Goal: Register for event/course

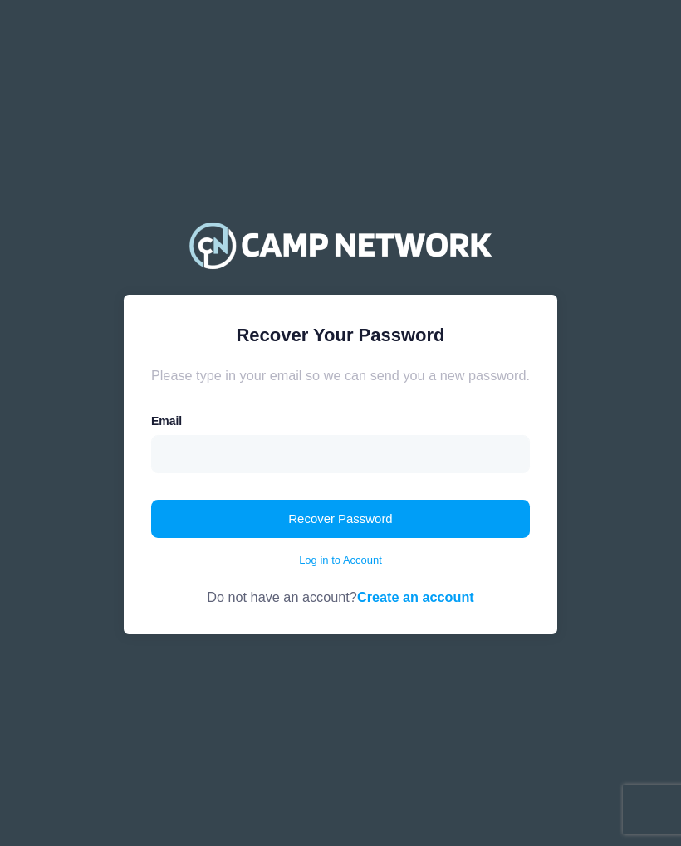
click at [348, 521] on button "Recover Password" at bounding box center [340, 519] width 379 height 38
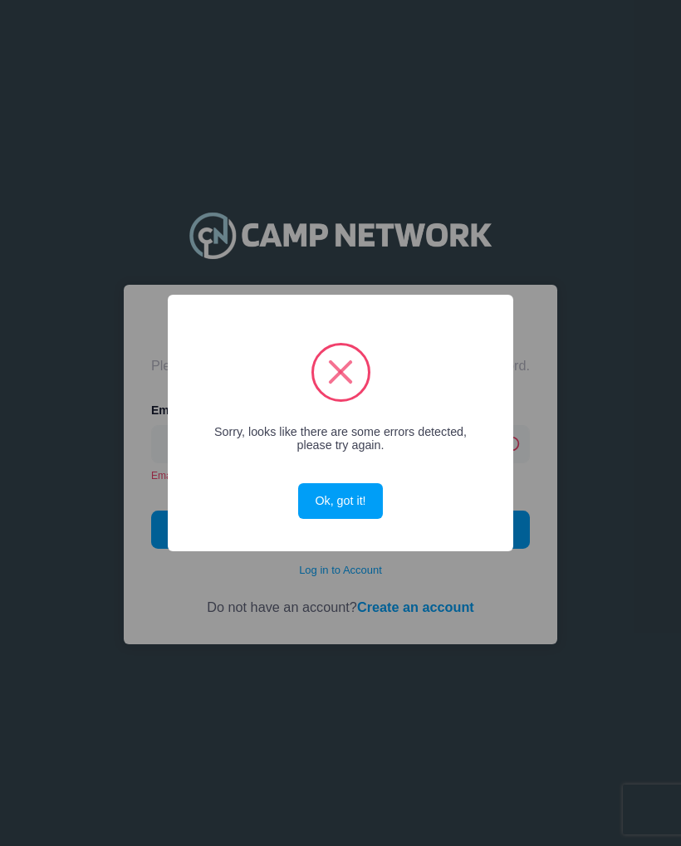
click at [356, 506] on button "Ok, got it!" at bounding box center [340, 501] width 85 height 36
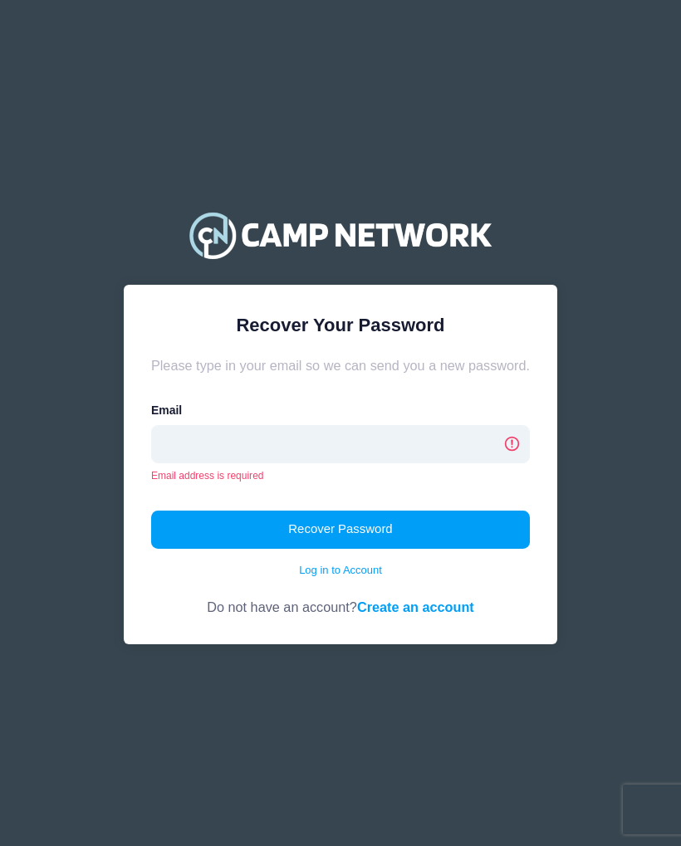
click at [326, 444] on input "email" at bounding box center [340, 444] width 379 height 38
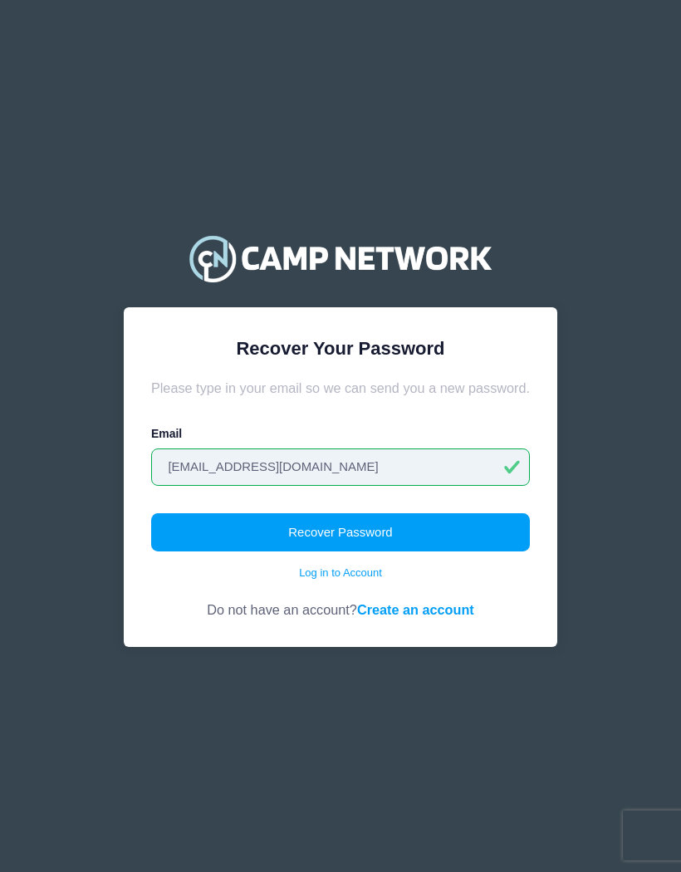
type input "[EMAIL_ADDRESS][DOMAIN_NAME]"
click at [365, 534] on button "Recover Password" at bounding box center [340, 532] width 379 height 38
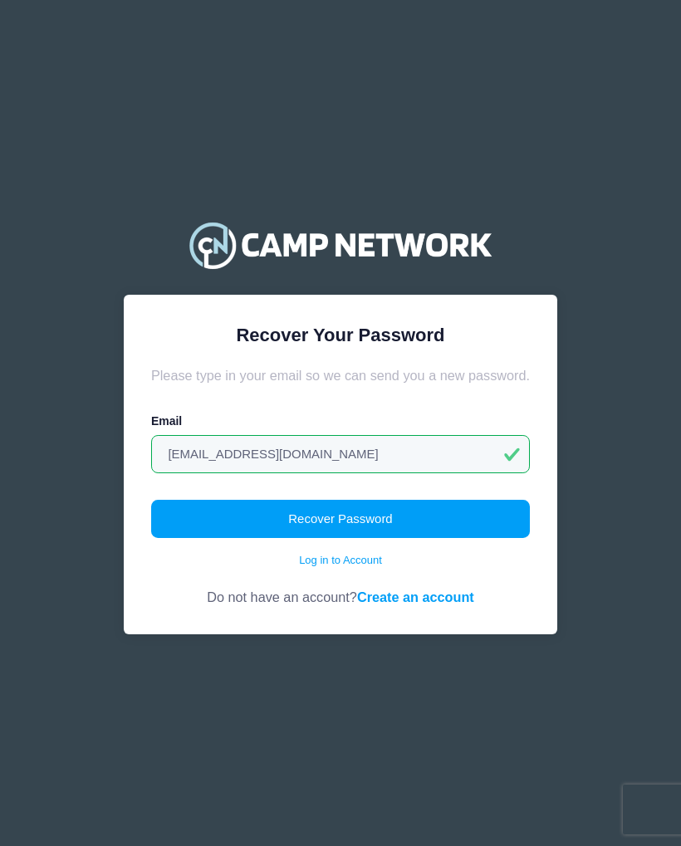
click at [315, 524] on button "Recover Password" at bounding box center [340, 519] width 379 height 38
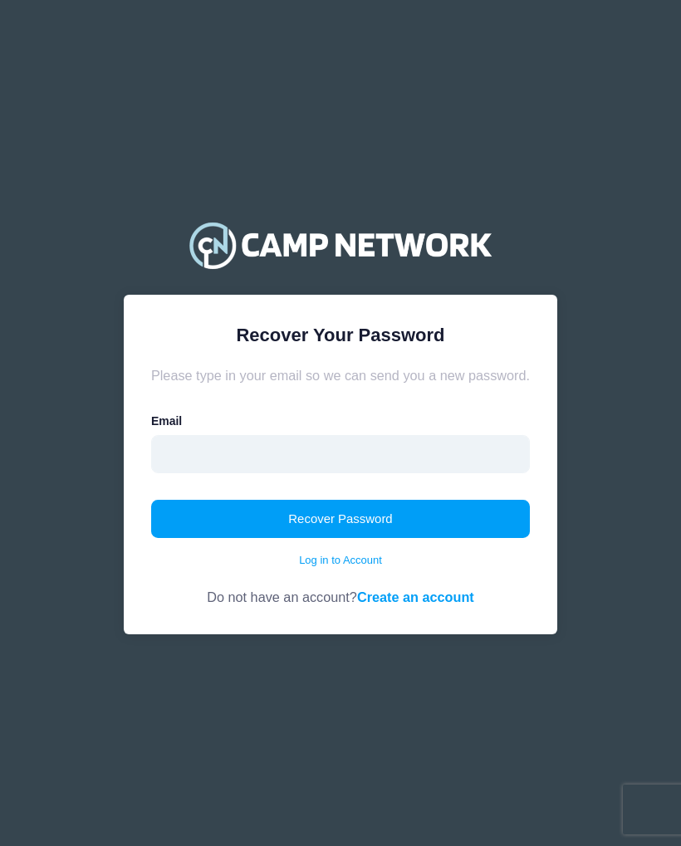
click at [327, 467] on input "email" at bounding box center [340, 454] width 379 height 38
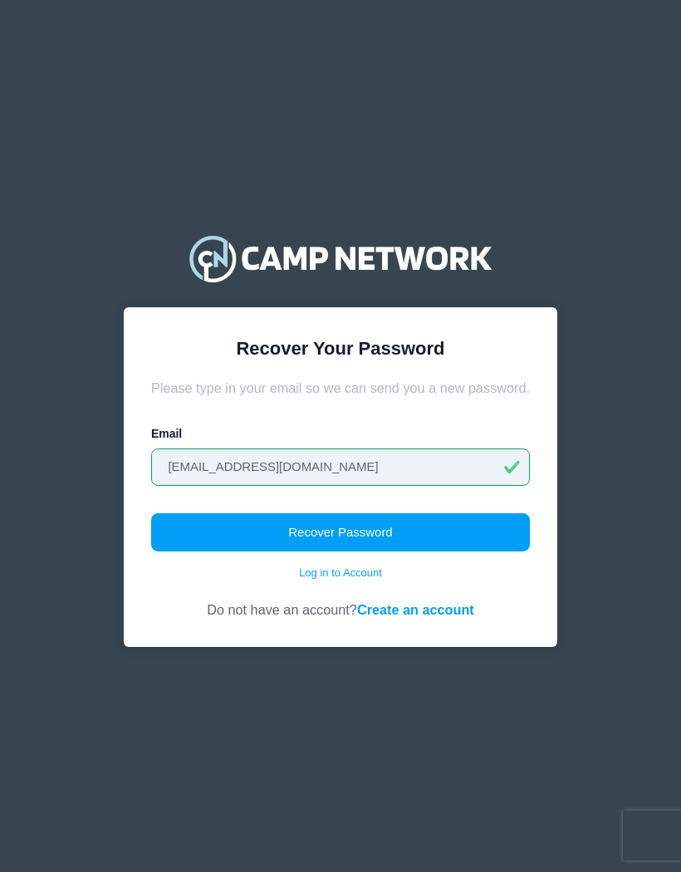
type input "[EMAIL_ADDRESS][DOMAIN_NAME]"
click at [283, 534] on button "Recover Password" at bounding box center [340, 532] width 379 height 38
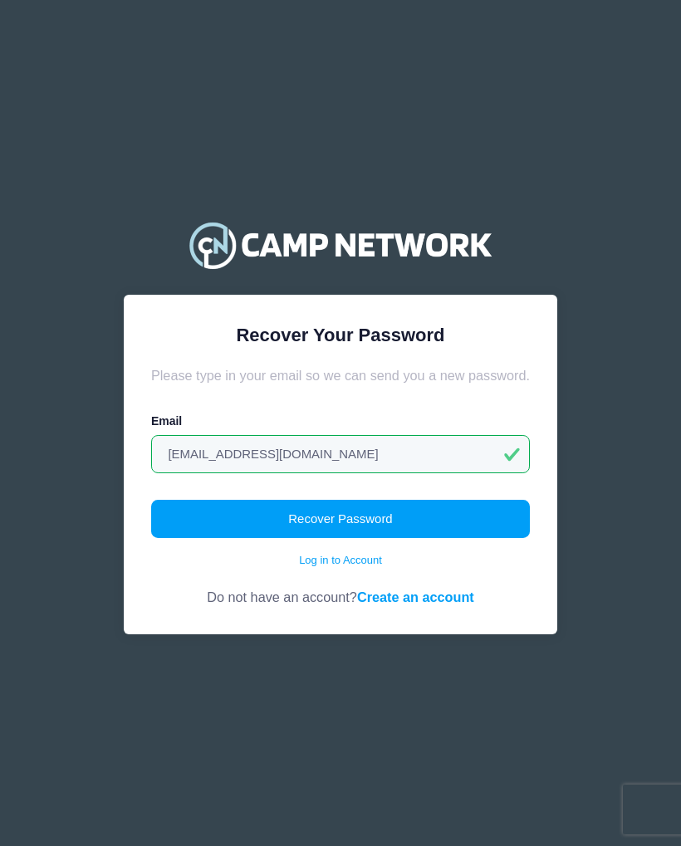
click at [324, 567] on link "Log in to Account" at bounding box center [340, 560] width 83 height 17
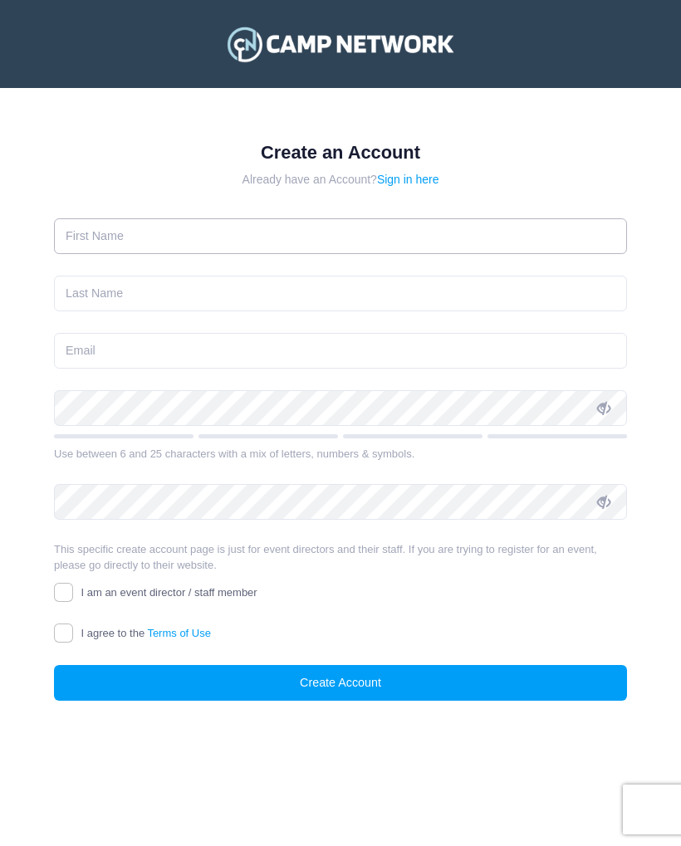
click at [247, 243] on input "text" at bounding box center [340, 236] width 573 height 36
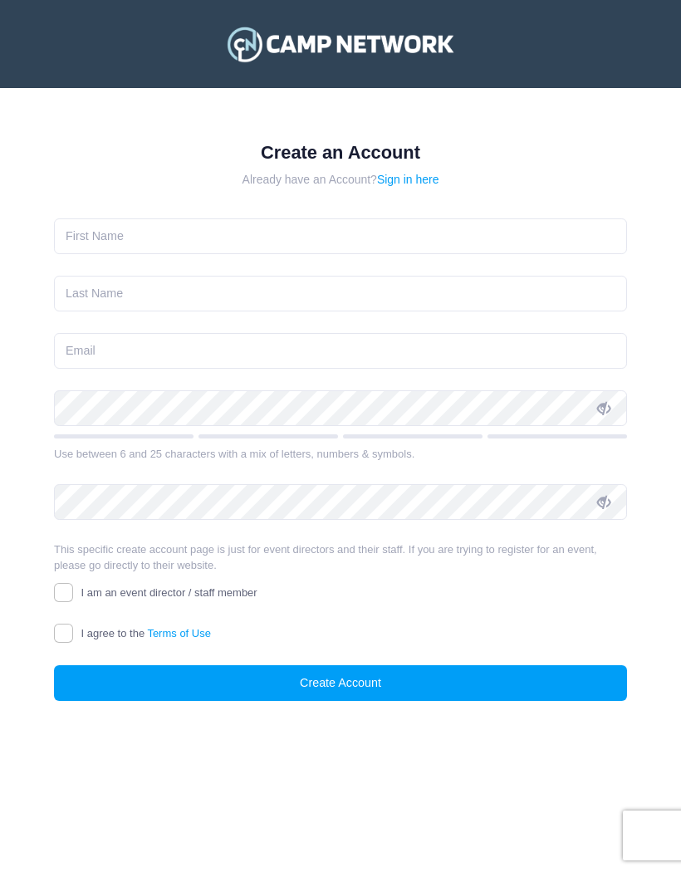
type input "[PERSON_NAME]"
type input "[EMAIL_ADDRESS][DOMAIN_NAME]"
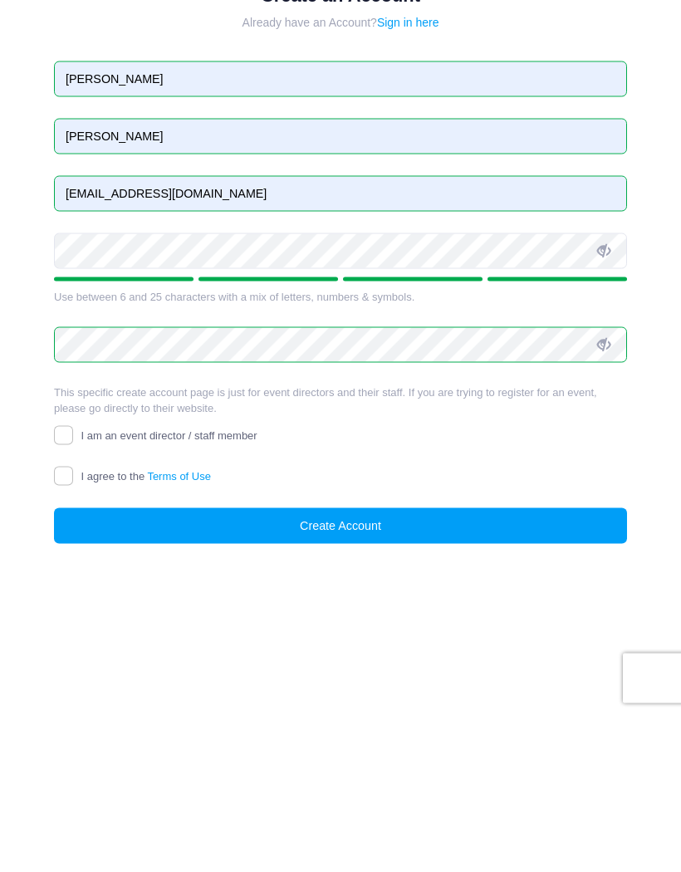
click at [84, 627] on span "I agree to the Terms of Use" at bounding box center [146, 633] width 130 height 12
click at [73, 624] on input "I agree to the Terms of Use" at bounding box center [63, 633] width 19 height 19
checkbox input "true"
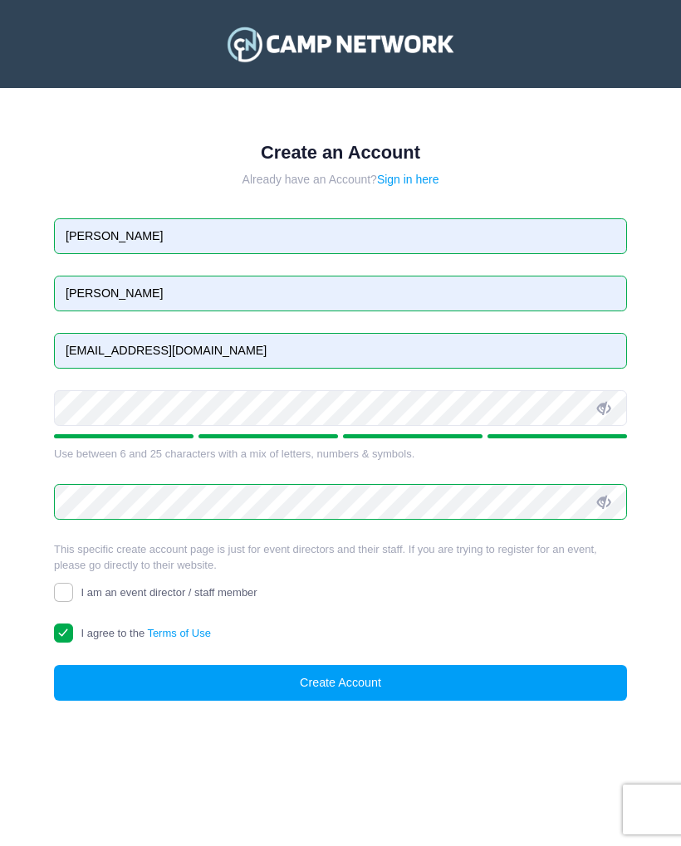
click at [312, 681] on button "Create Account" at bounding box center [340, 683] width 573 height 36
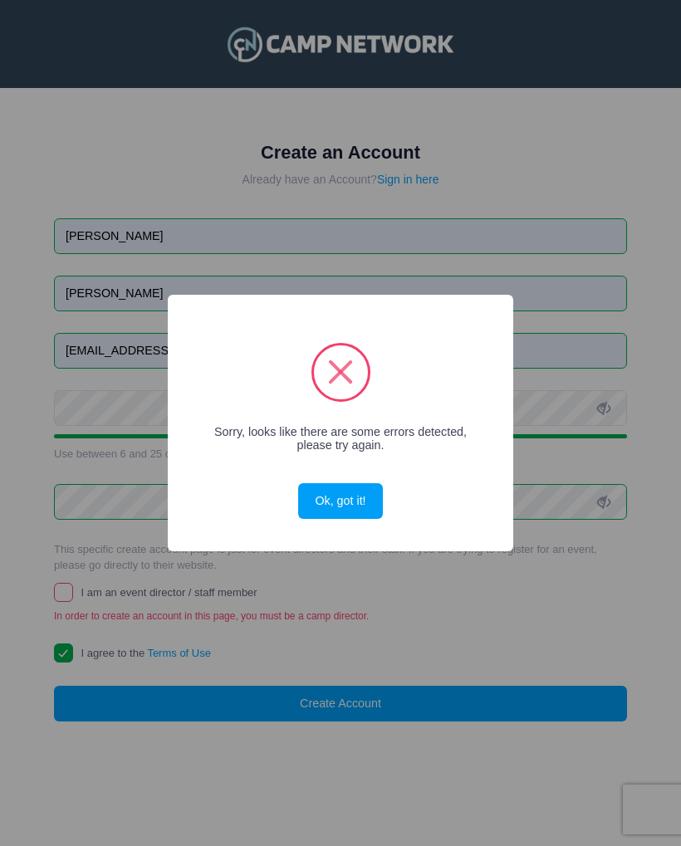
click at [464, 610] on div "× Sorry, looks like there are some errors detected, please try again. Ok, got i…" at bounding box center [340, 423] width 681 height 846
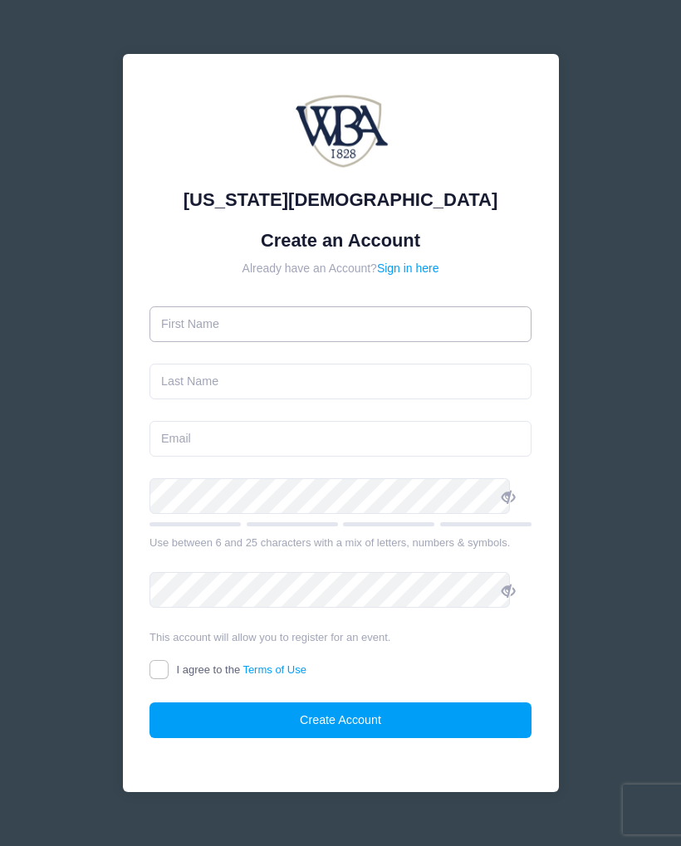
click at [334, 328] on input "text" at bounding box center [341, 325] width 382 height 36
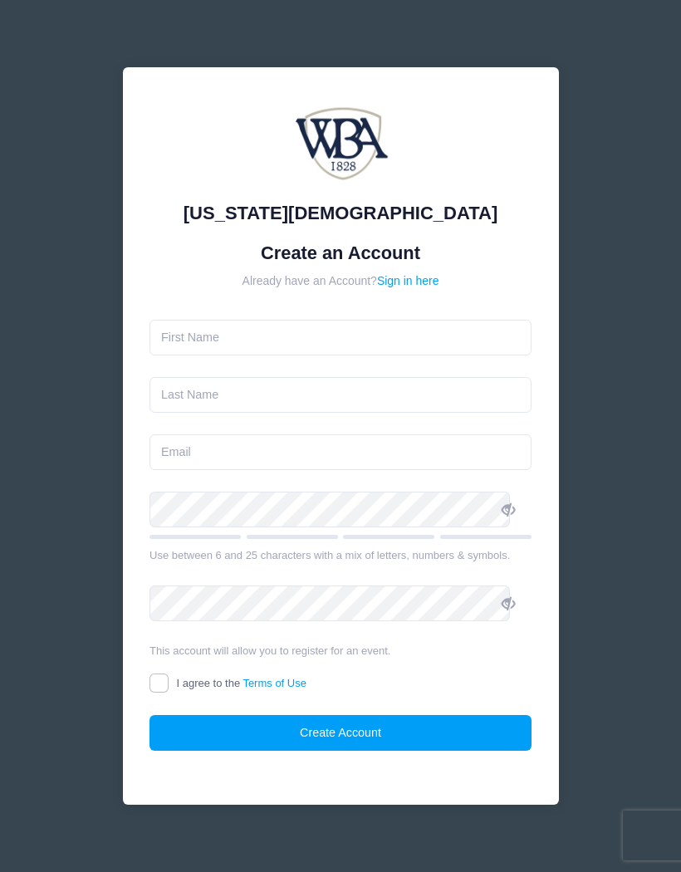
type input "[PERSON_NAME]"
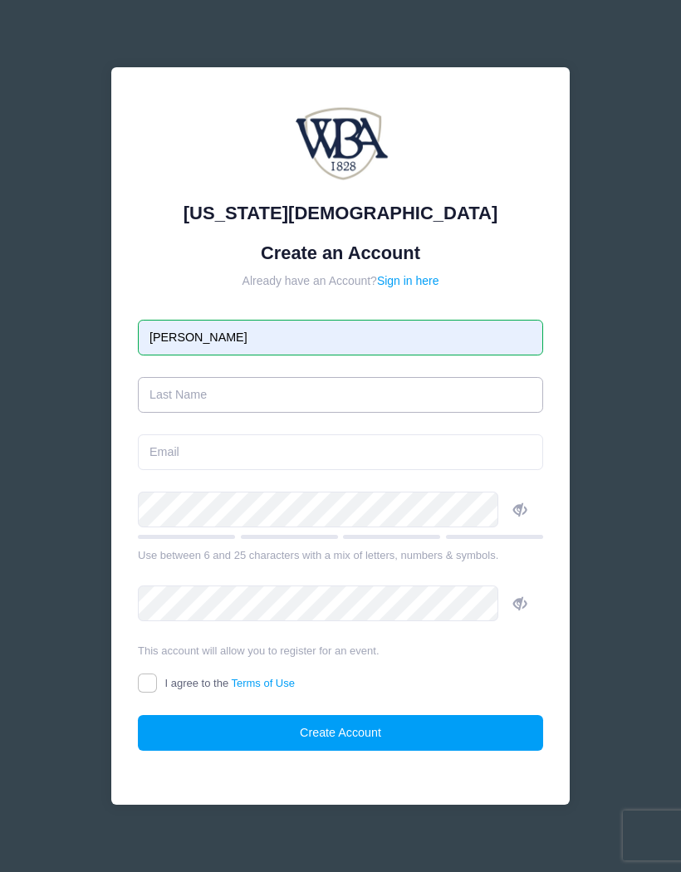
type input "[PERSON_NAME]"
type input "[EMAIL_ADDRESS][DOMAIN_NAME]"
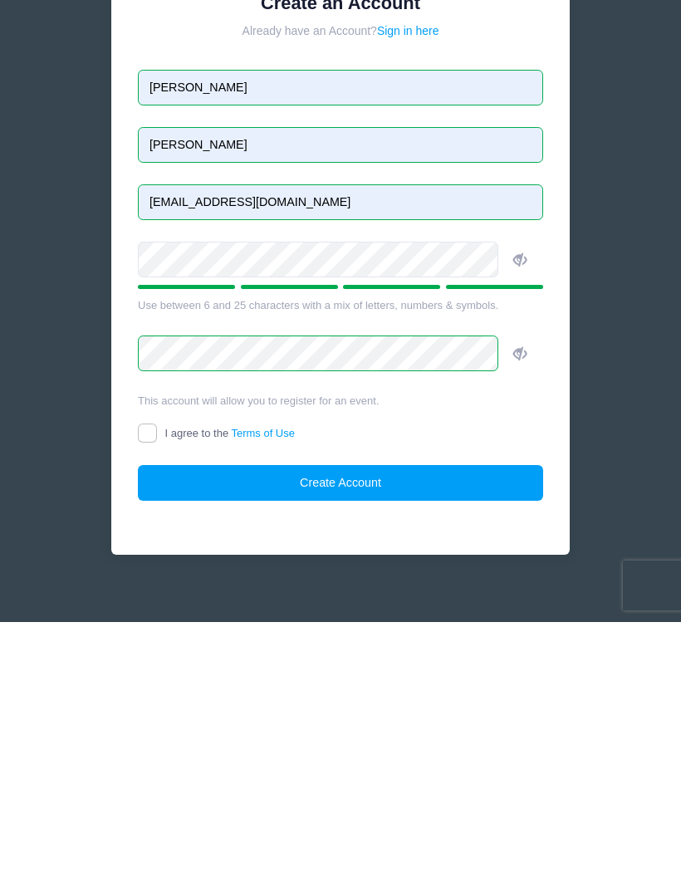
scroll to position [1, 0]
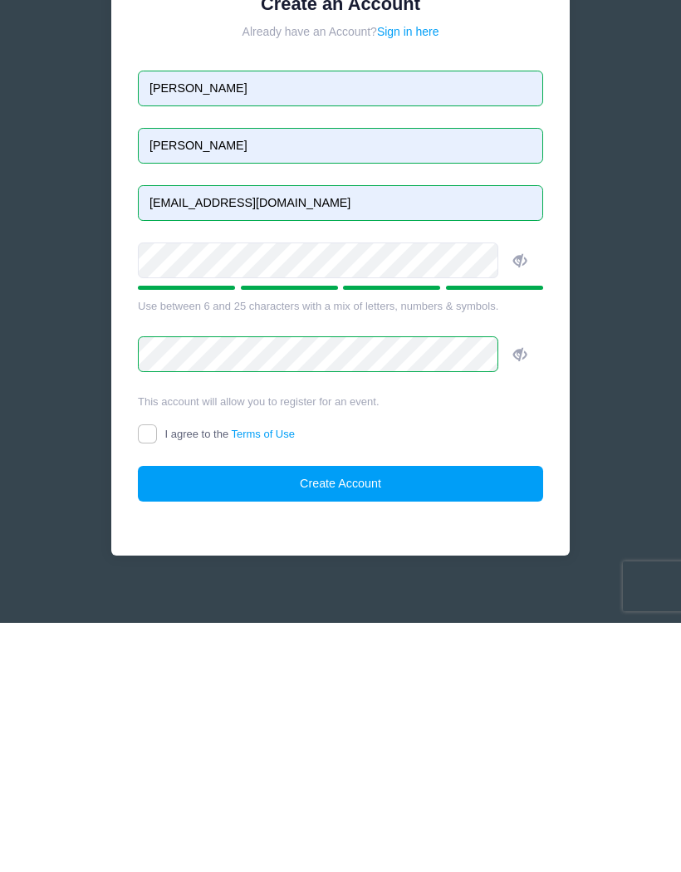
click at [157, 674] on input "I agree to the Terms of Use" at bounding box center [147, 683] width 19 height 19
checkbox input "true"
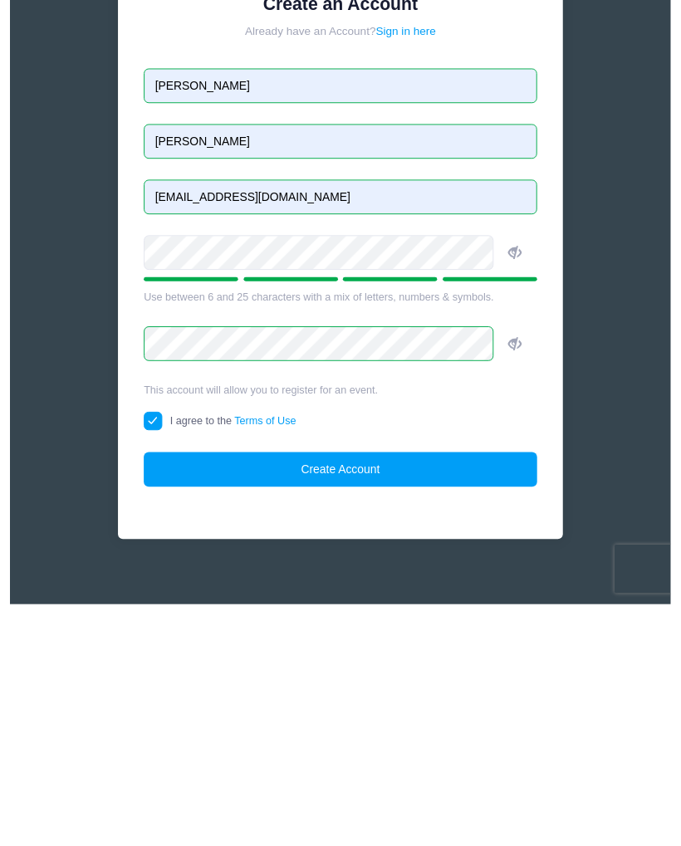
scroll to position [0, 0]
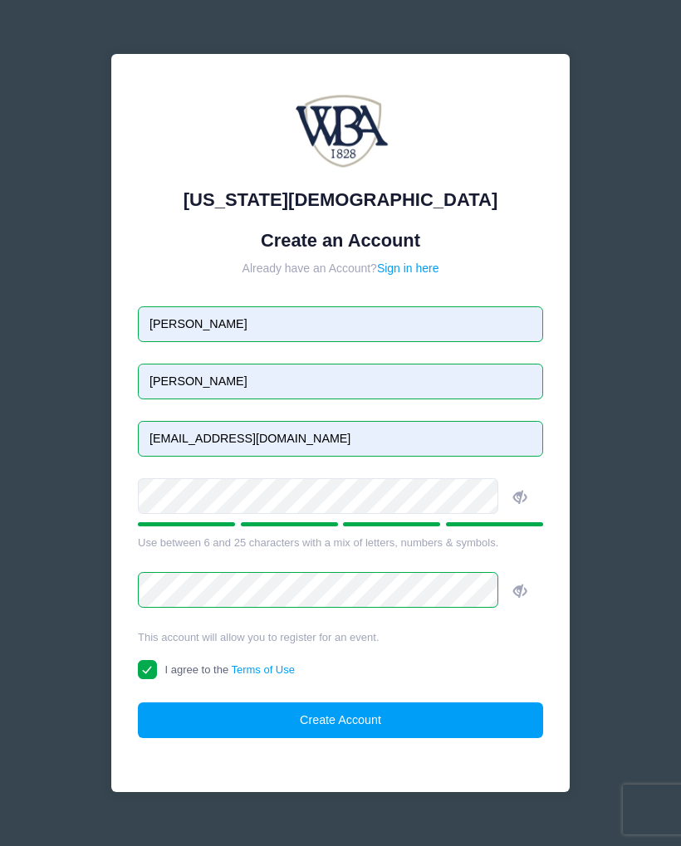
click at [300, 724] on button "Create Account" at bounding box center [340, 721] width 405 height 36
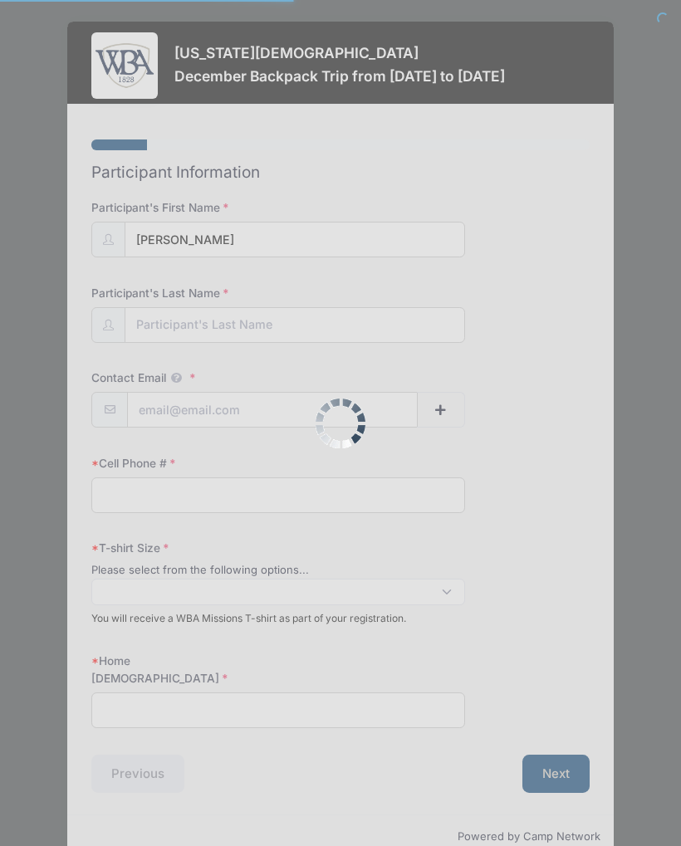
select select
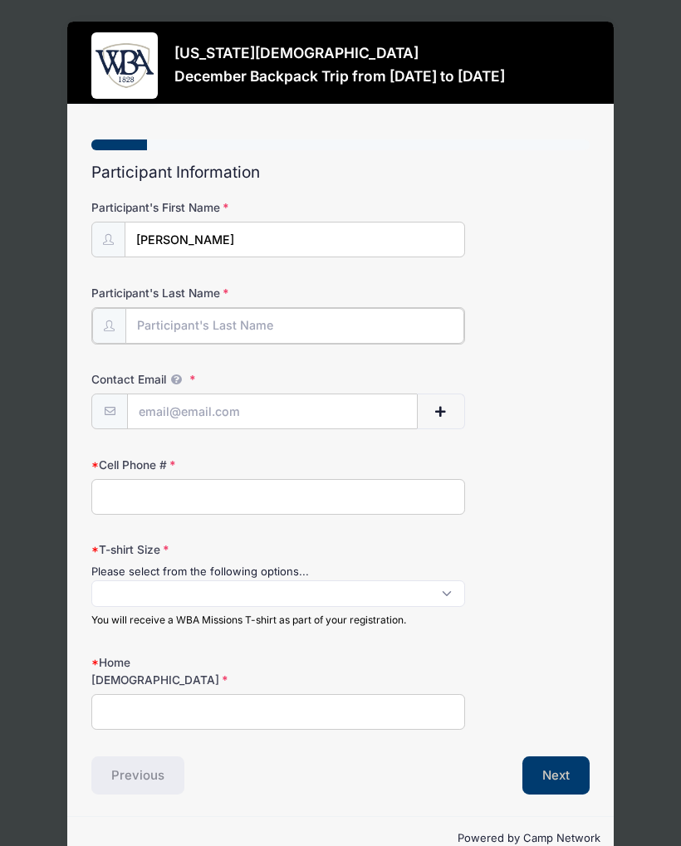
click at [331, 331] on input "Participant's Last Name" at bounding box center [294, 326] width 339 height 36
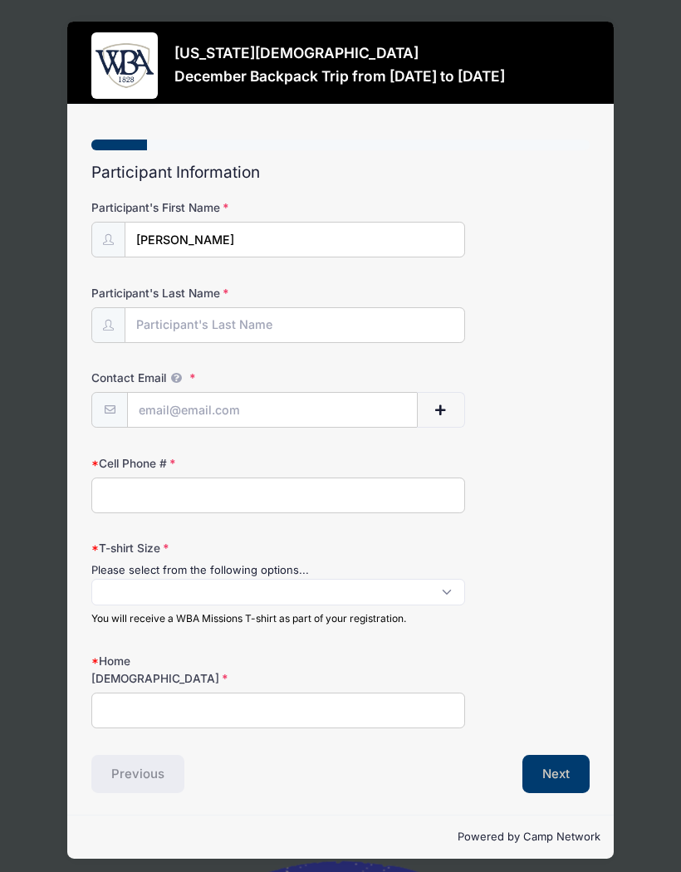
type input "[PERSON_NAME]"
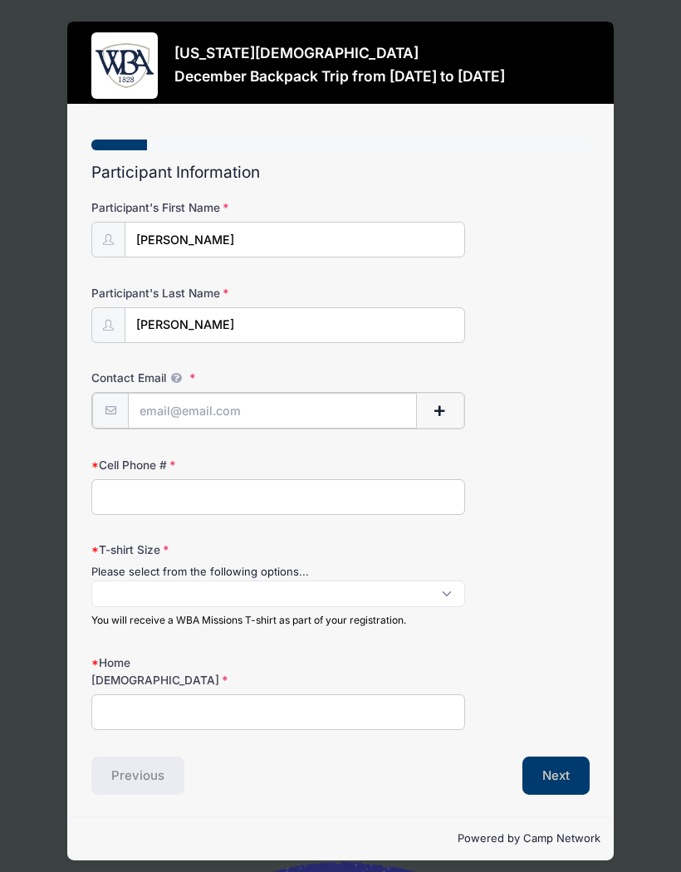
type input "[EMAIL_ADDRESS][DOMAIN_NAME]"
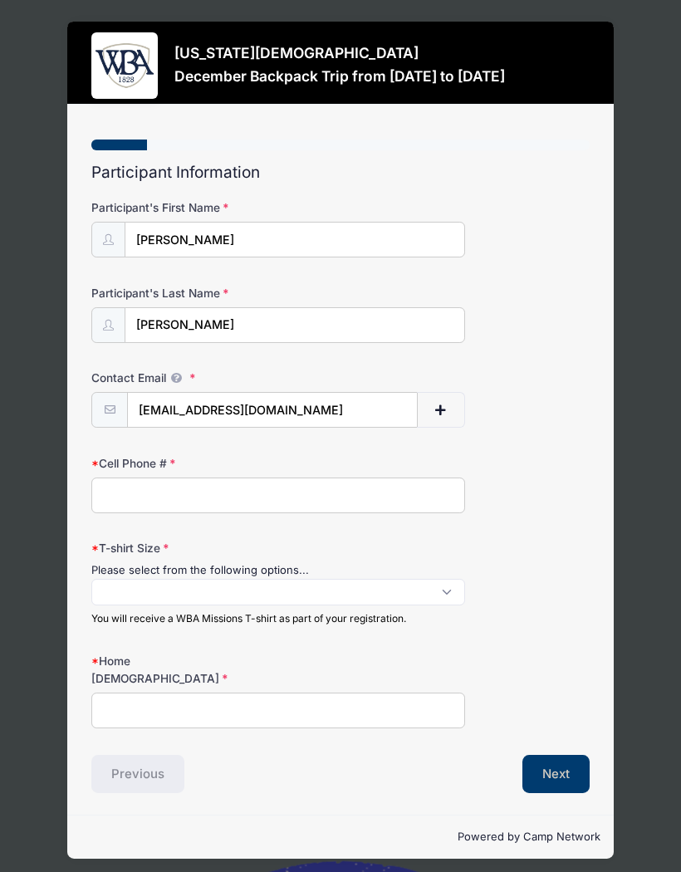
type input "4784548565"
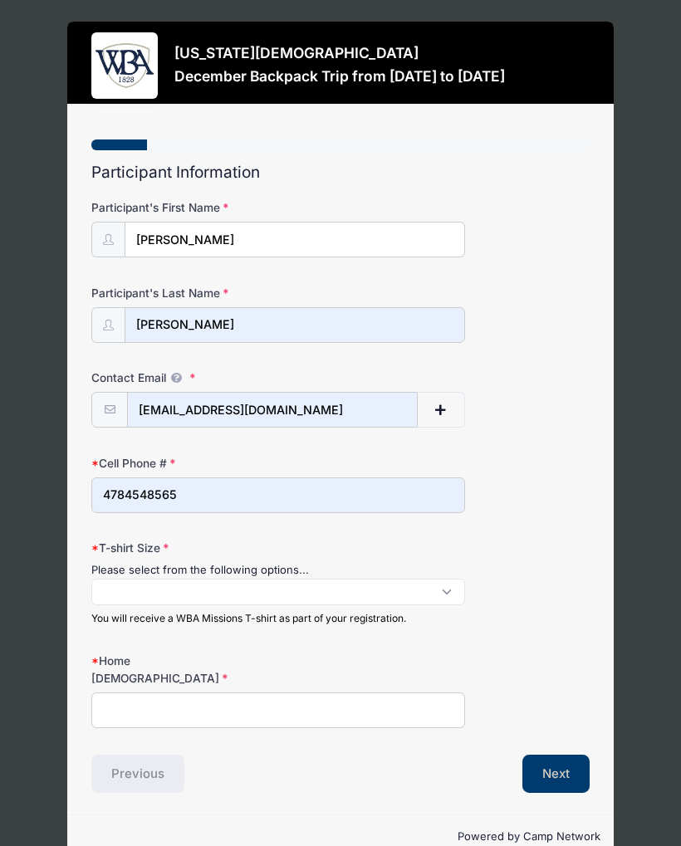
click at [280, 590] on span at bounding box center [278, 592] width 374 height 27
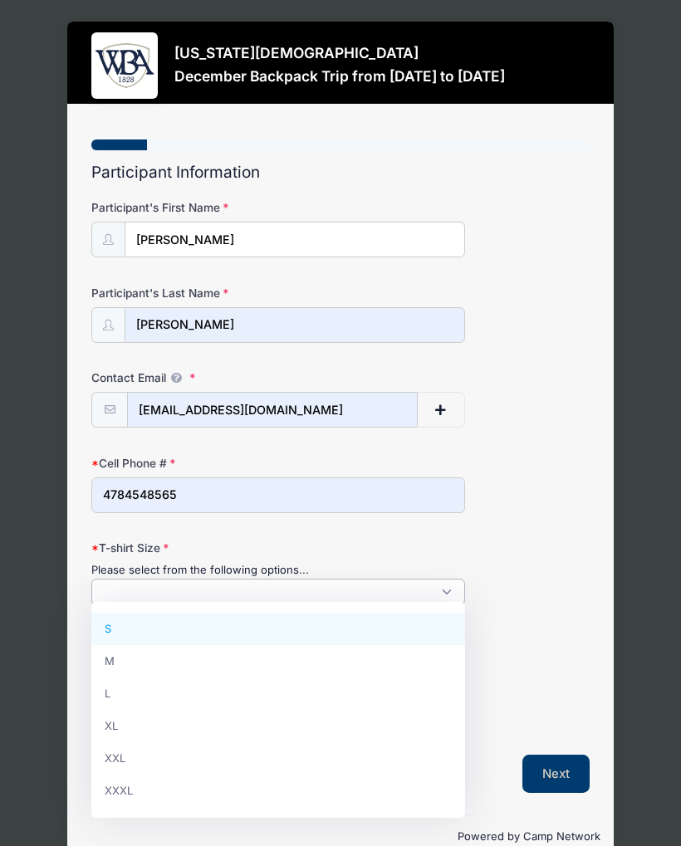
scroll to position [1, 0]
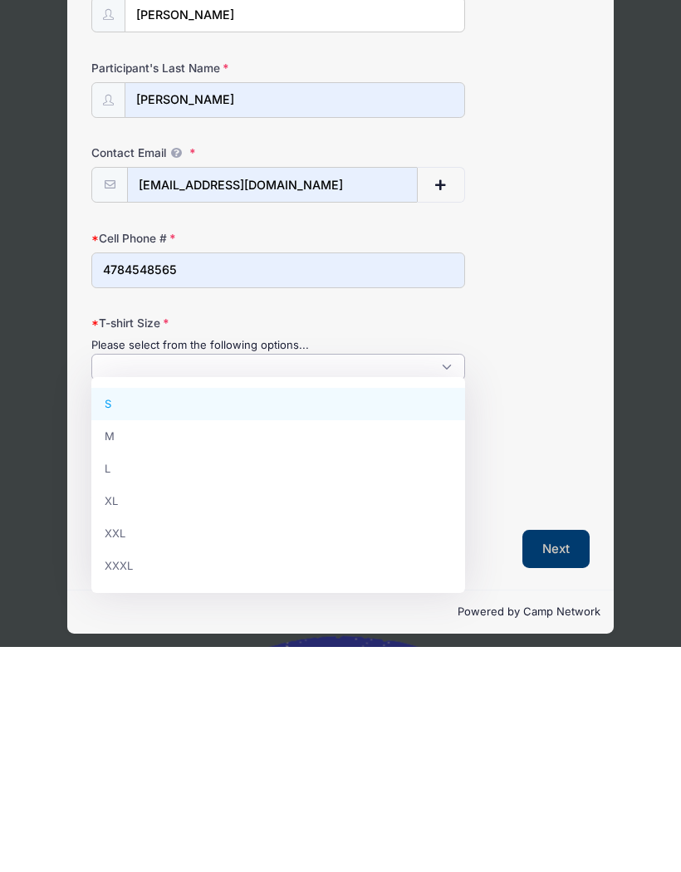
select select "XXL"
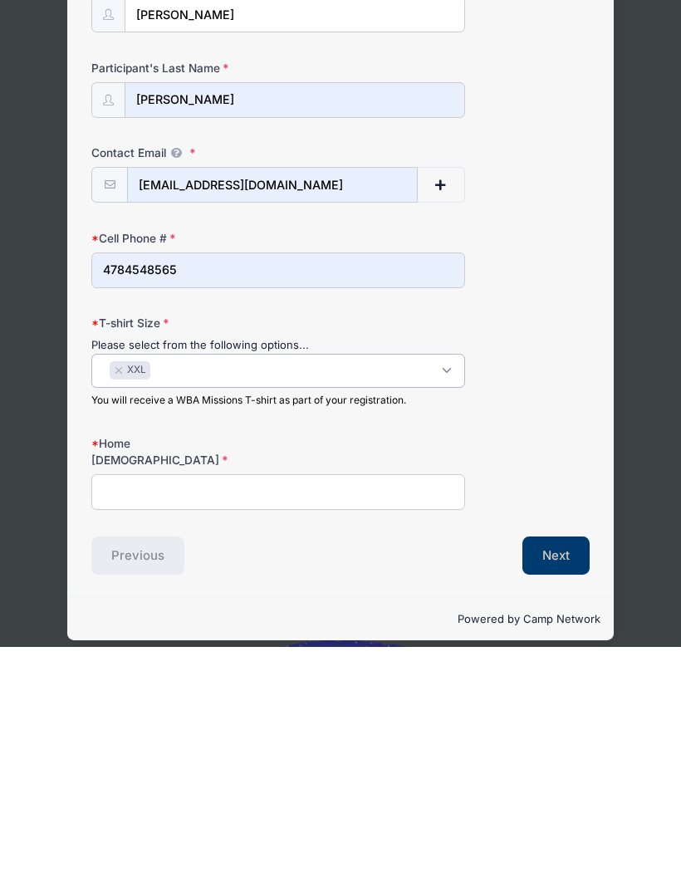
click at [270, 699] on input "Home Church" at bounding box center [278, 717] width 374 height 36
type input "Black Springs"
click at [564, 762] on button "Next" at bounding box center [555, 781] width 67 height 38
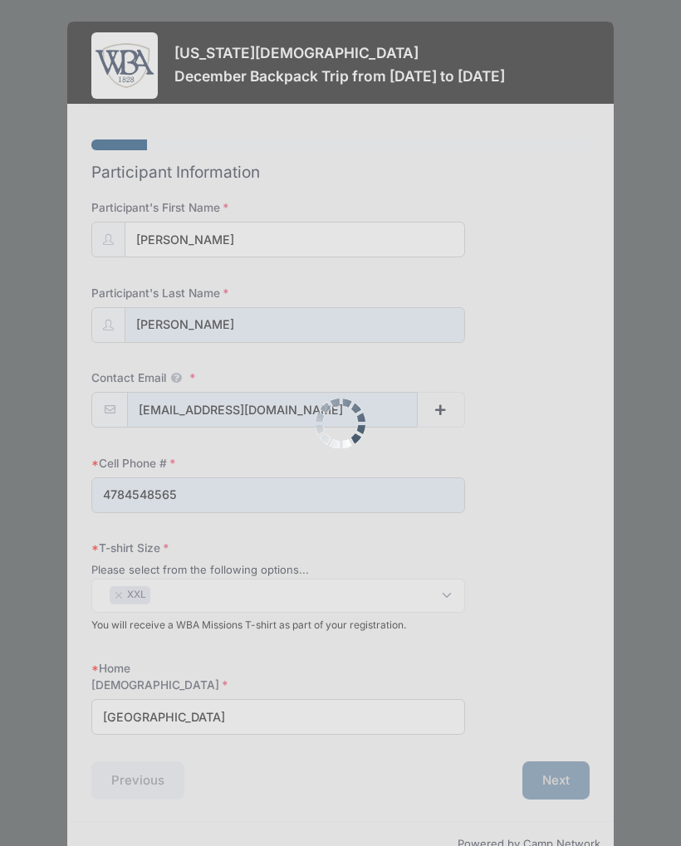
scroll to position [0, 0]
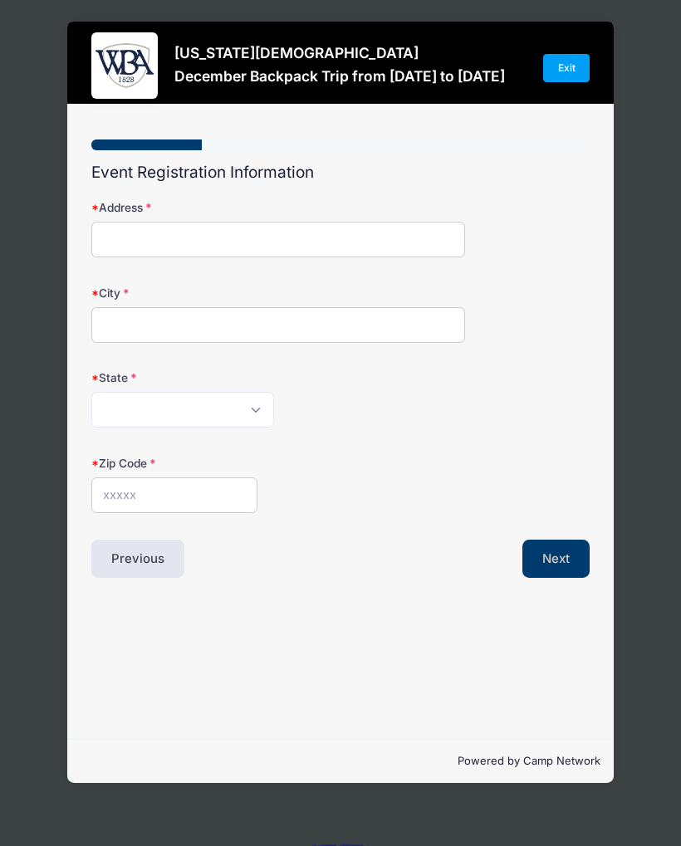
click at [361, 247] on input "Address" at bounding box center [278, 240] width 374 height 36
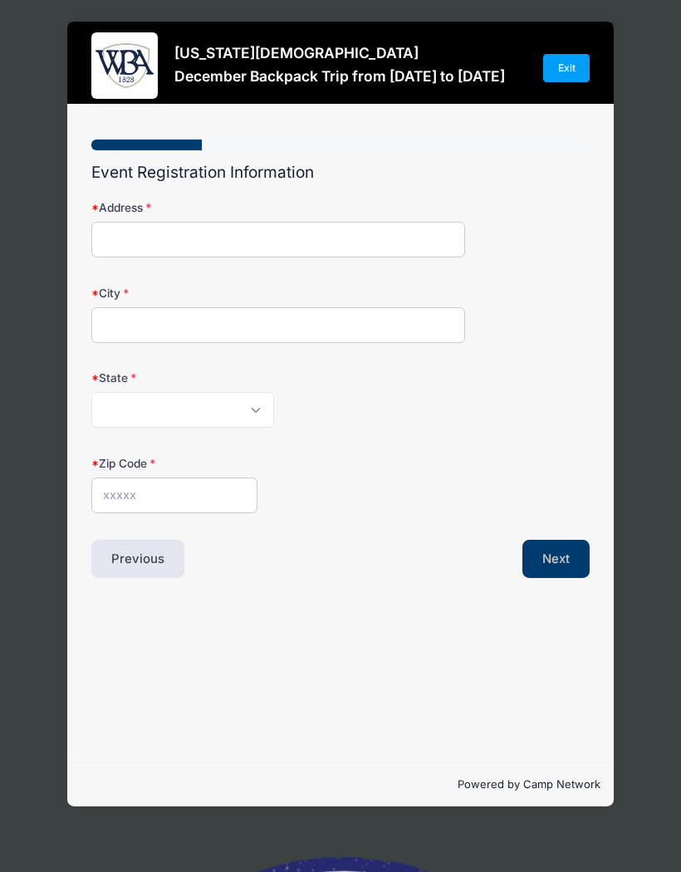
type input "362 Black Springs Rd NE"
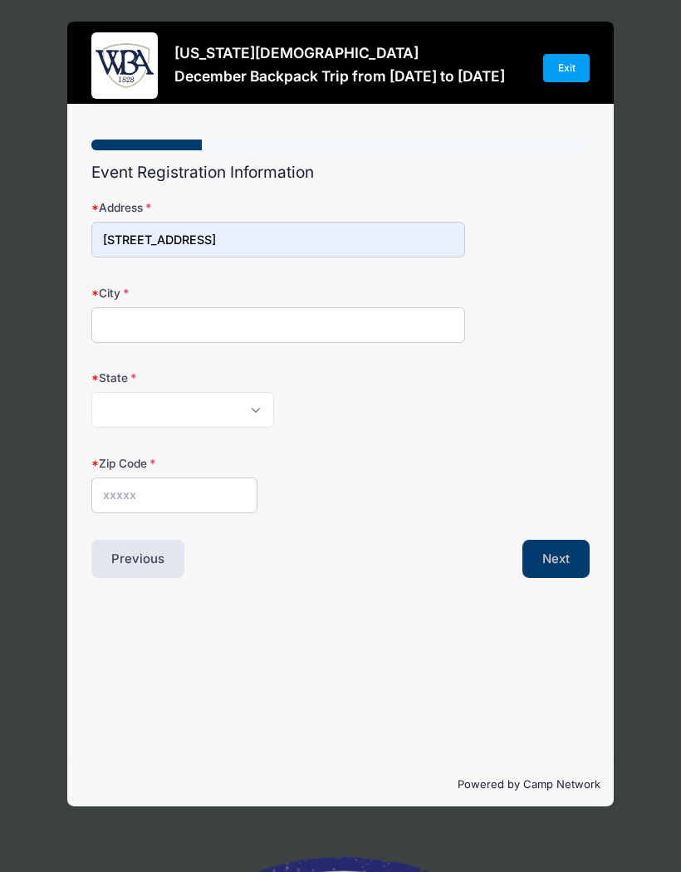
type input "Milledgeville"
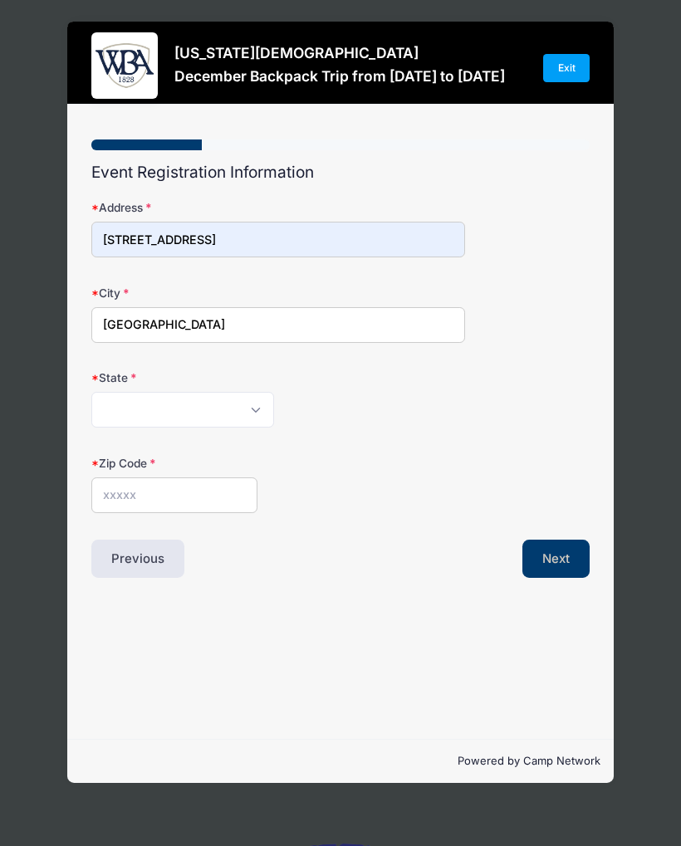
select select "GA"
type input "31061"
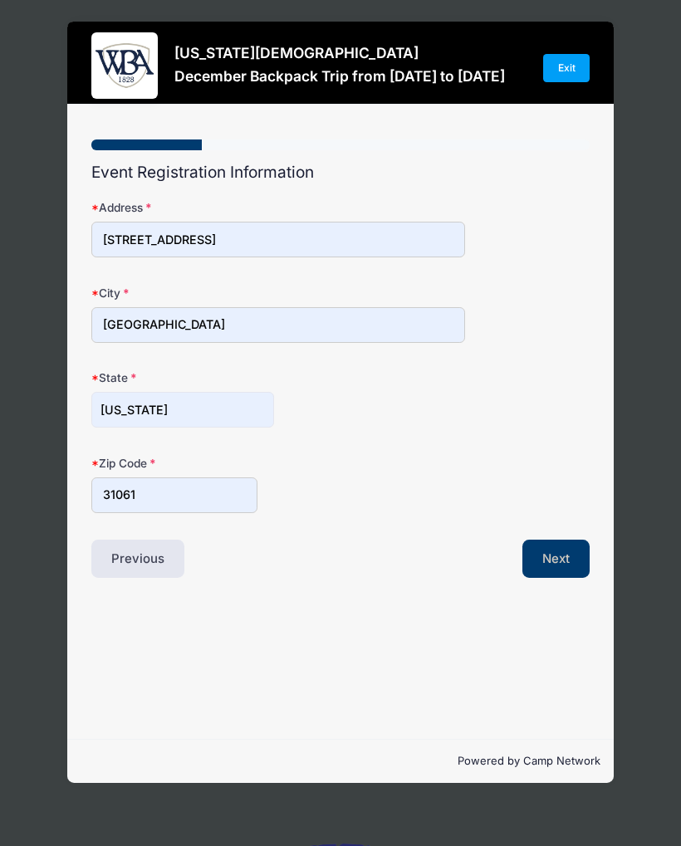
click at [552, 553] on button "Next" at bounding box center [555, 559] width 67 height 38
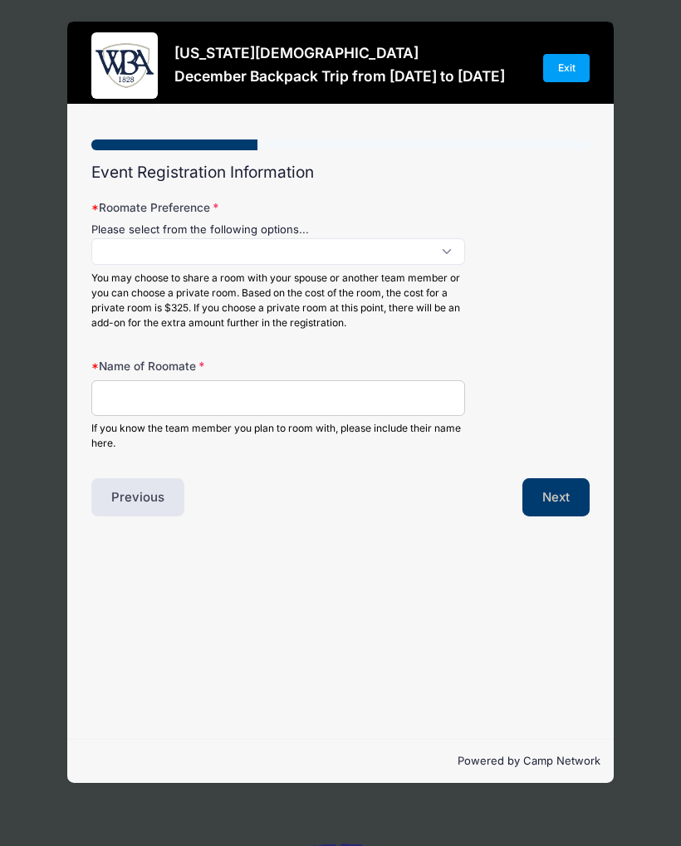
click at [454, 250] on span at bounding box center [278, 251] width 374 height 27
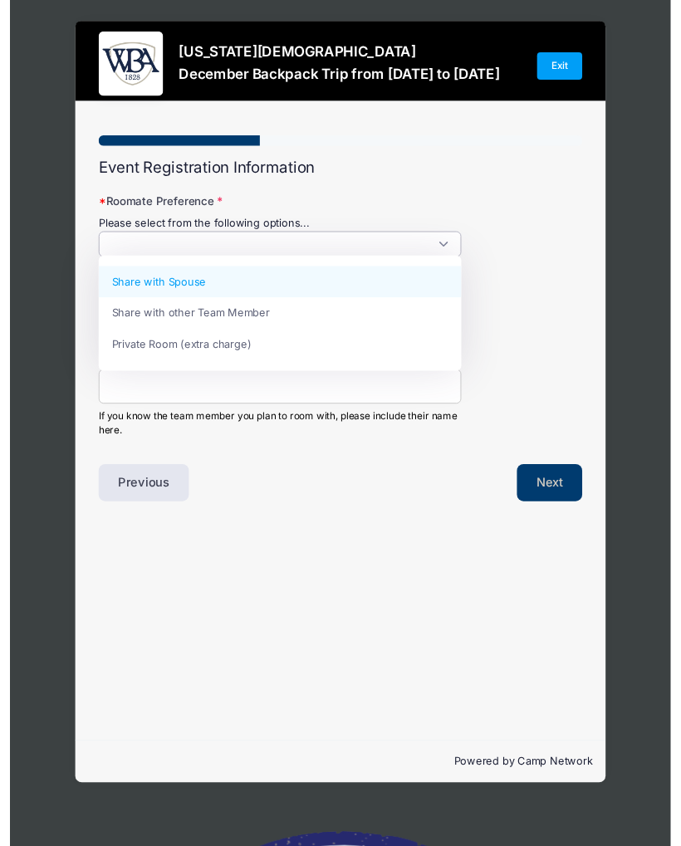
scroll to position [1, 0]
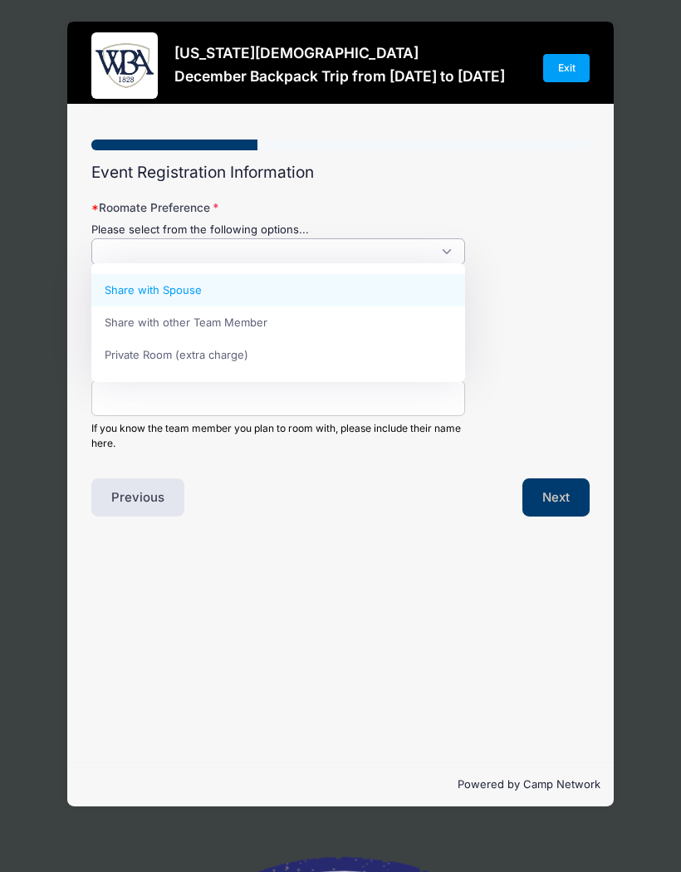
select select "Share with Spouse"
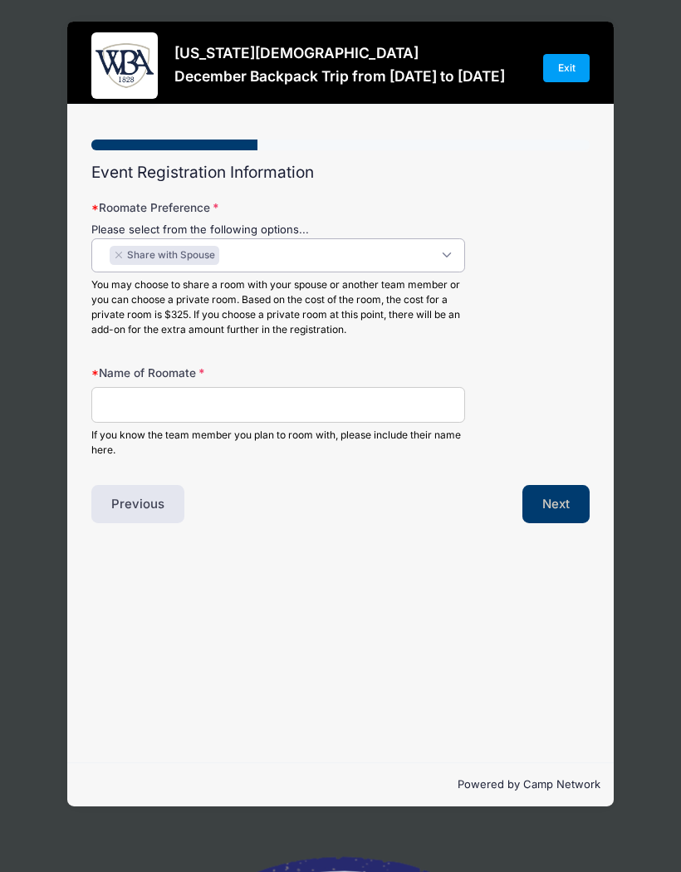
click at [314, 397] on input "Name of Roomate" at bounding box center [278, 405] width 374 height 36
type input "[PERSON_NAME]"
click at [567, 512] on button "Next" at bounding box center [555, 504] width 67 height 38
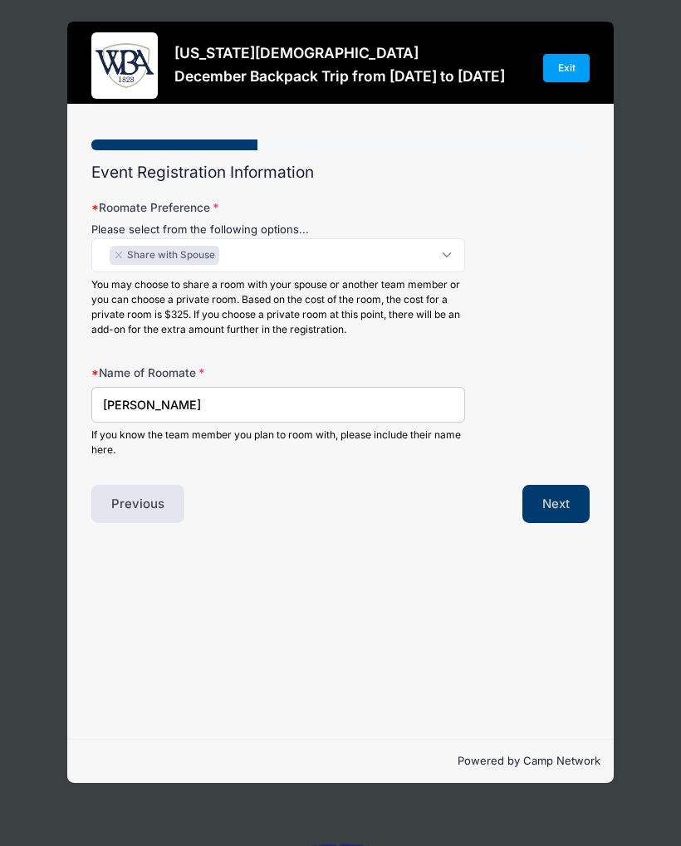
scroll to position [0, 0]
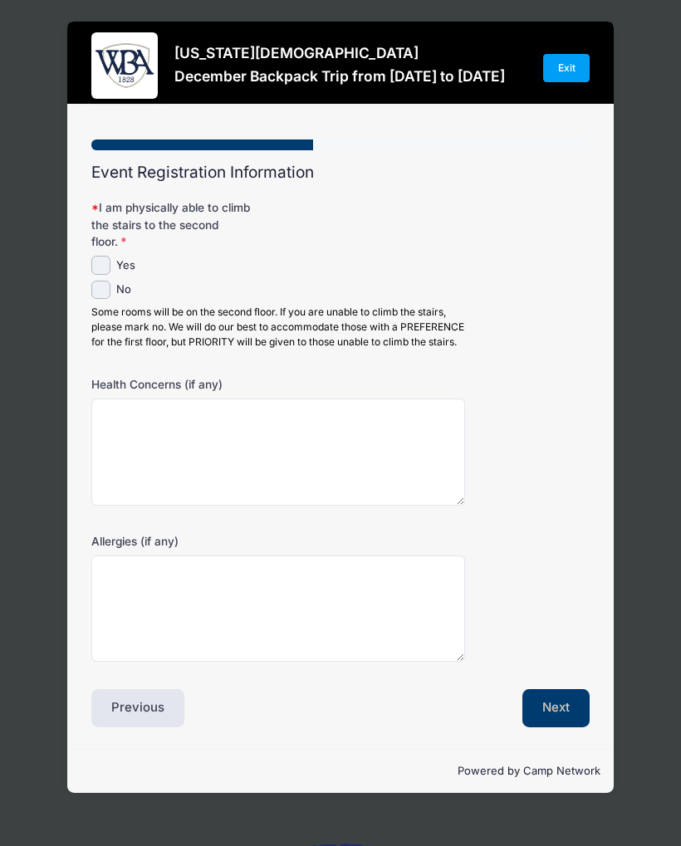
click at [109, 256] on input "Yes" at bounding box center [100, 265] width 19 height 19
checkbox input "true"
click at [561, 727] on button "Next" at bounding box center [555, 708] width 67 height 38
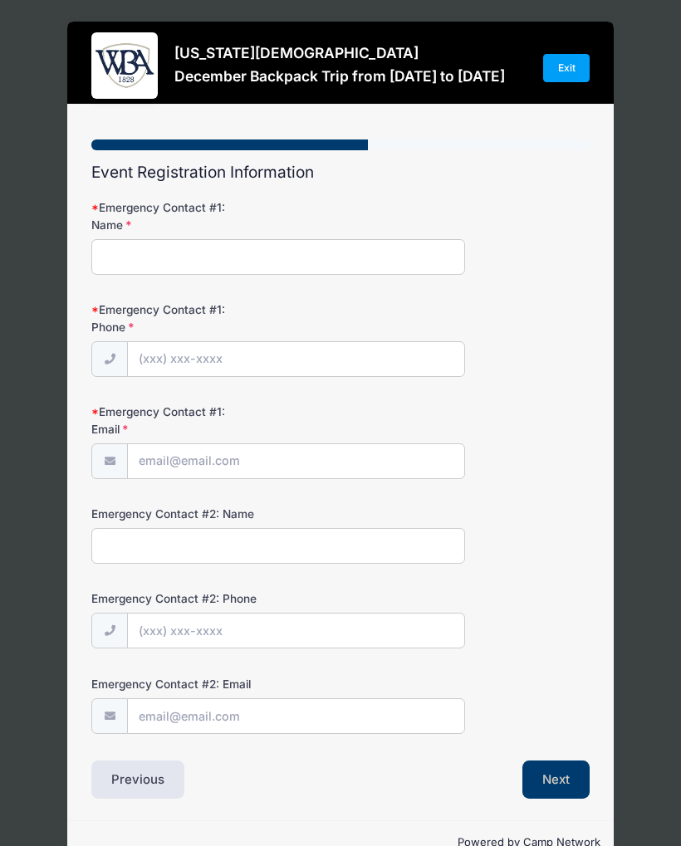
click at [254, 256] on input "Emergency Contact #1: Name" at bounding box center [278, 257] width 374 height 36
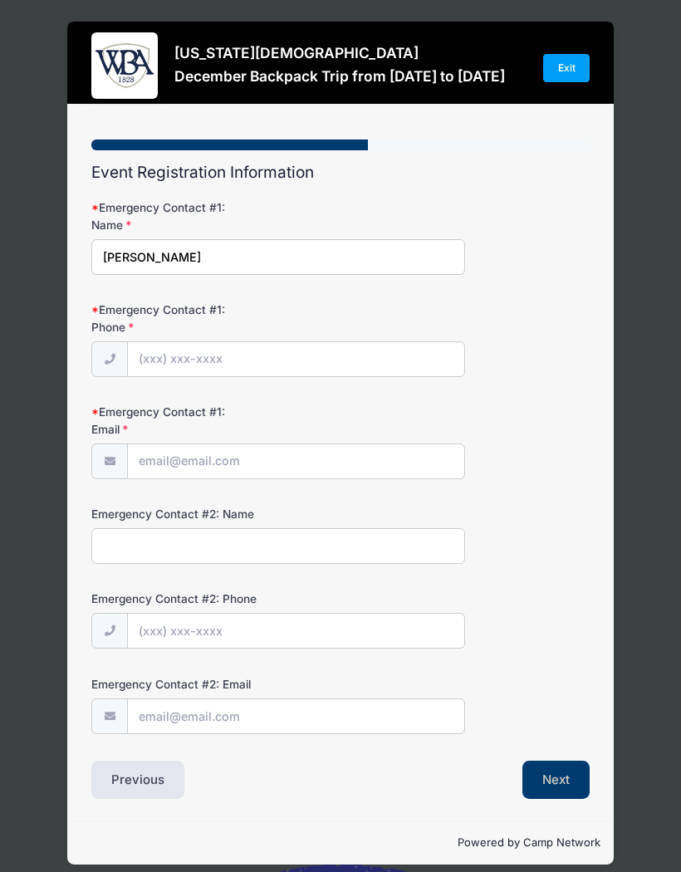
type input "[PERSON_NAME]"
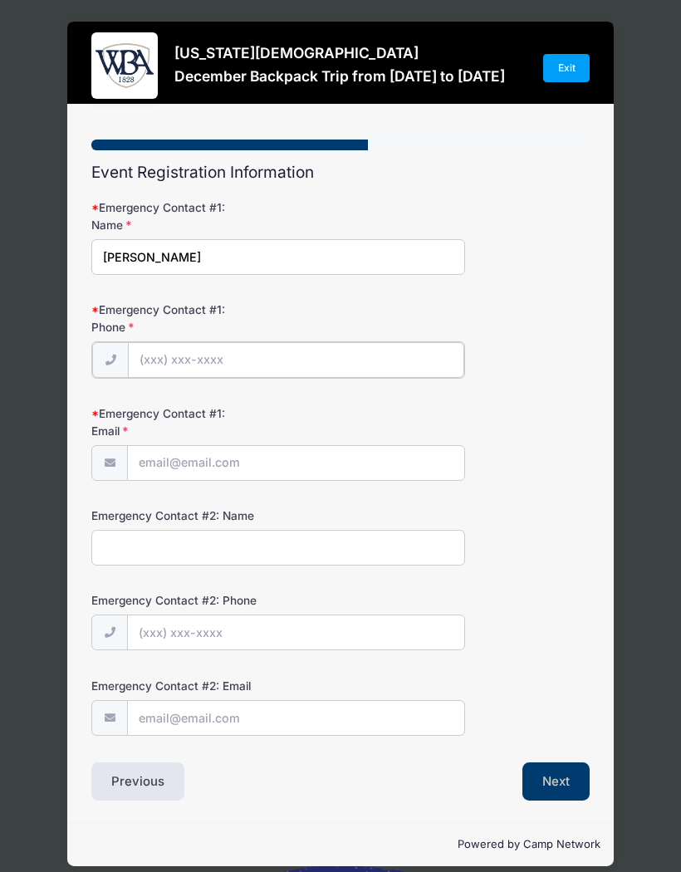
click at [282, 357] on input "Emergency Contact #1: Phone" at bounding box center [296, 360] width 336 height 36
type input "(478) 454-8335"
click at [273, 467] on input "Emergency Contact #1: Email" at bounding box center [296, 462] width 336 height 36
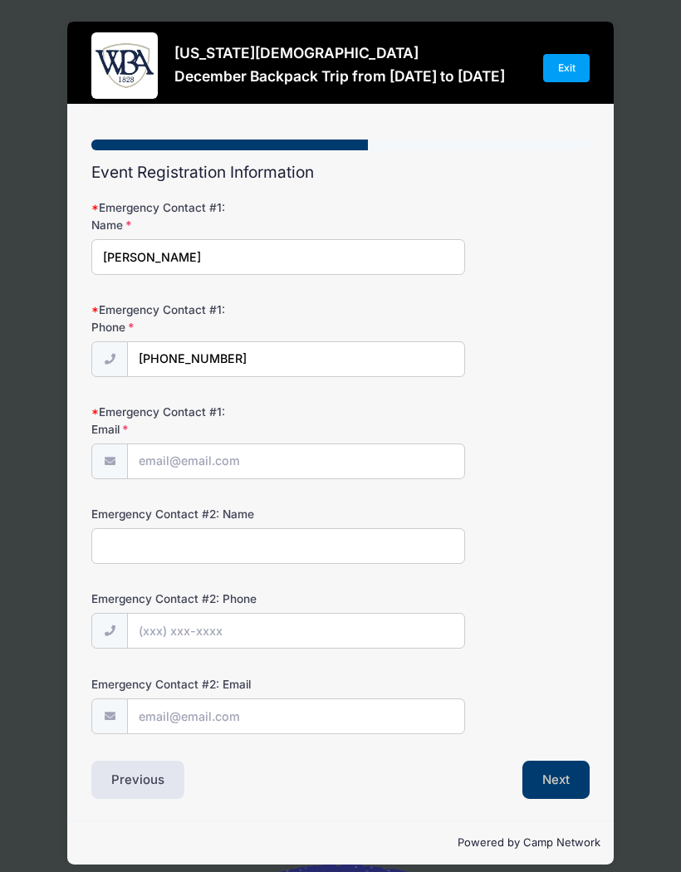
type input "eubanksfarm362@gmail.com"
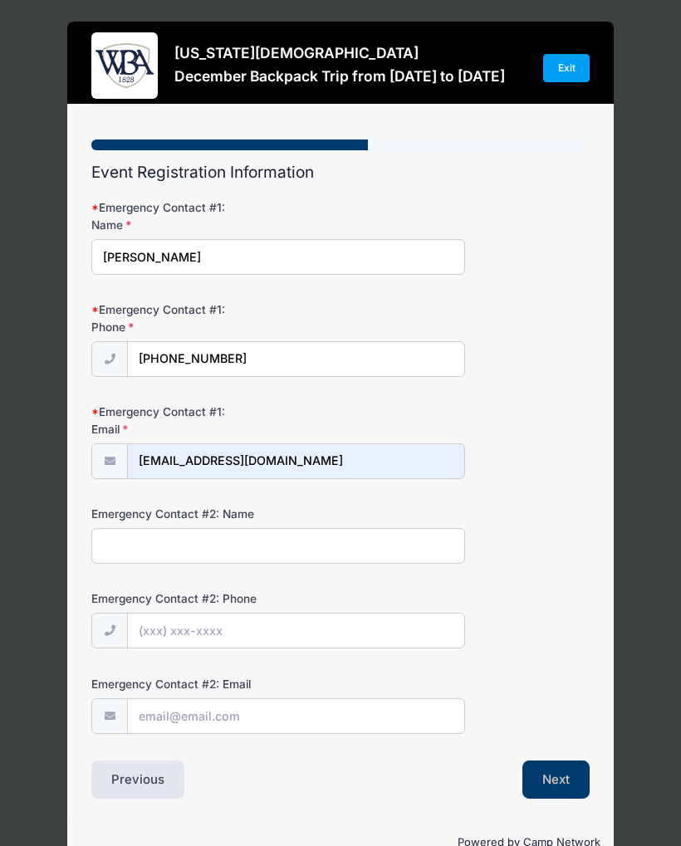
click at [330, 542] on input "Emergency Contact #2: Name" at bounding box center [278, 546] width 374 height 36
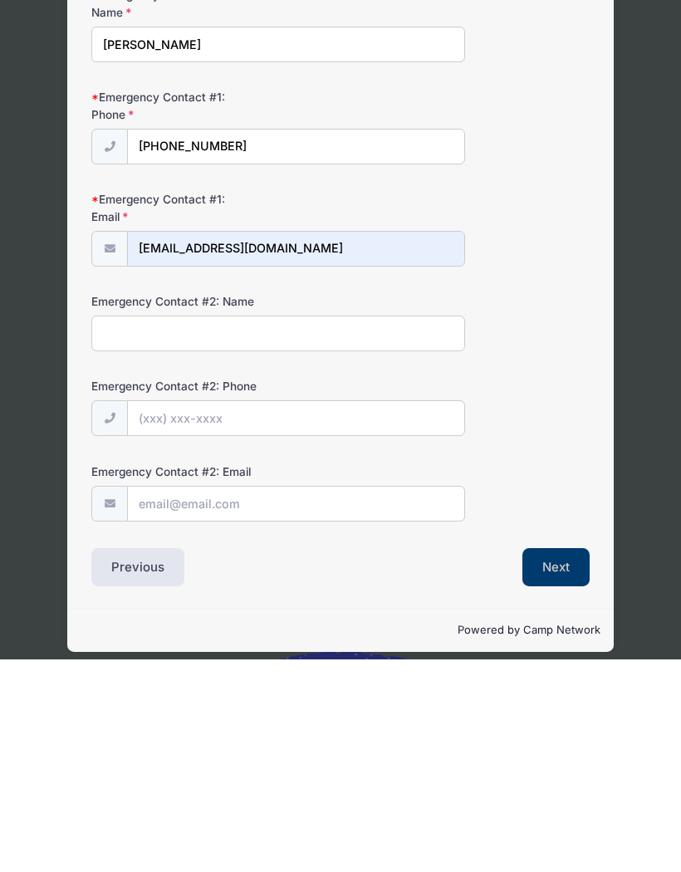
scroll to position [9, 0]
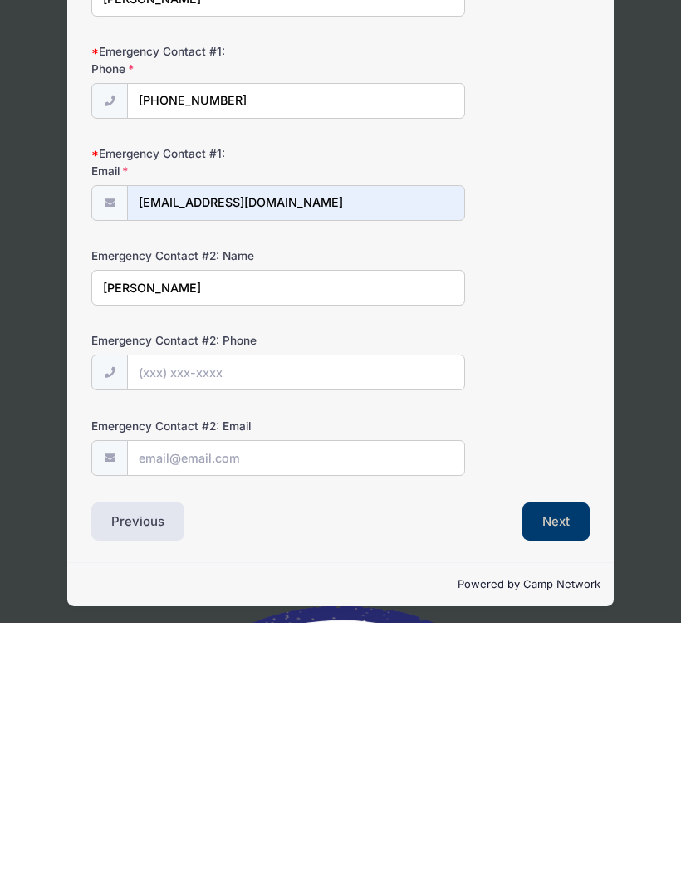
type input "Meagan Eubanks"
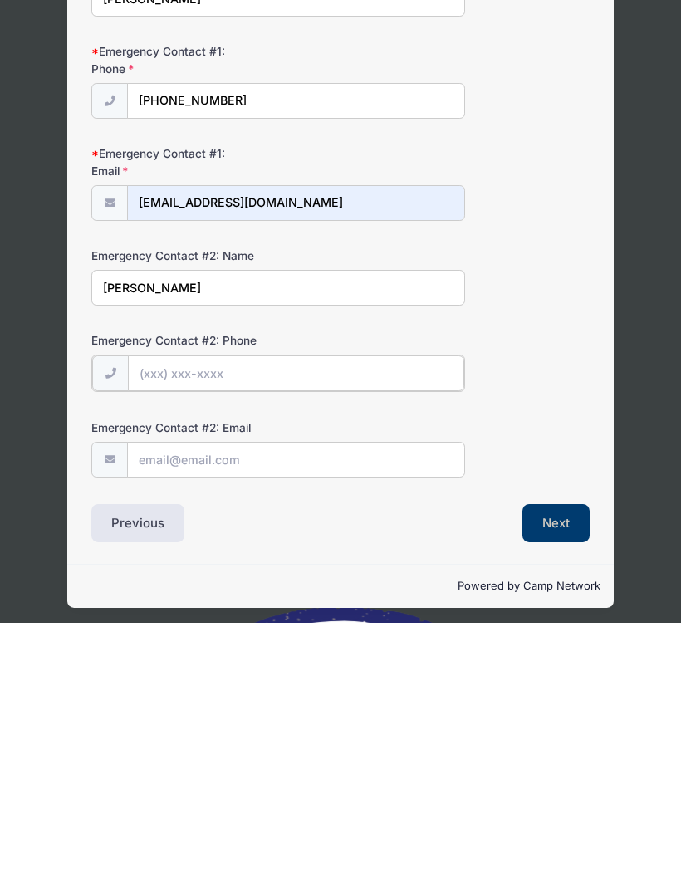
click at [316, 605] on input "Emergency Contact #2: Phone" at bounding box center [296, 623] width 336 height 36
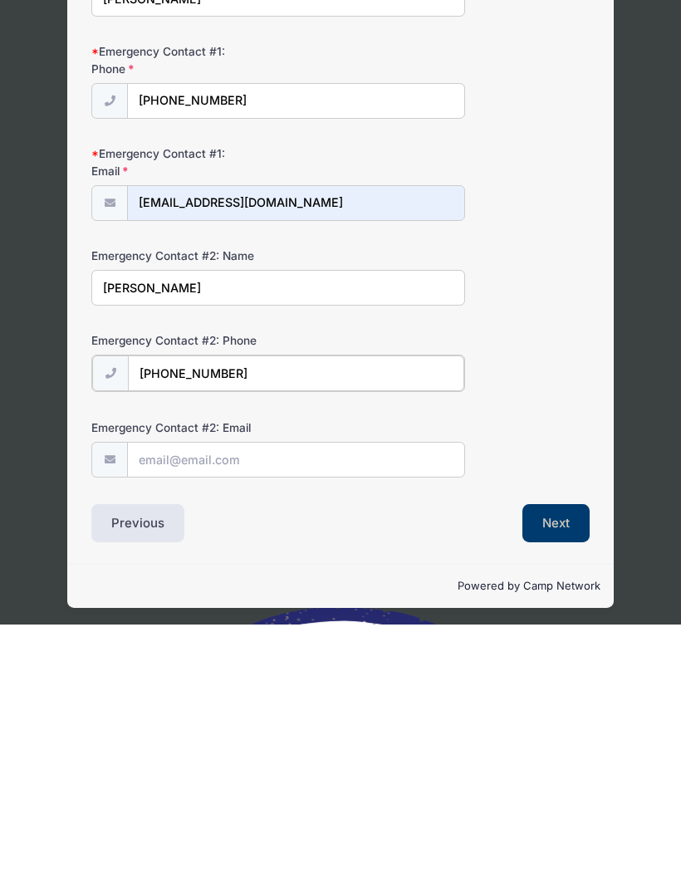
type input "(478) 233-0973"
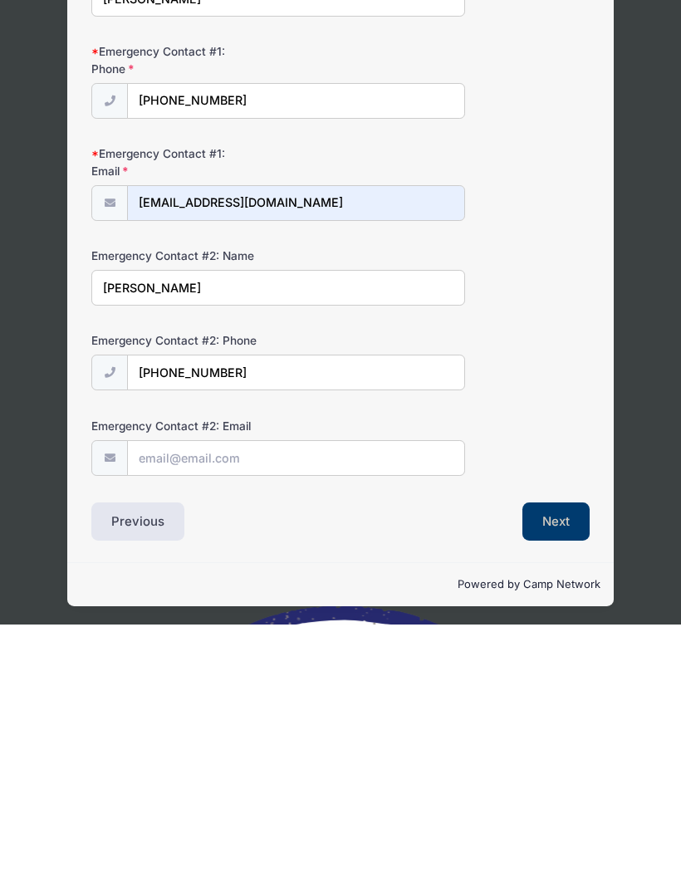
click at [565, 750] on button "Next" at bounding box center [555, 769] width 67 height 38
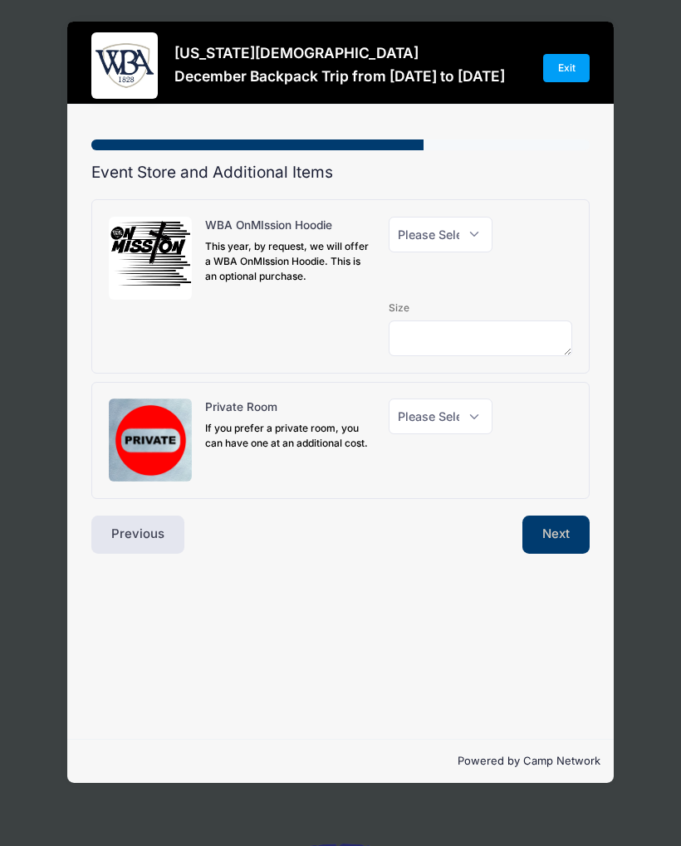
scroll to position [0, 0]
click at [478, 238] on select "Please Select Yes (+$40.00) No" at bounding box center [441, 235] width 104 height 36
click at [558, 531] on button "Next" at bounding box center [555, 535] width 67 height 38
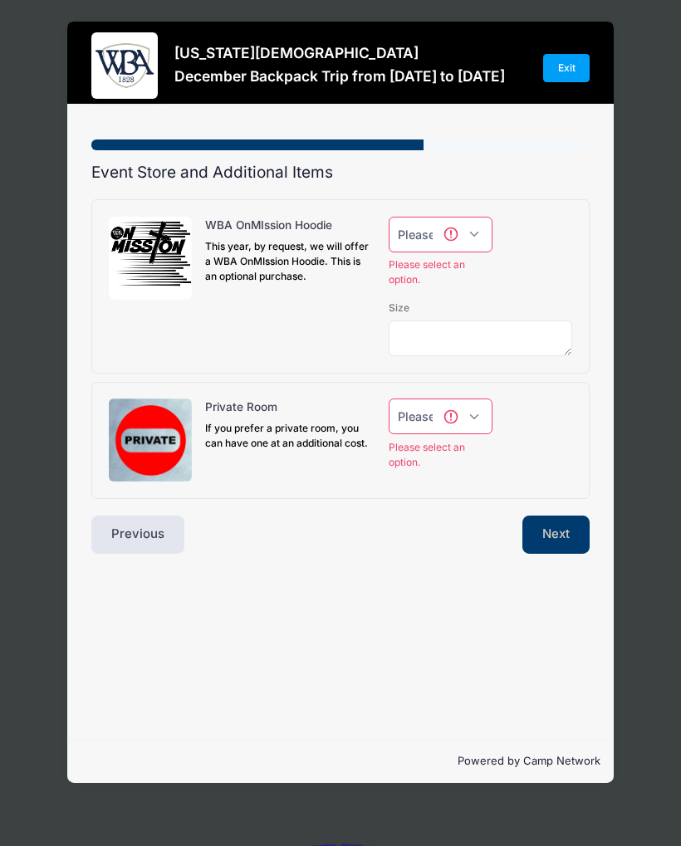
click at [478, 242] on select "Please Select Yes (+$40.00) No" at bounding box center [441, 235] width 104 height 36
select select "0"
click at [490, 418] on select "Please Select Yes (+$150.00) No" at bounding box center [441, 417] width 104 height 36
select select "0"
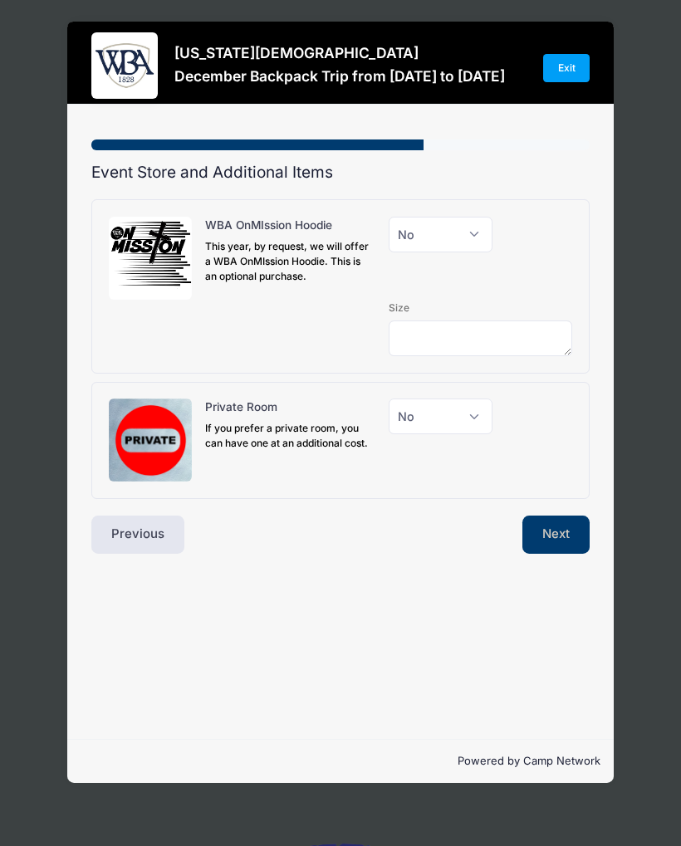
click at [572, 539] on button "Next" at bounding box center [555, 535] width 67 height 38
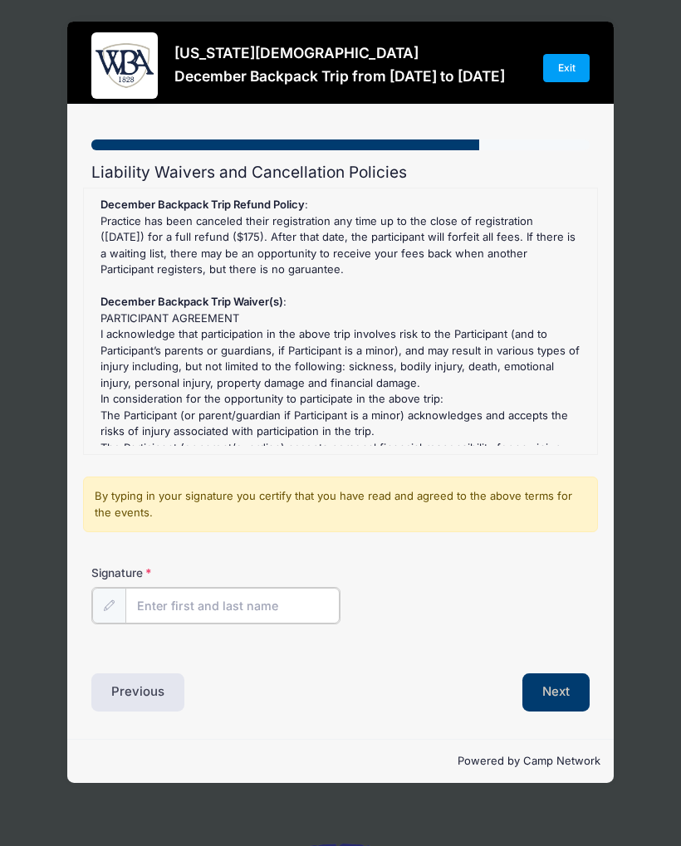
click at [283, 603] on input "Signature" at bounding box center [232, 606] width 214 height 36
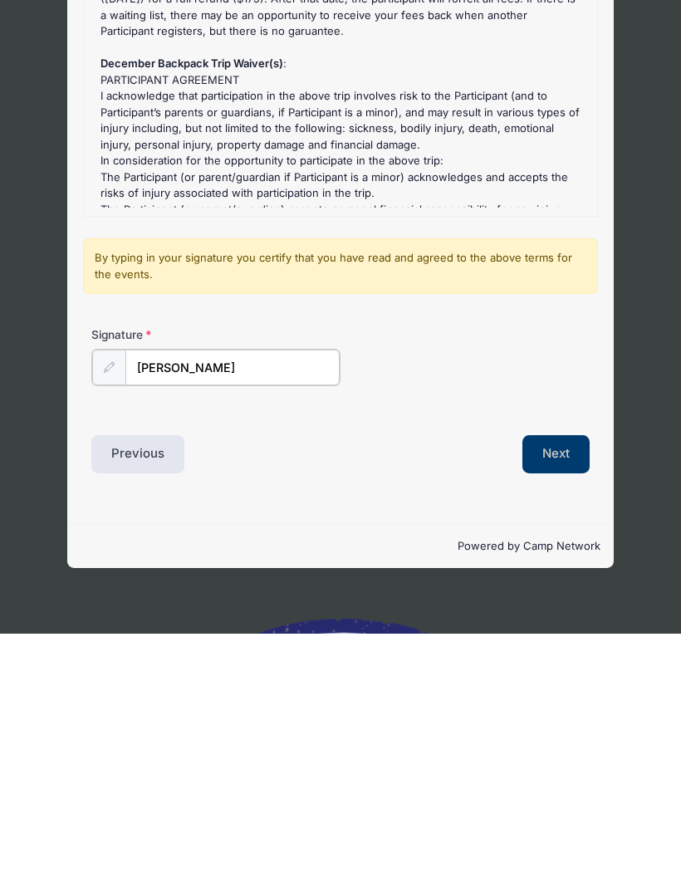
type input "Elizabeth D Eubanks"
click at [564, 672] on button "Next" at bounding box center [555, 691] width 67 height 38
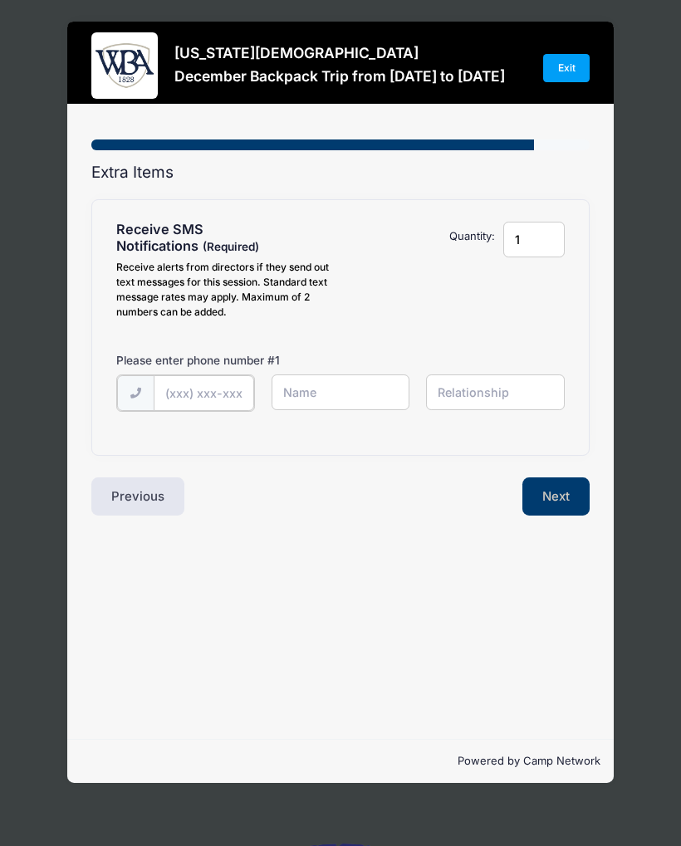
click at [0, 0] on input "text" at bounding box center [0, 0] width 0 height 0
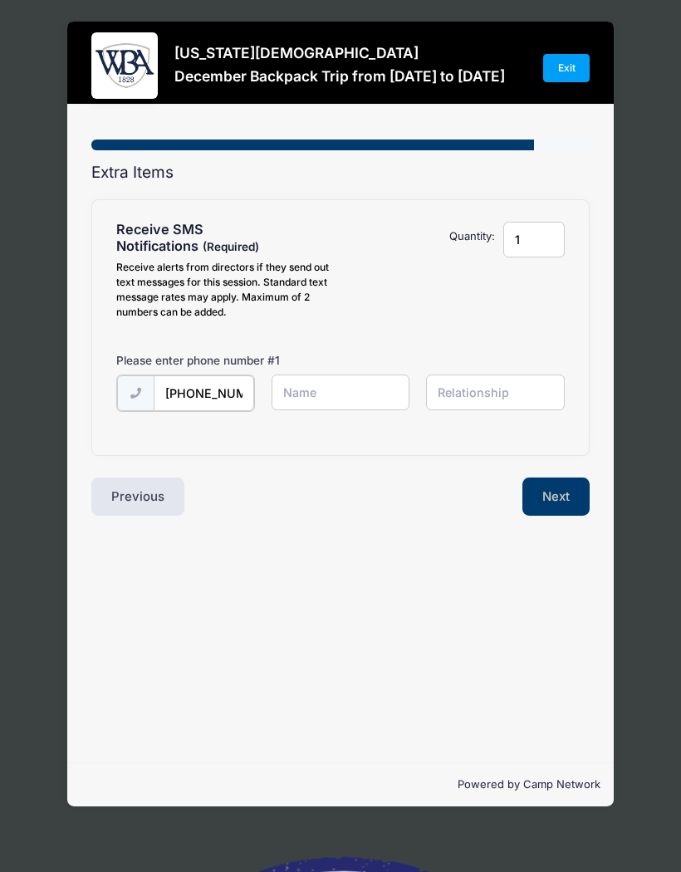
type input "(478) 454-8565"
click at [0, 0] on input "text" at bounding box center [0, 0] width 0 height 0
type input "[PERSON_NAME]"
click at [567, 492] on button "Next" at bounding box center [555, 495] width 67 height 38
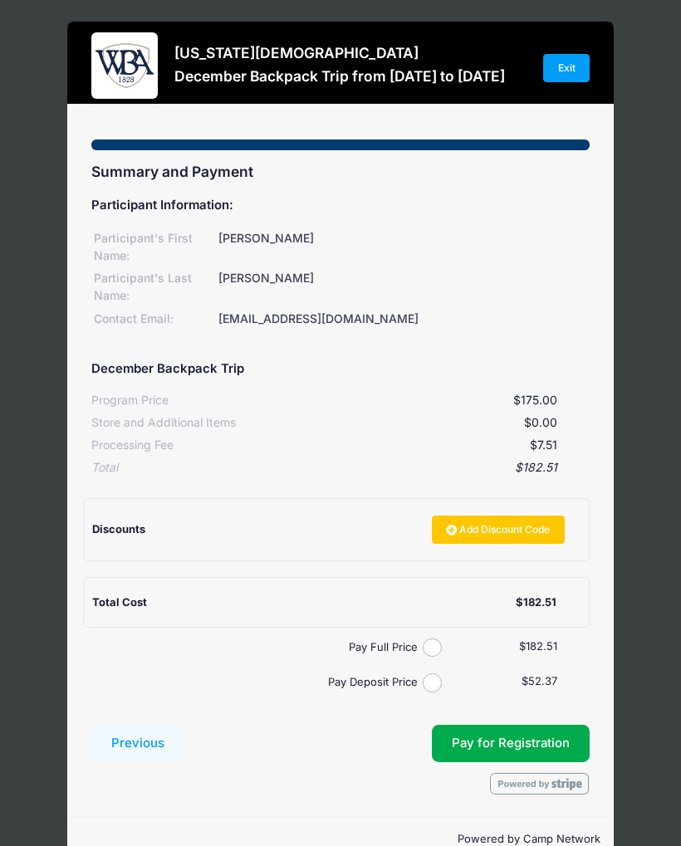
click at [511, 523] on link "Add Discount Code" at bounding box center [498, 530] width 133 height 28
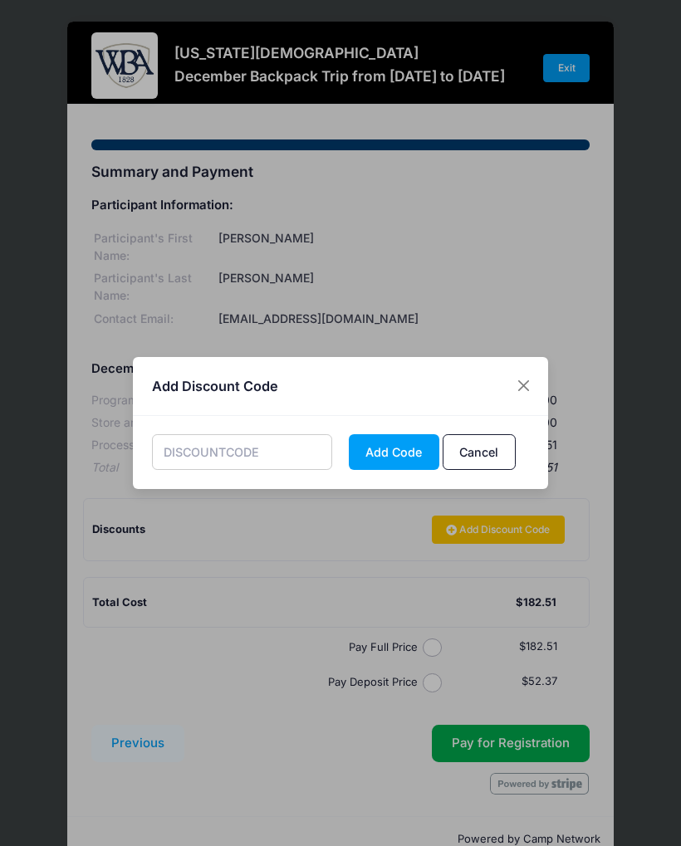
click at [674, 283] on div "Add Discount Code Add Code Cancel" at bounding box center [340, 423] width 681 height 846
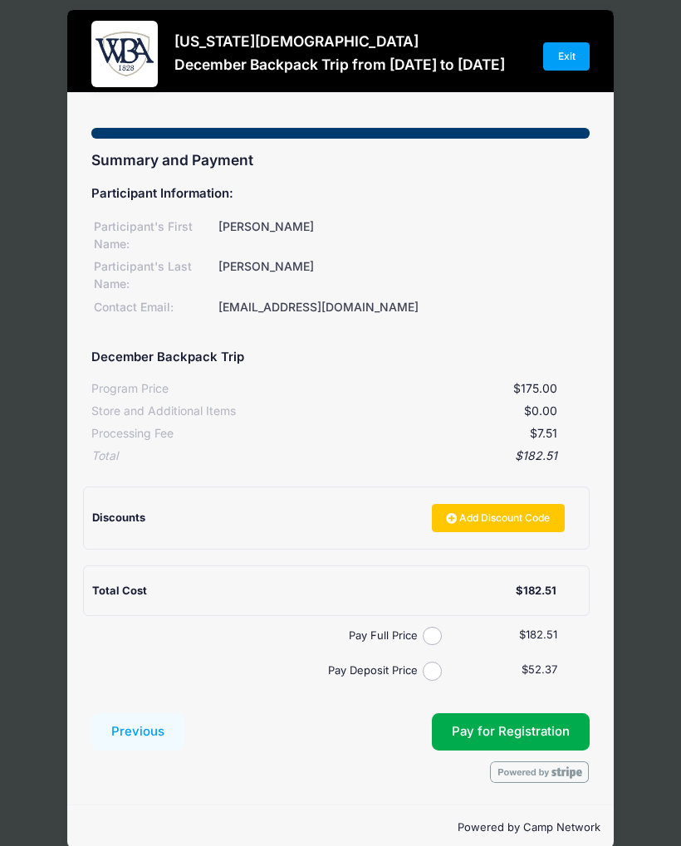
scroll to position [25, 0]
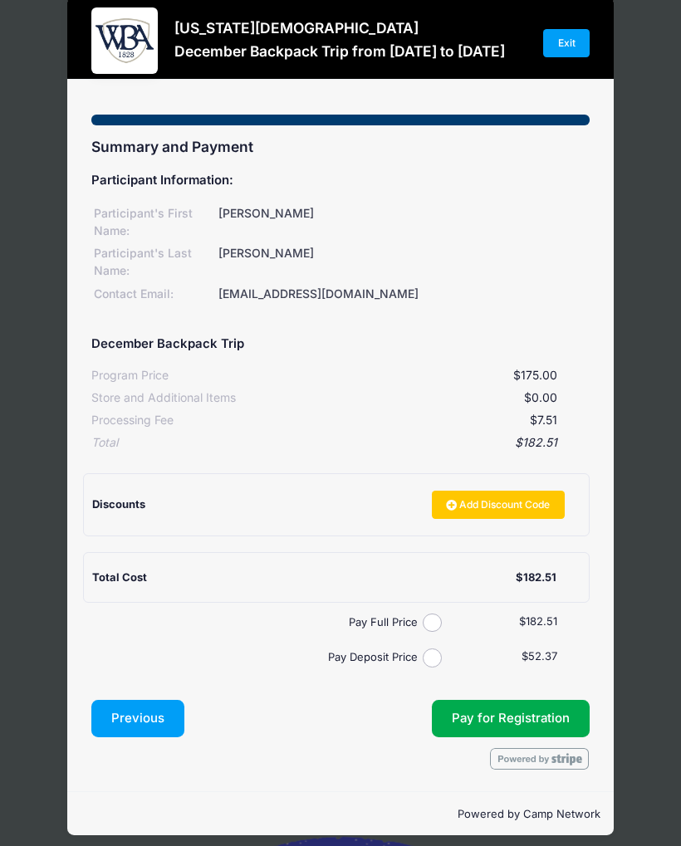
click at [141, 709] on button "Previous" at bounding box center [137, 719] width 93 height 38
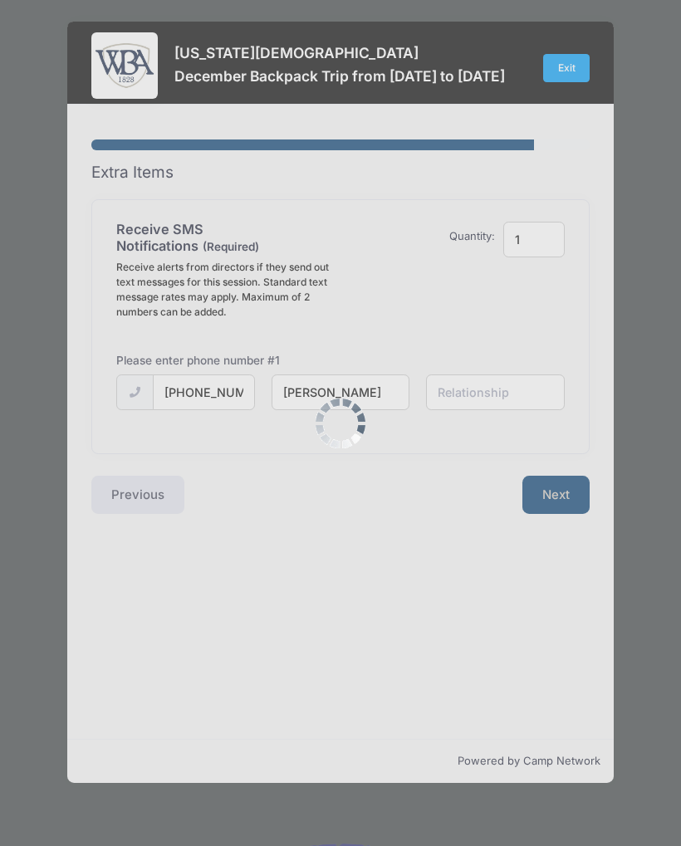
scroll to position [0, 0]
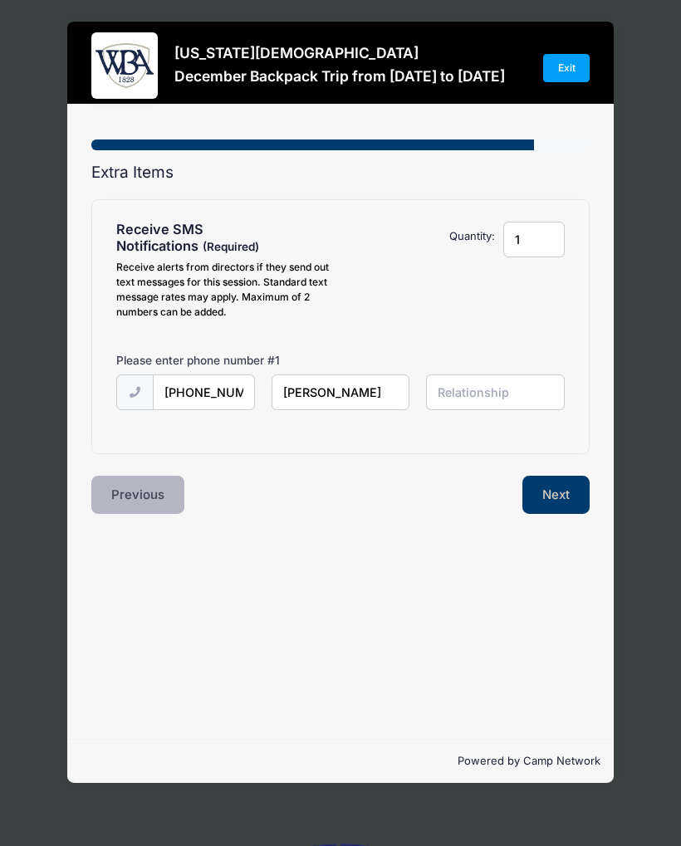
click at [147, 483] on button "Previous" at bounding box center [137, 495] width 93 height 38
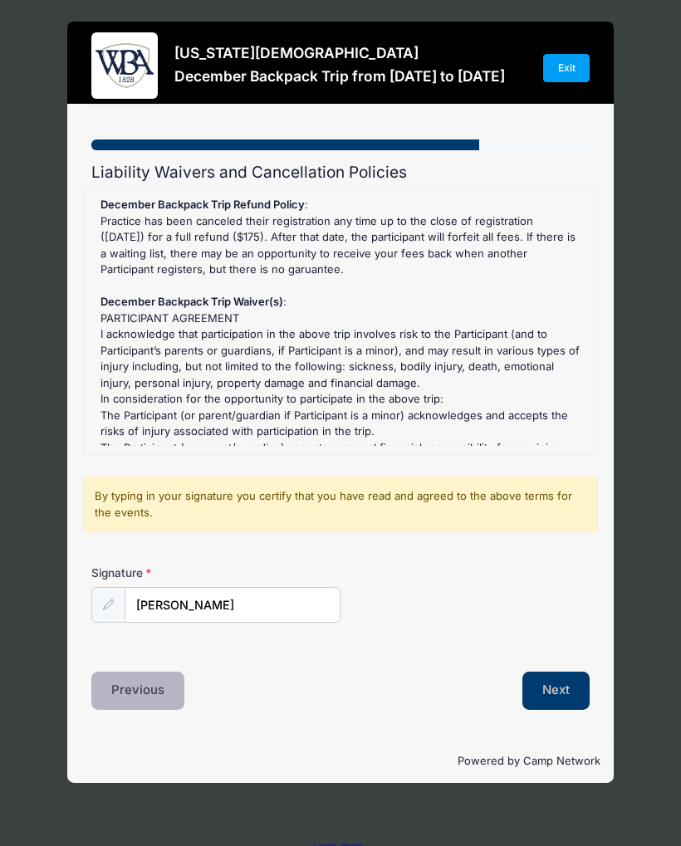
click at [149, 684] on button "Previous" at bounding box center [137, 691] width 93 height 38
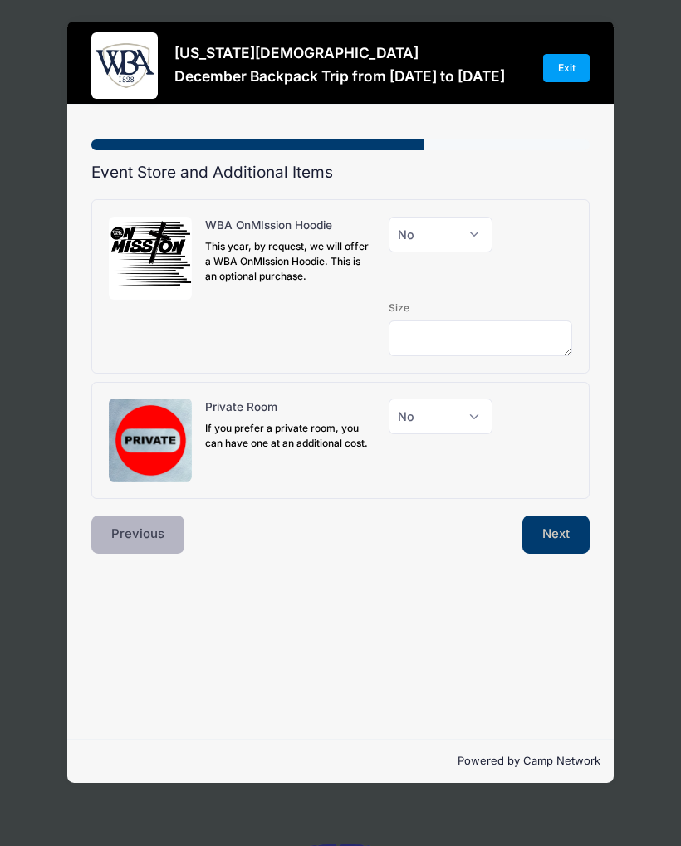
click at [144, 516] on button "Previous" at bounding box center [137, 535] width 93 height 38
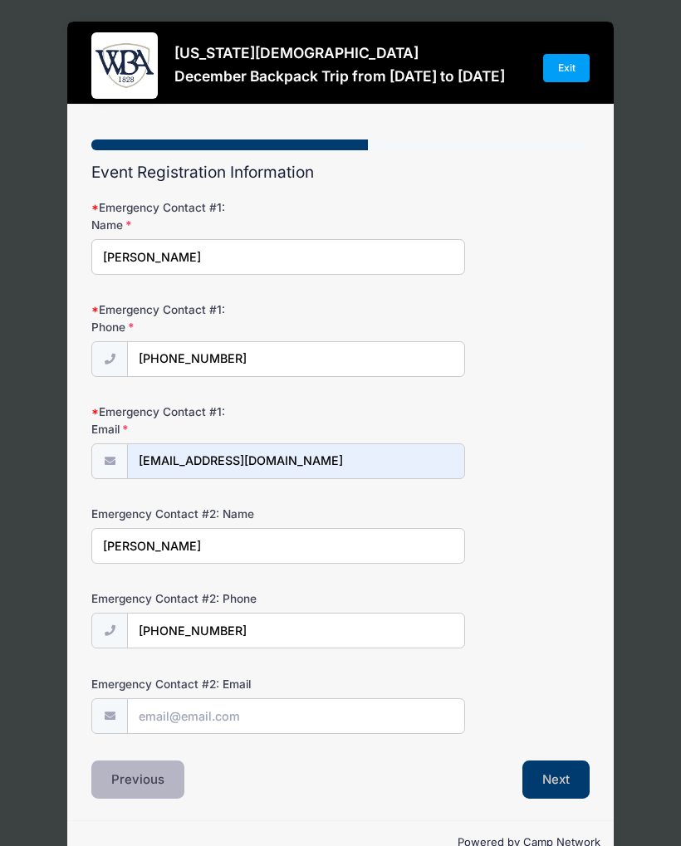
click at [138, 765] on button "Previous" at bounding box center [137, 780] width 93 height 38
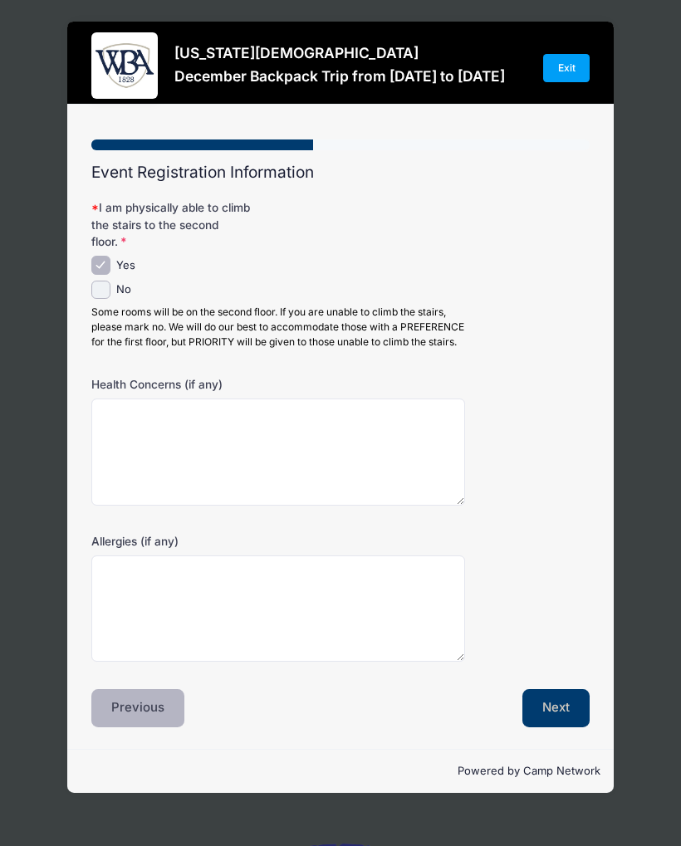
click at [146, 719] on button "Previous" at bounding box center [137, 708] width 93 height 38
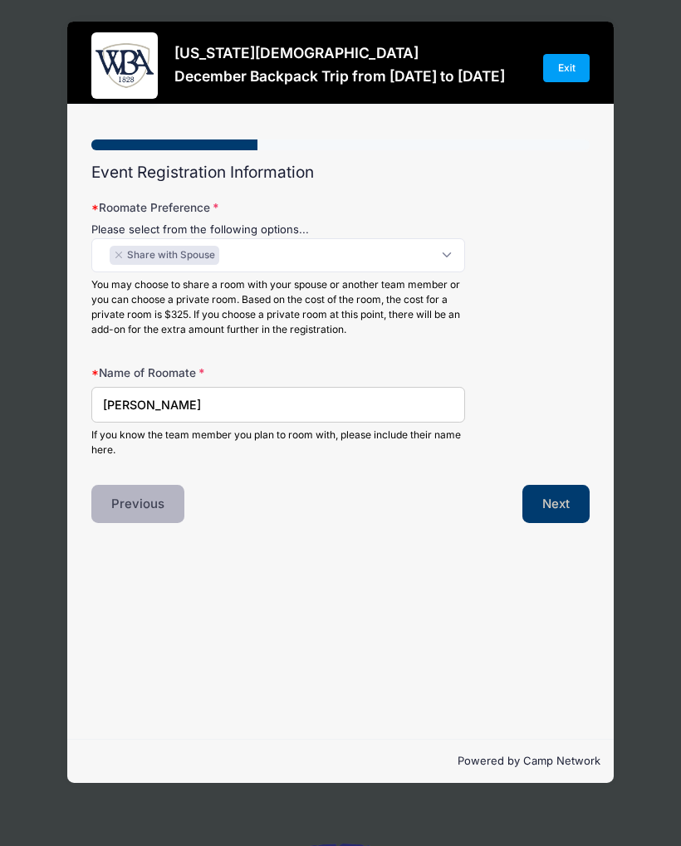
click at [147, 492] on button "Previous" at bounding box center [137, 504] width 93 height 38
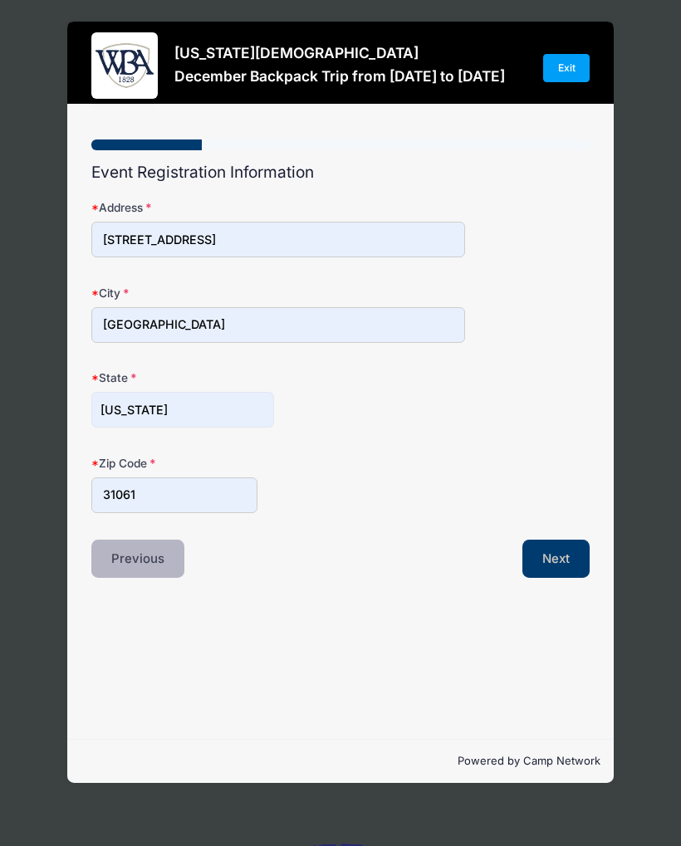
click at [143, 557] on button "Previous" at bounding box center [137, 559] width 93 height 38
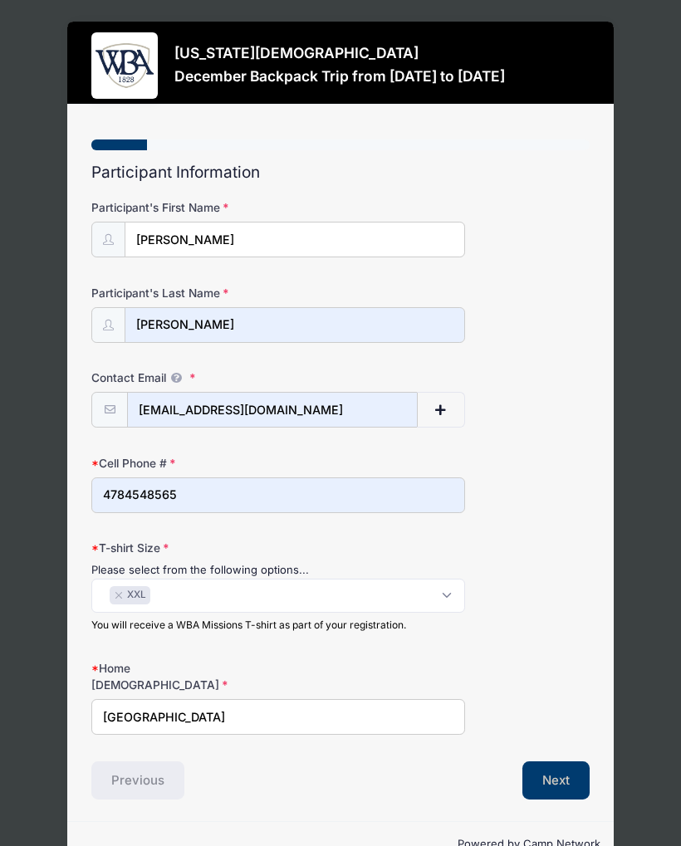
click at [145, 762] on div "Previous" at bounding box center [212, 781] width 258 height 38
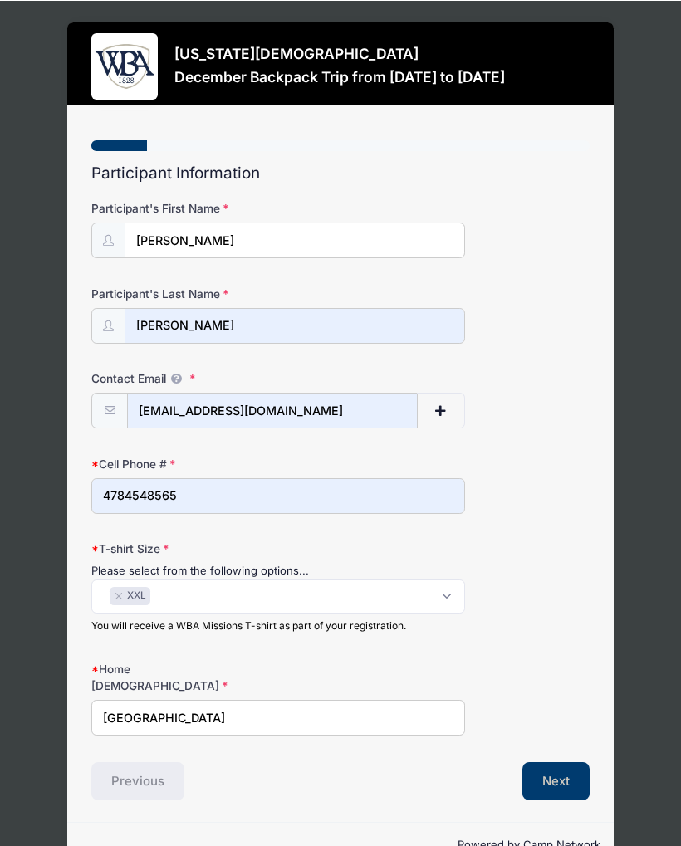
scroll to position [19, 0]
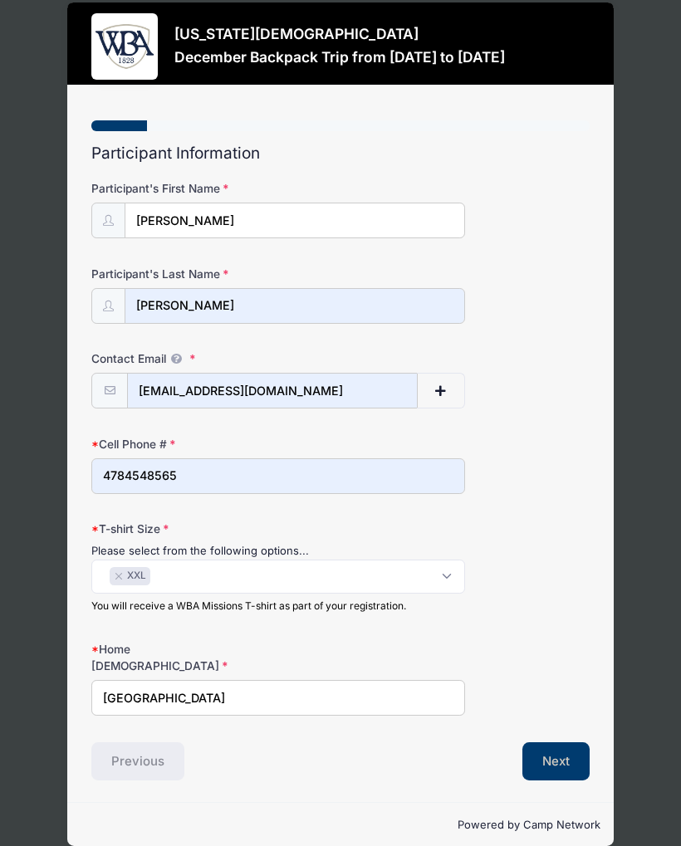
click at [144, 743] on div "Previous" at bounding box center [212, 762] width 258 height 38
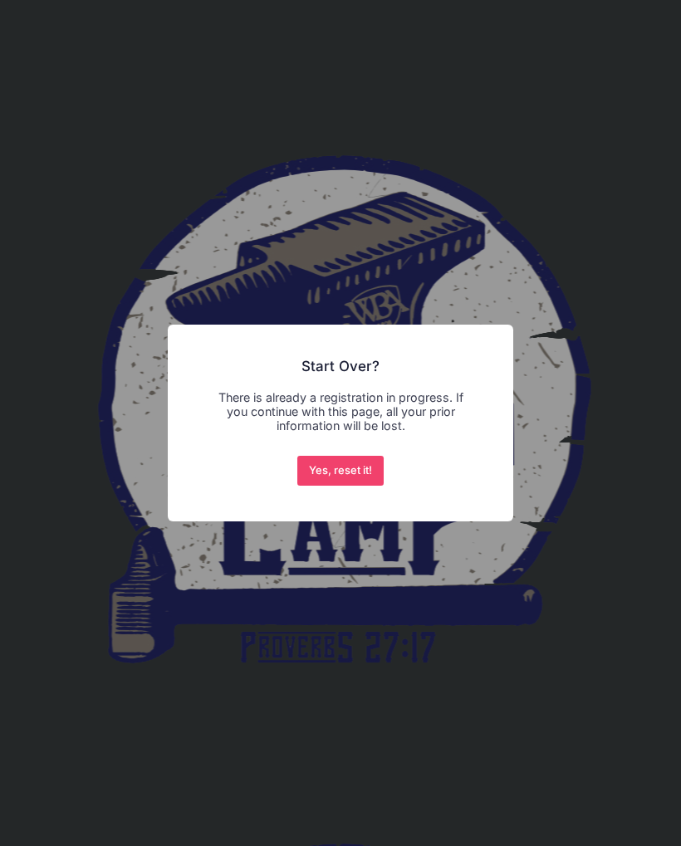
click at [346, 478] on button "Yes, reset it!" at bounding box center [340, 471] width 87 height 30
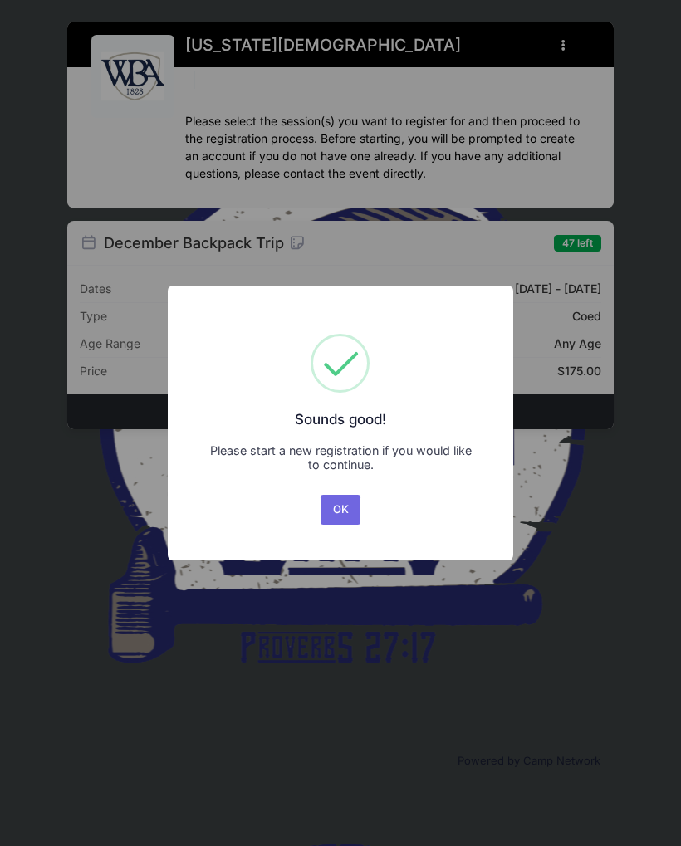
click at [348, 516] on button "OK" at bounding box center [341, 510] width 40 height 30
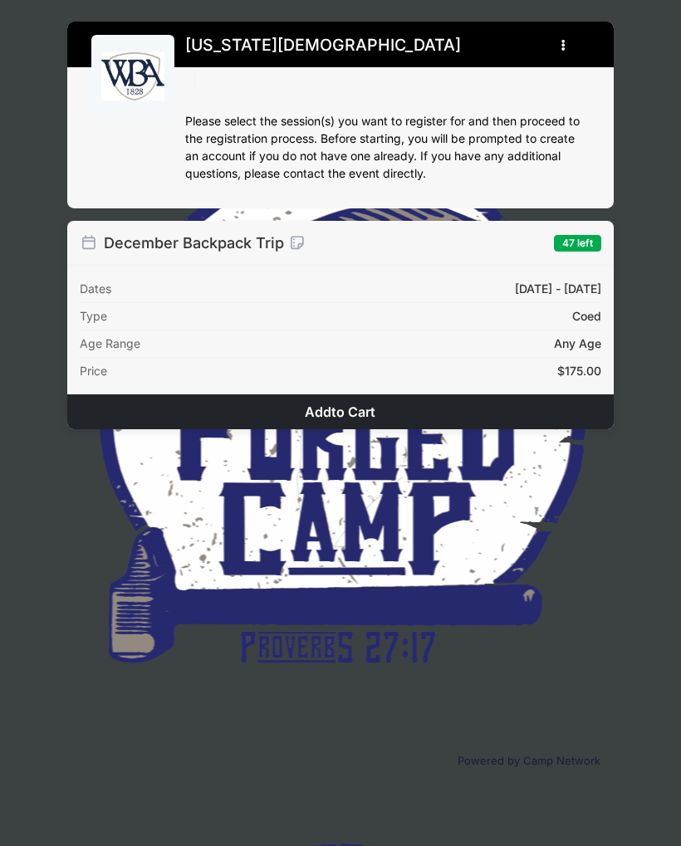
click at [490, 155] on div "Please select the session(s) you want to register for and then proceed to the r…" at bounding box center [387, 148] width 405 height 70
click at [345, 419] on button "Add to Cart" at bounding box center [340, 412] width 547 height 35
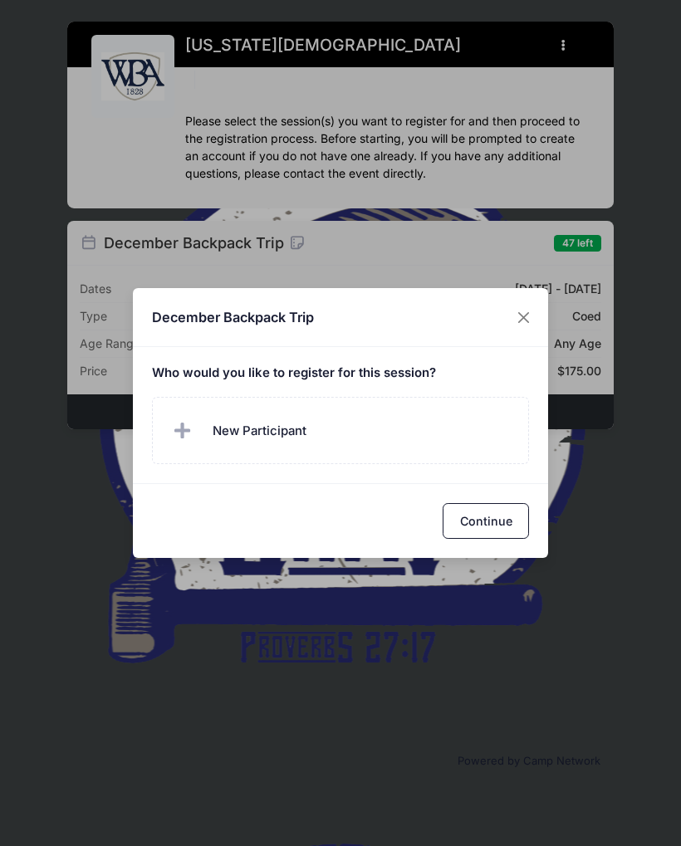
click at [300, 441] on span "New Participant" at bounding box center [238, 431] width 138 height 33
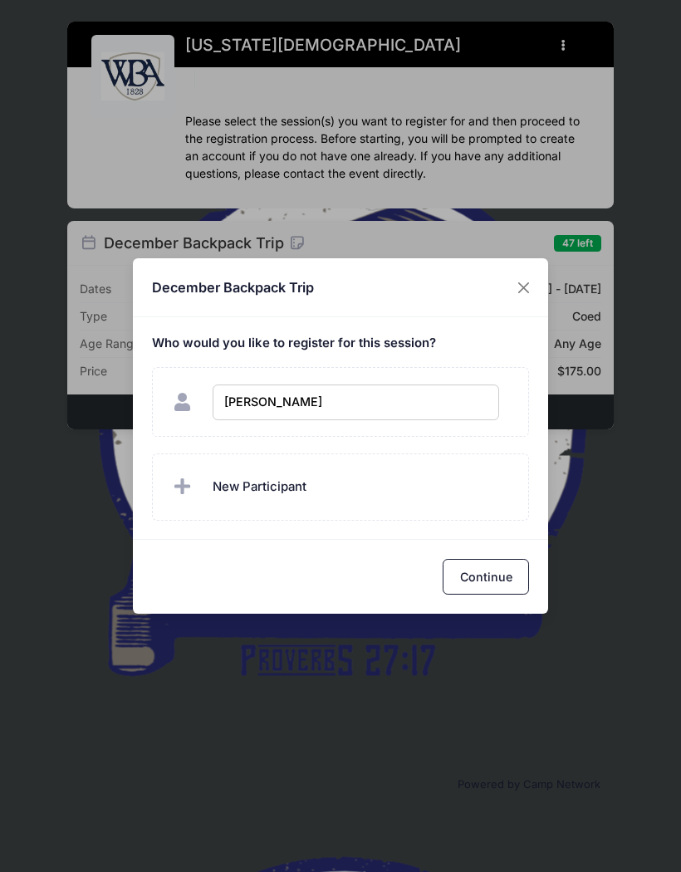
type input "Beth Eubanks"
click at [494, 586] on button "Continue" at bounding box center [486, 577] width 86 height 36
checkbox input "true"
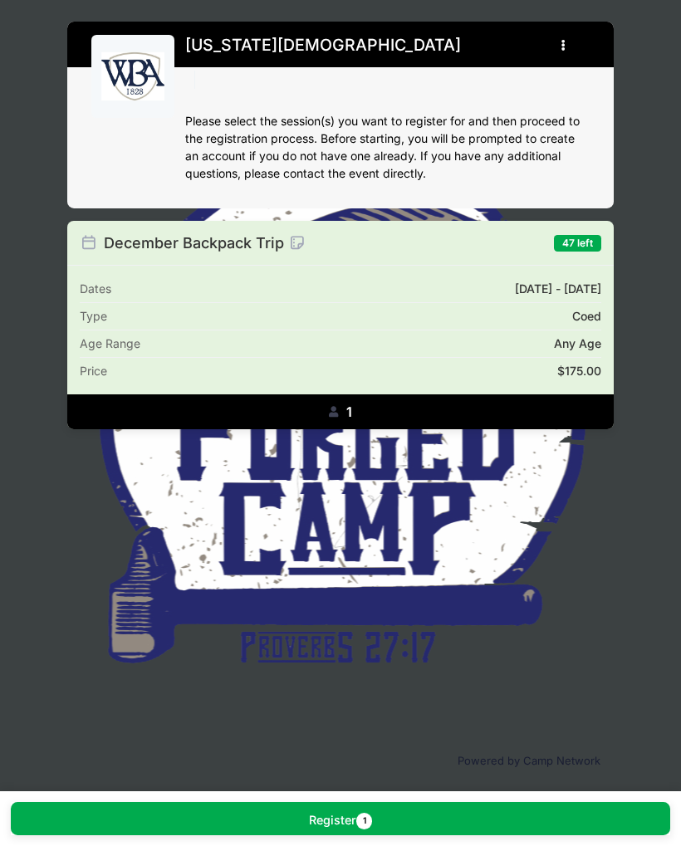
click at [397, 303] on div "Type Coed" at bounding box center [341, 316] width 522 height 27
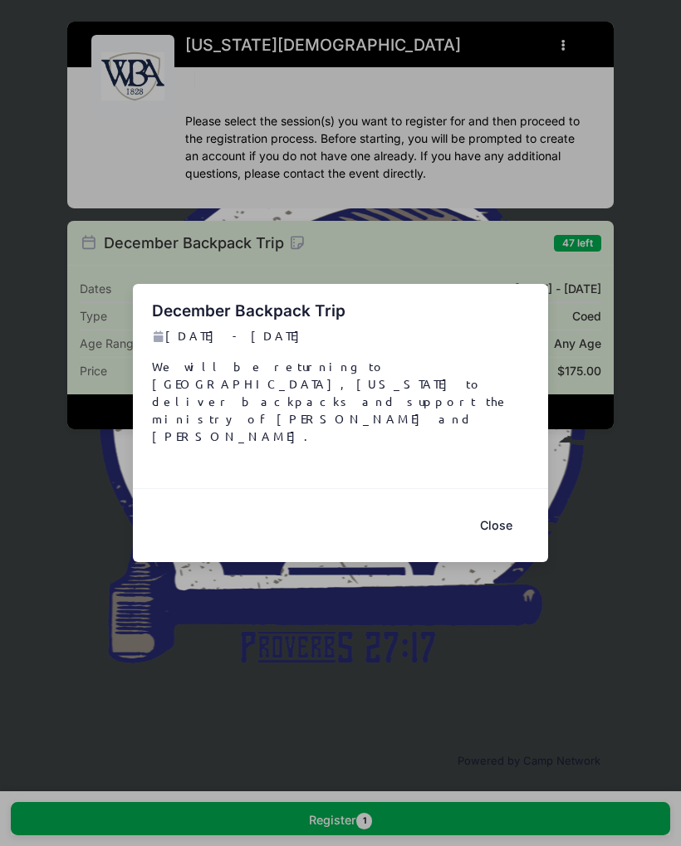
click at [508, 509] on button "Close" at bounding box center [496, 526] width 66 height 36
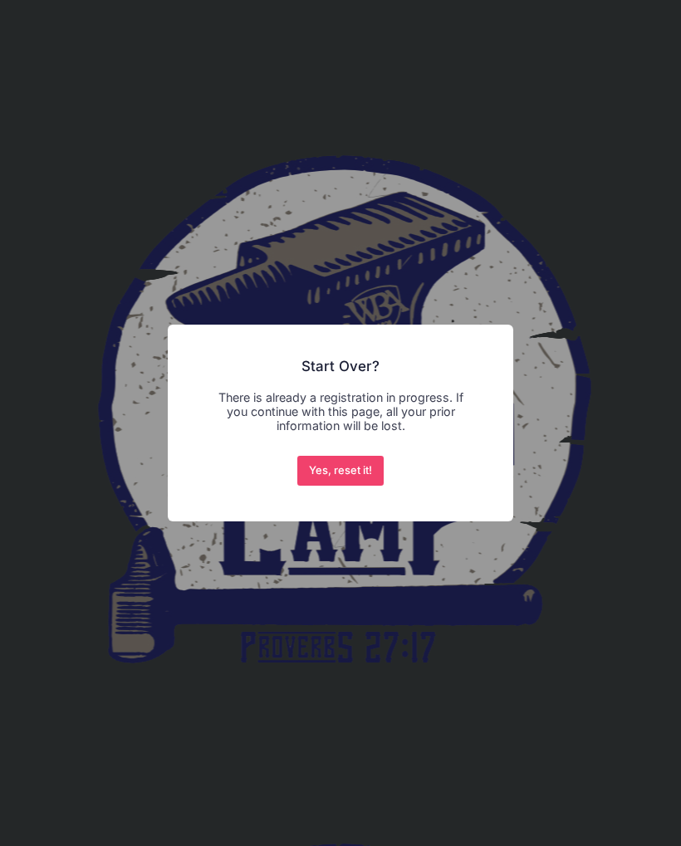
click at [358, 470] on button "Yes, reset it!" at bounding box center [340, 471] width 87 height 30
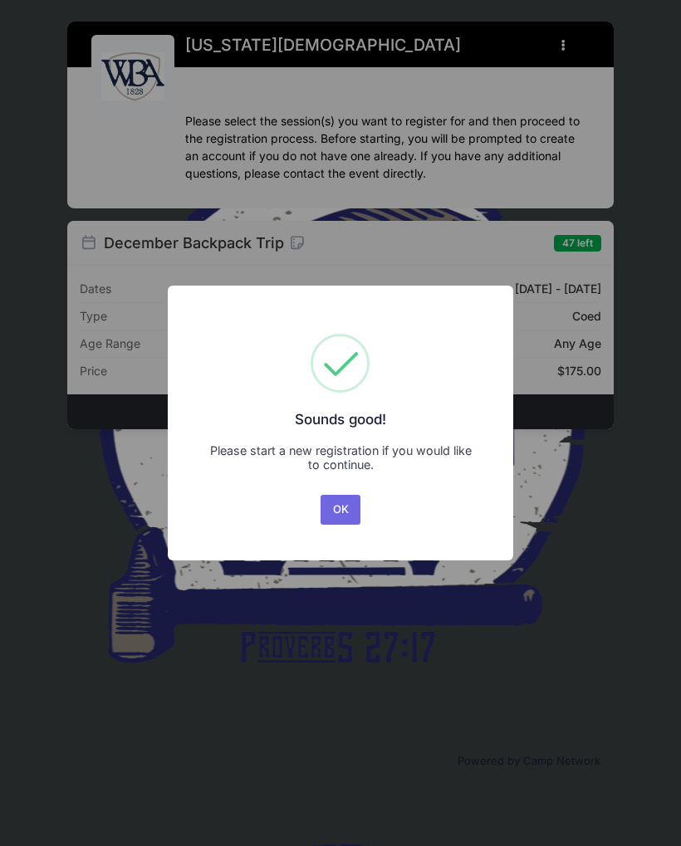
click at [352, 513] on button "OK" at bounding box center [341, 510] width 40 height 30
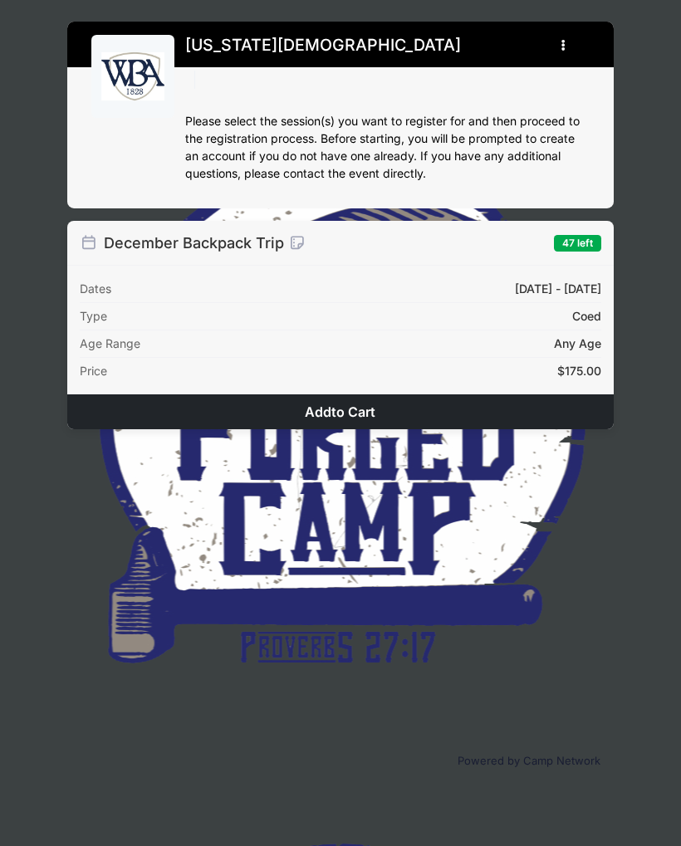
click at [354, 417] on button "Add to Cart" at bounding box center [340, 412] width 547 height 35
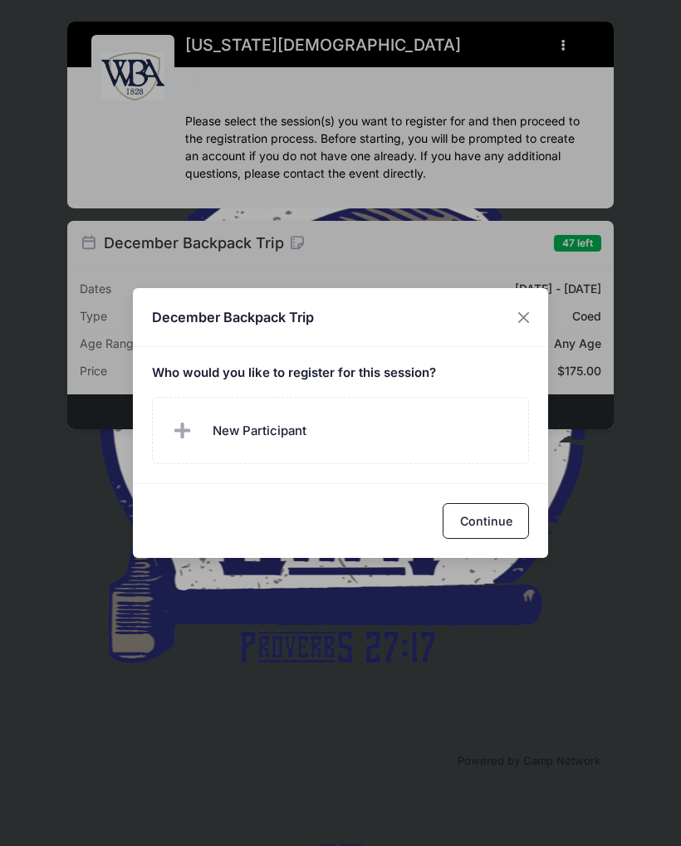
click at [333, 436] on label "New Participant" at bounding box center [341, 430] width 378 height 67
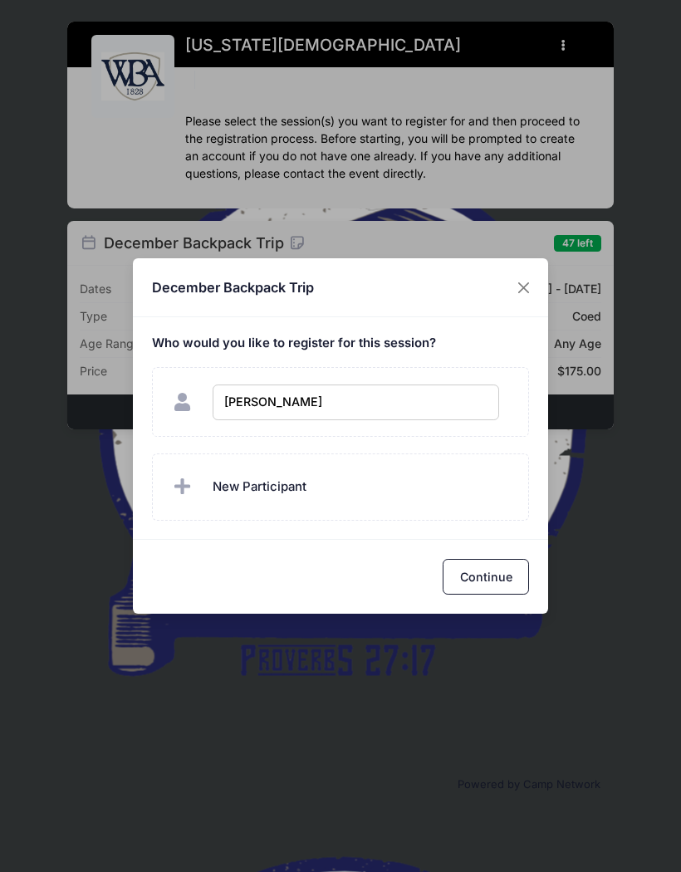
type input "[PERSON_NAME]"
click at [361, 488] on label "New Participant" at bounding box center [341, 487] width 378 height 67
checkbox input "true"
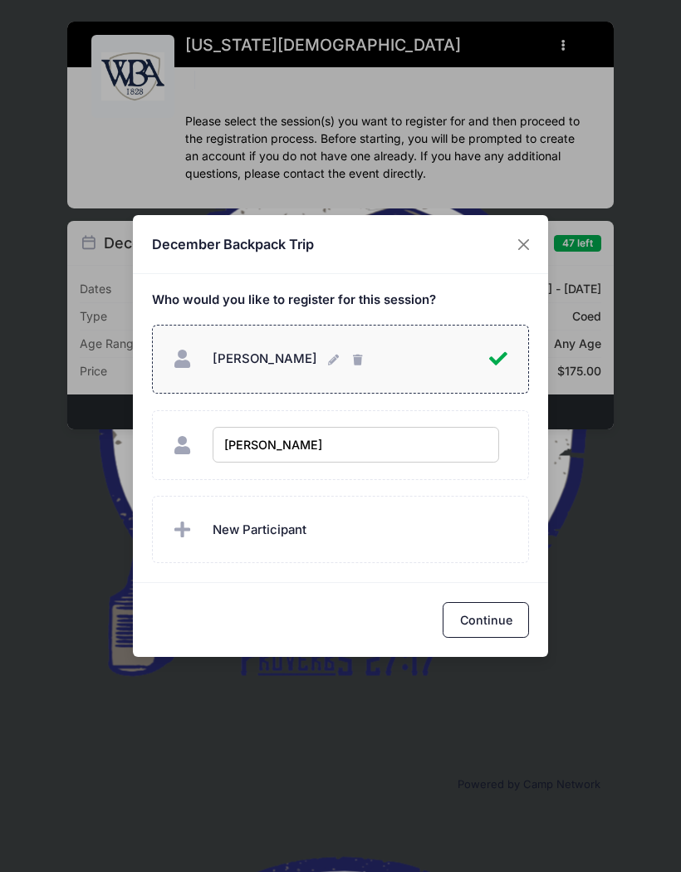
type input "Buck Eubanks"
click at [447, 444] on input "Buck Eubanks" at bounding box center [356, 445] width 287 height 36
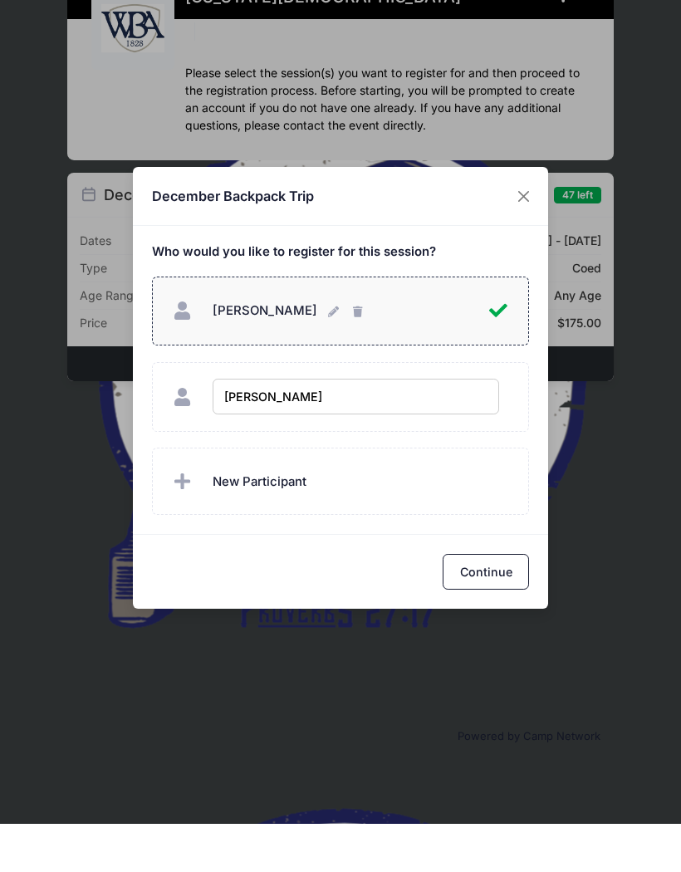
click at [360, 496] on label "New Participant" at bounding box center [341, 529] width 378 height 67
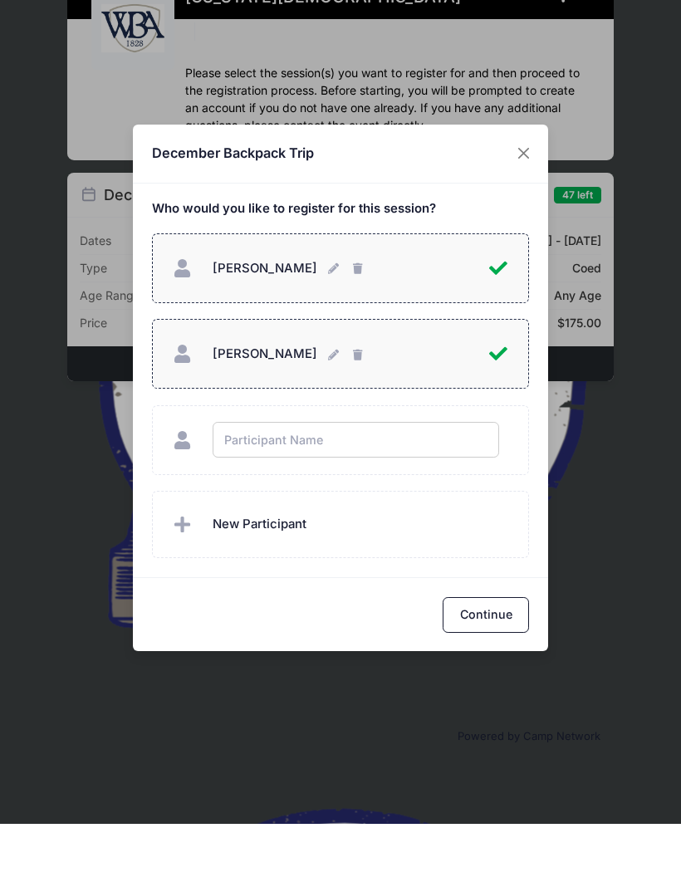
checkbox input "true"
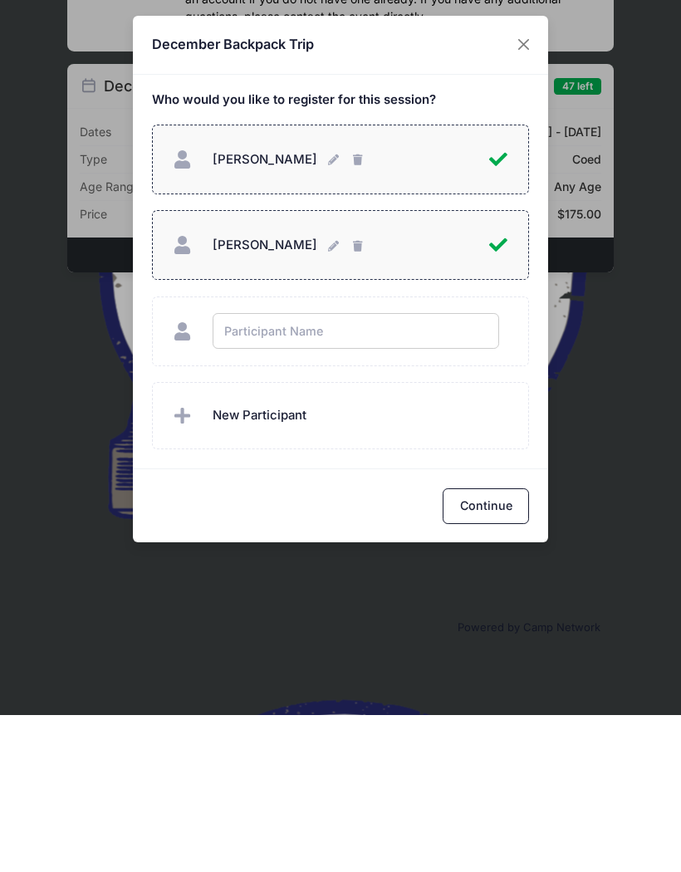
click at [489, 509] on div "December Backpack Trip Who would you like to register for this session? Beth Eu…" at bounding box center [340, 436] width 681 height 872
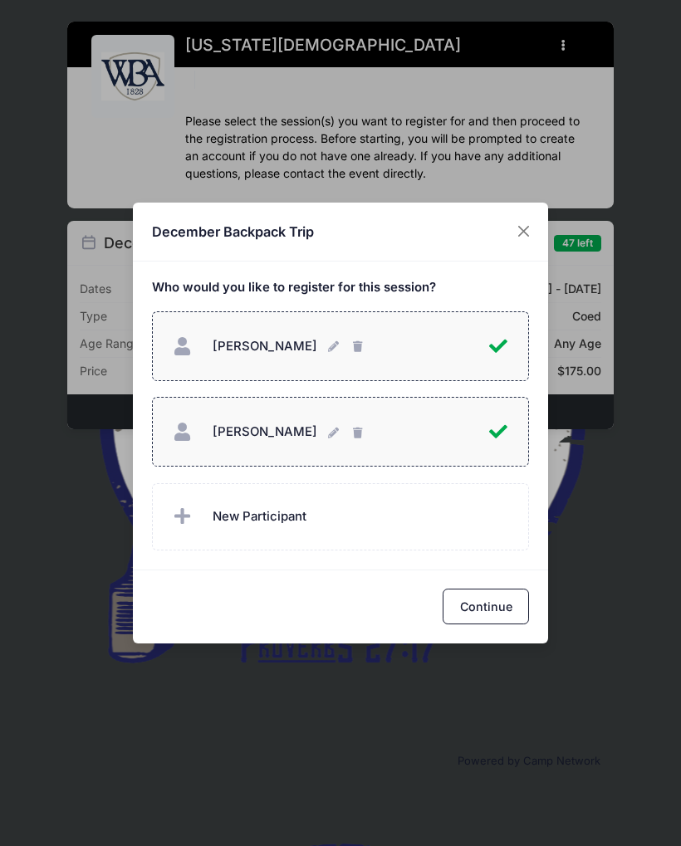
click at [494, 617] on button "Continue" at bounding box center [486, 607] width 86 height 36
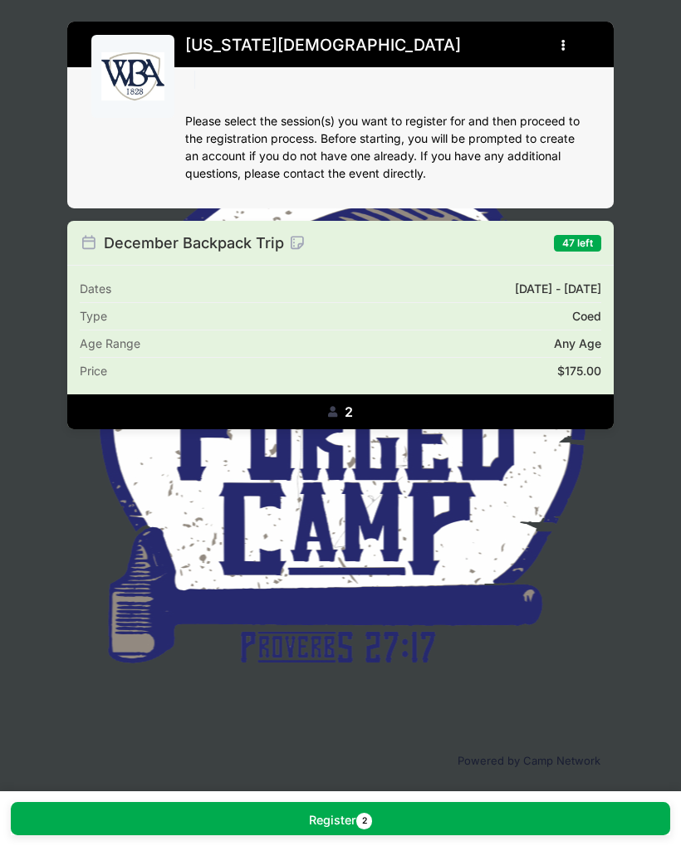
click at [333, 826] on button "Register 2" at bounding box center [341, 818] width 660 height 33
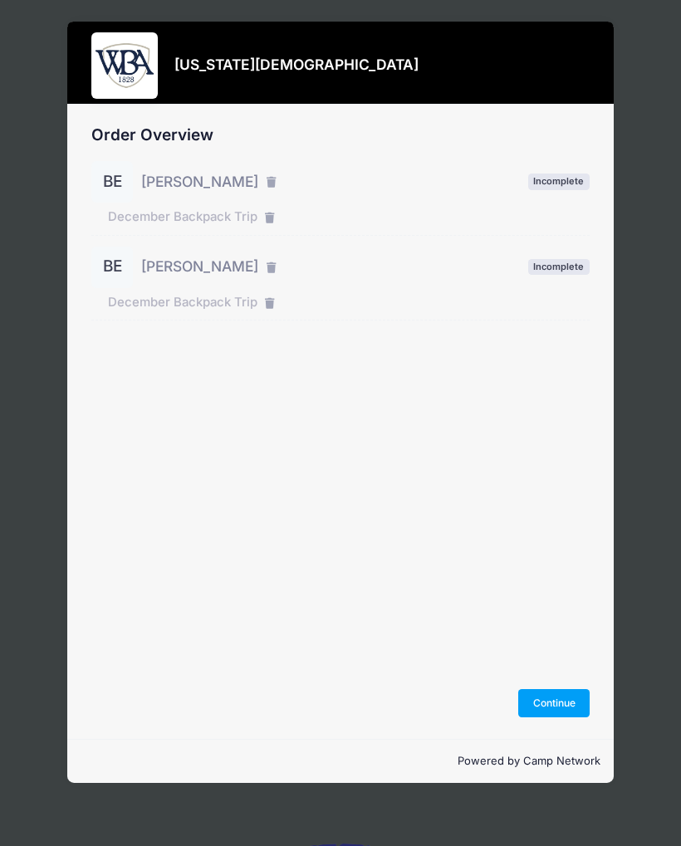
click at [558, 710] on button "Continue" at bounding box center [553, 703] width 71 height 28
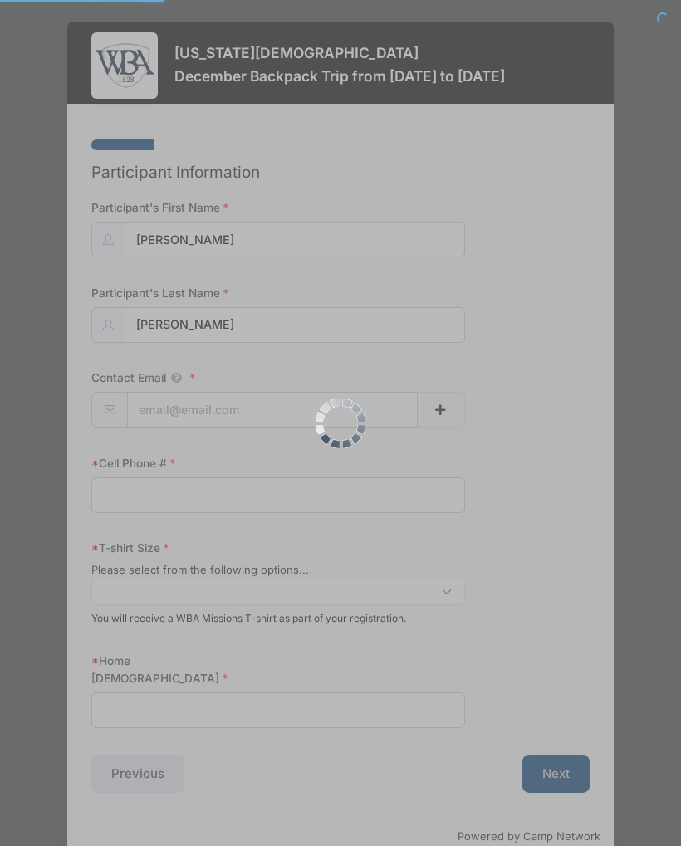
select select
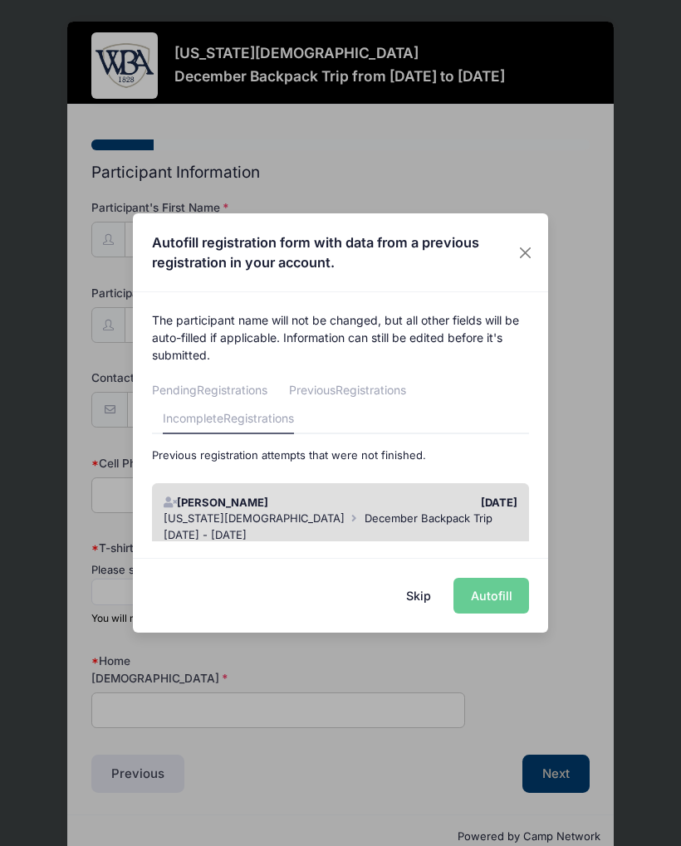
click at [504, 603] on div "Skip Autofill" at bounding box center [340, 595] width 415 height 74
click at [494, 599] on div "Skip Autofill" at bounding box center [340, 595] width 415 height 74
click at [499, 601] on div "Skip Autofill" at bounding box center [340, 595] width 415 height 74
click at [533, 255] on button "Close" at bounding box center [526, 253] width 27 height 30
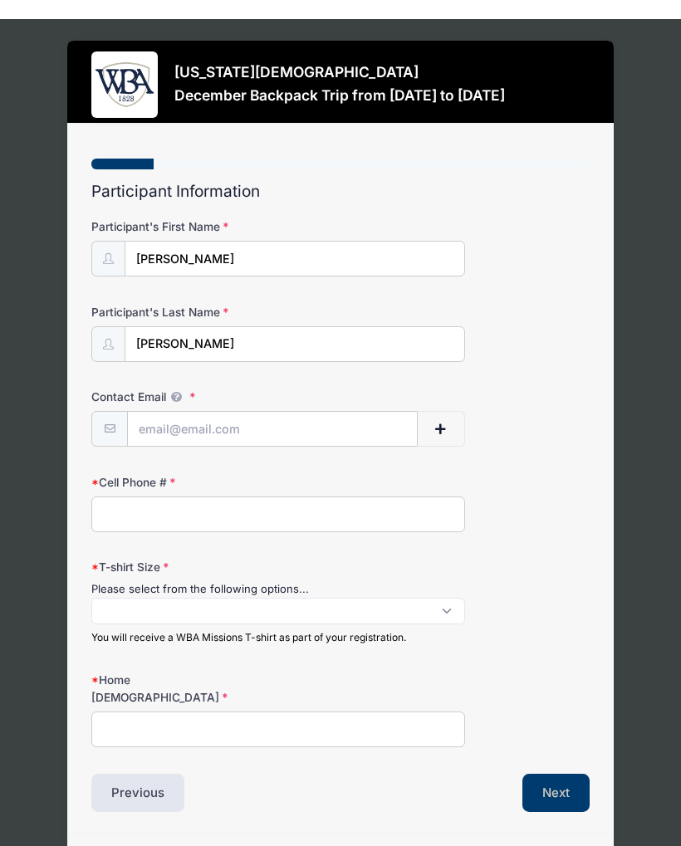
scroll to position [12, 0]
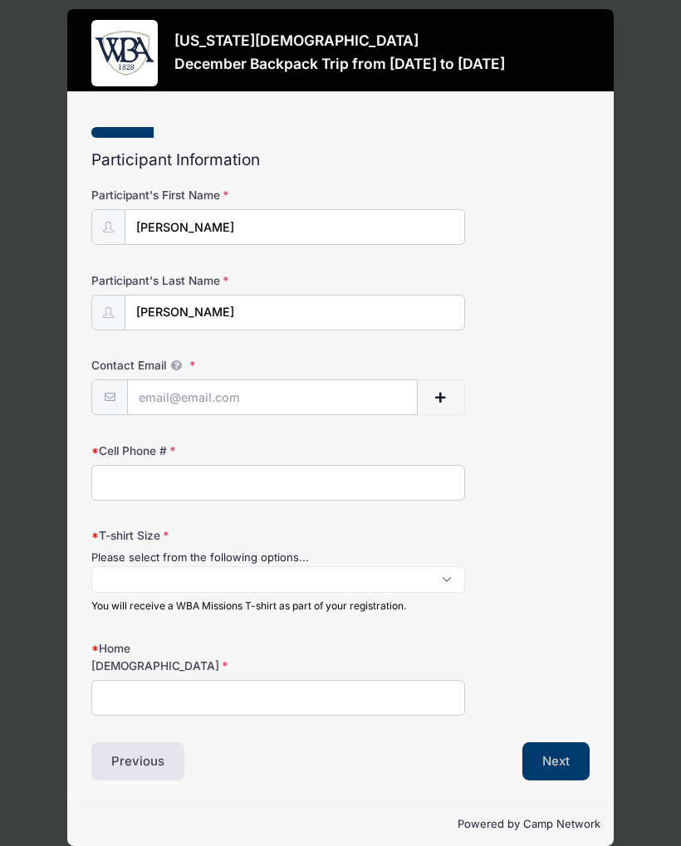
click at [641, 340] on div "[US_STATE][DEMOGRAPHIC_DATA] December Backpack Trip from [DATE] to [DATE] Step …" at bounding box center [340, 428] width 656 height 881
click at [151, 746] on button "Previous" at bounding box center [137, 762] width 93 height 38
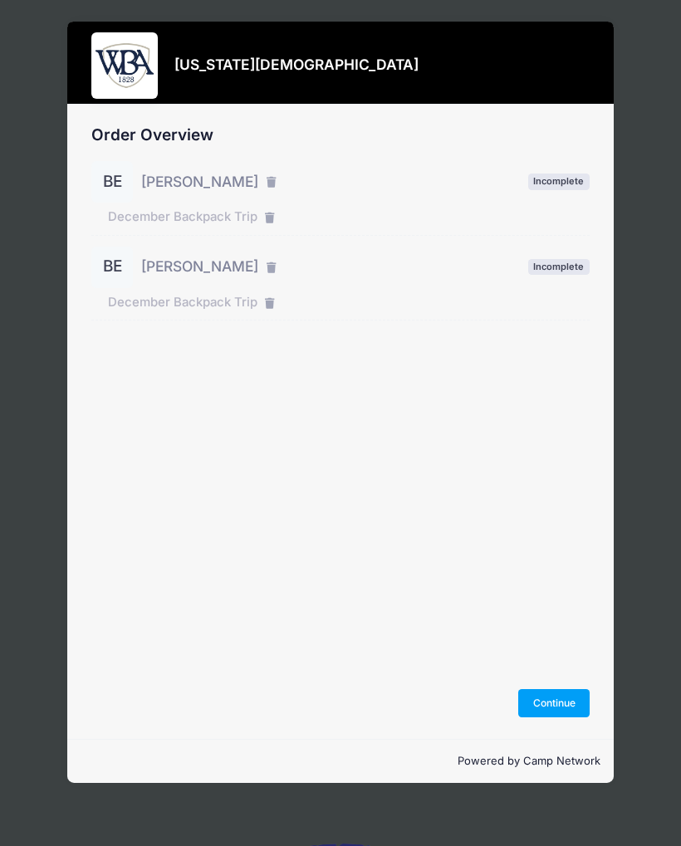
click at [565, 189] on span "Incomplete" at bounding box center [558, 182] width 61 height 16
click at [560, 718] on button "Continue" at bounding box center [553, 703] width 71 height 28
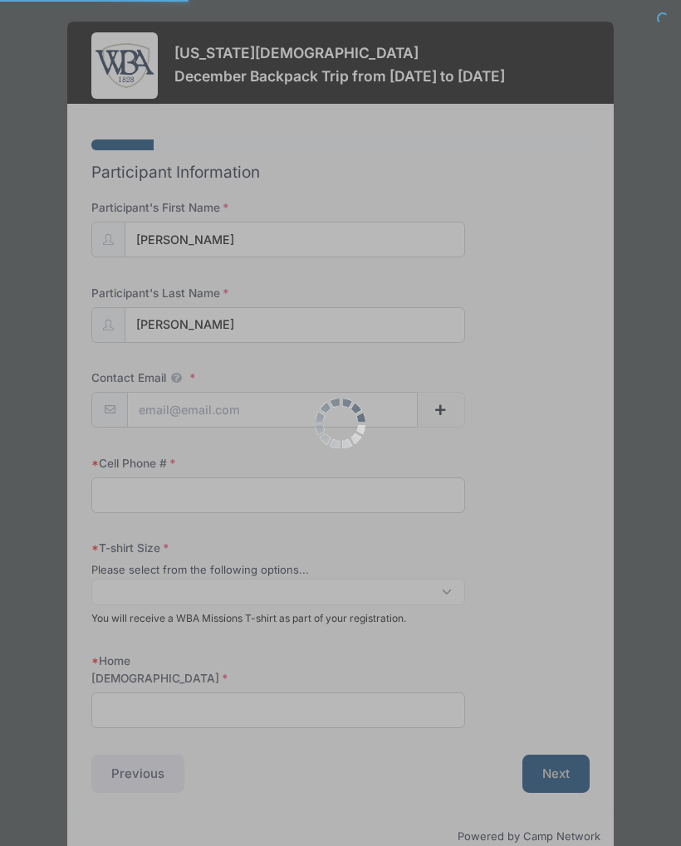
select select
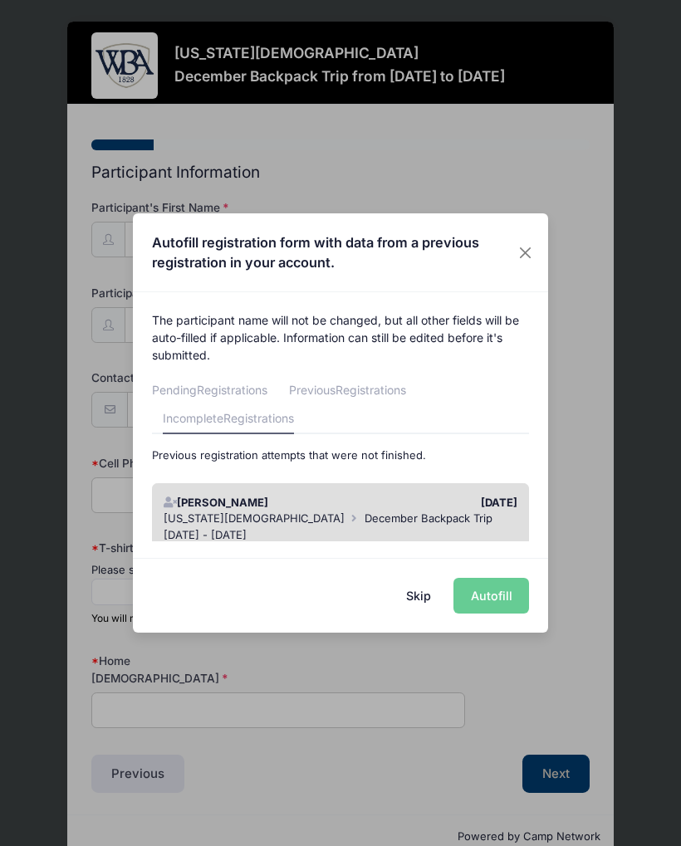
click at [497, 606] on div "Skip Autofill" at bounding box center [340, 595] width 415 height 74
click at [501, 597] on div "Skip Autofill" at bounding box center [340, 595] width 415 height 74
click at [500, 615] on div "Skip Autofill" at bounding box center [340, 595] width 415 height 74
click at [489, 612] on div "Skip Autofill" at bounding box center [340, 595] width 415 height 74
click at [489, 607] on div "Skip Autofill" at bounding box center [340, 595] width 415 height 74
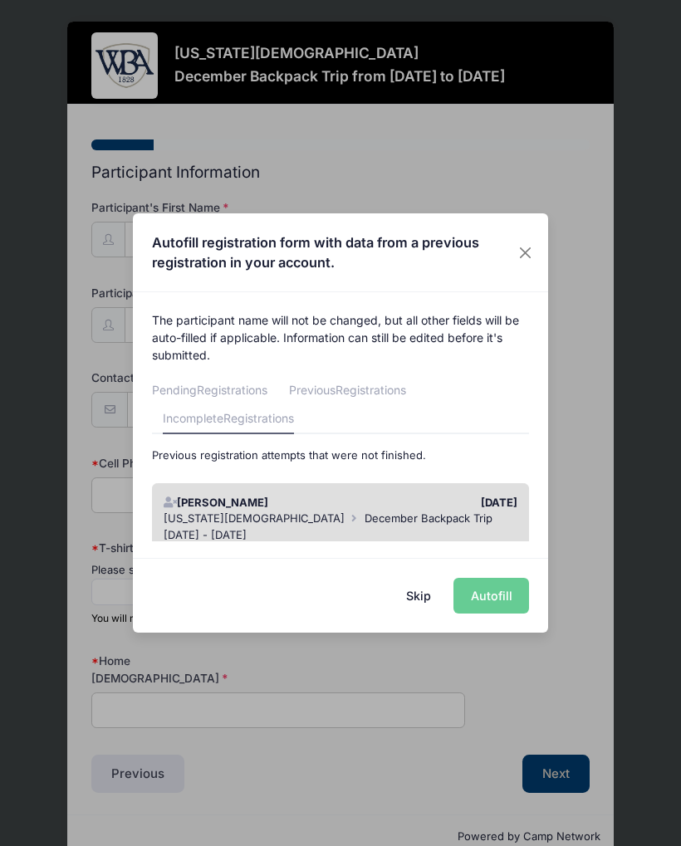
click at [506, 601] on div "Skip Autofill" at bounding box center [340, 595] width 415 height 74
click at [524, 604] on div "Skip Autofill" at bounding box center [340, 595] width 415 height 74
click at [510, 607] on div "Skip Autofill" at bounding box center [340, 595] width 415 height 74
click at [506, 527] on div "Dec 11 - Dec 14, 2025" at bounding box center [341, 535] width 355 height 17
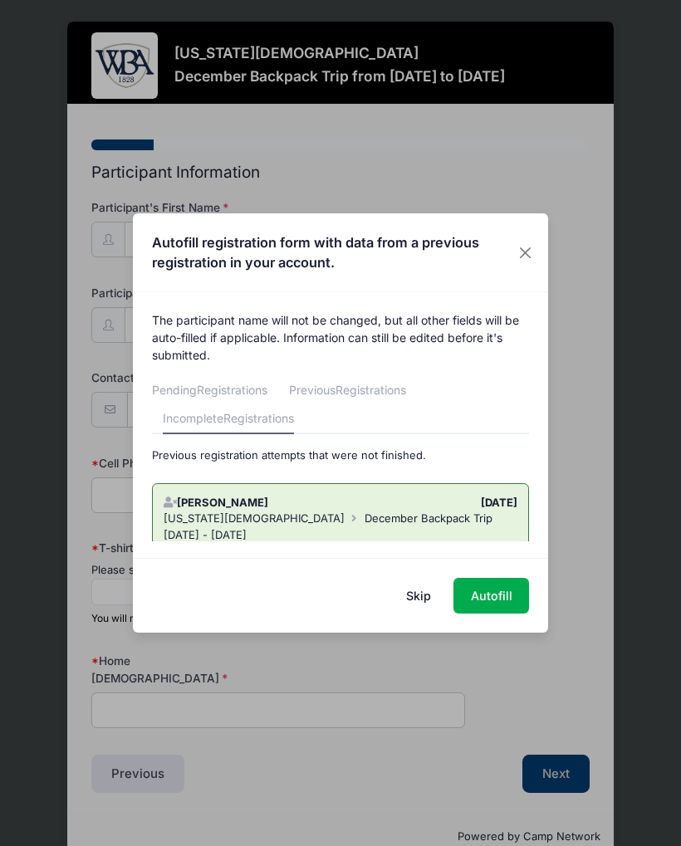
click at [510, 600] on button "Autofill" at bounding box center [492, 596] width 76 height 36
type input "eubanksfarm362@gmail.com"
type input "4784548565"
select select "XXL"
type input "Black Springs"
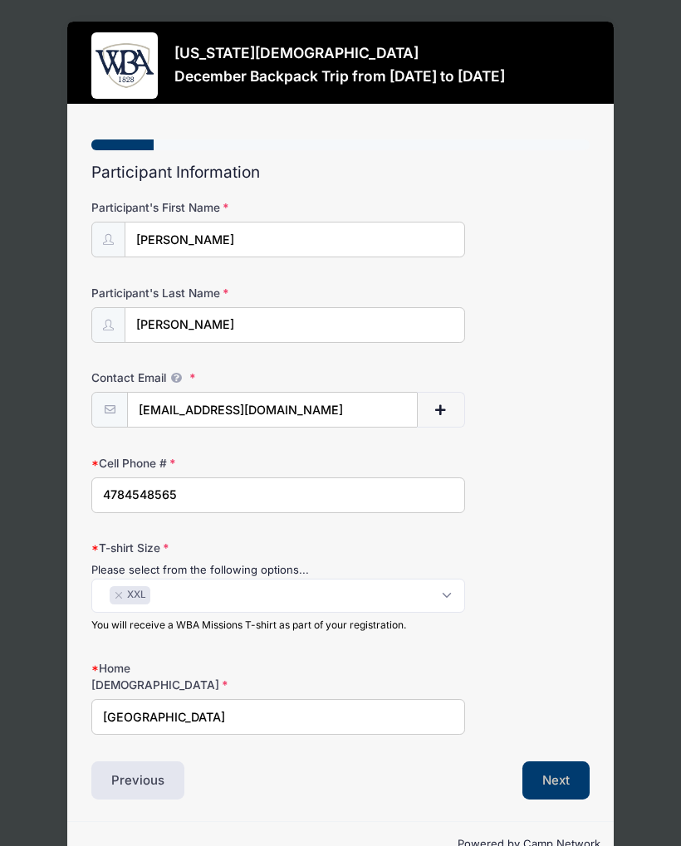
click at [562, 768] on button "Next" at bounding box center [555, 781] width 67 height 38
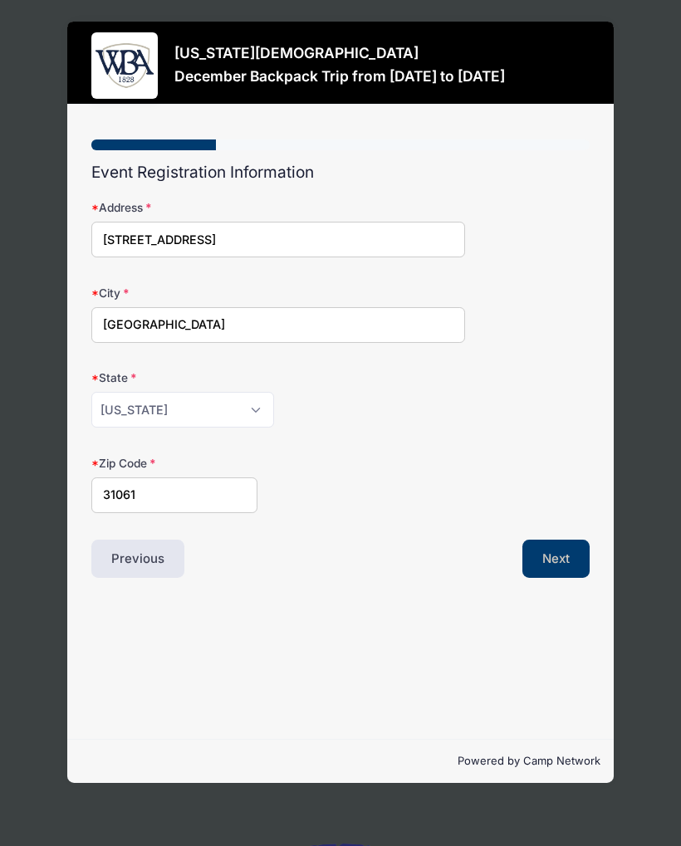
click at [566, 551] on button "Next" at bounding box center [555, 559] width 67 height 38
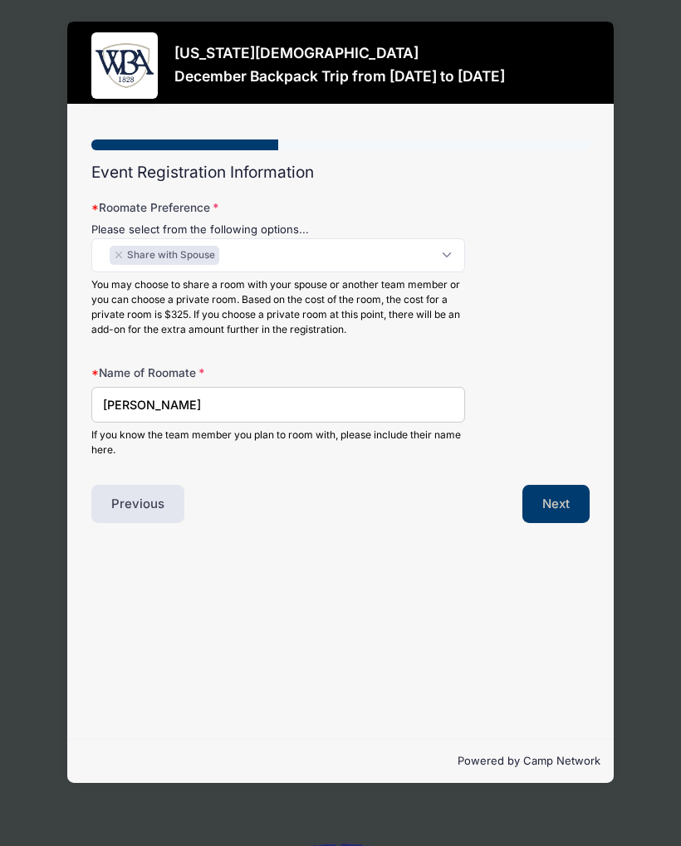
click at [559, 502] on button "Next" at bounding box center [555, 504] width 67 height 38
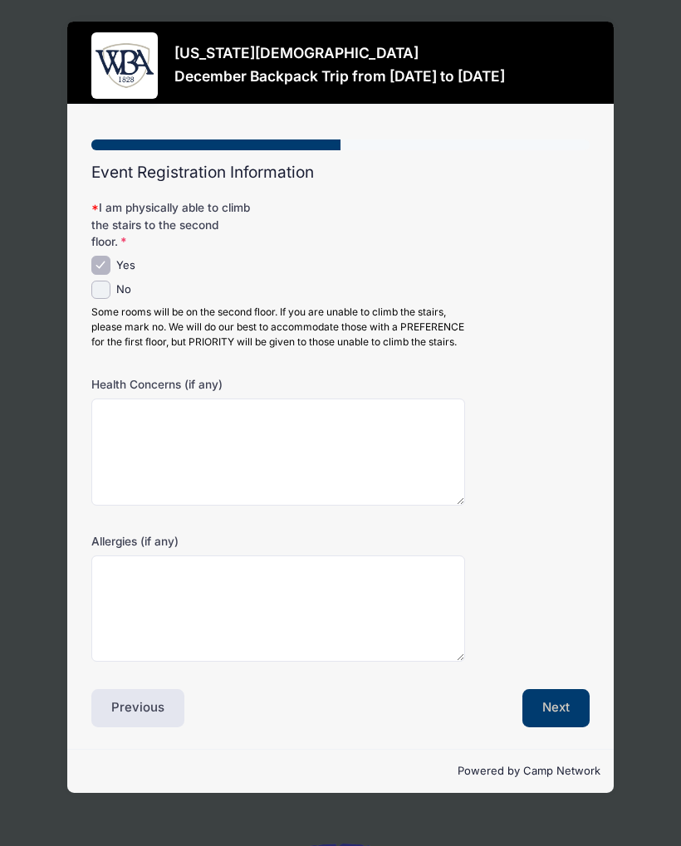
click at [552, 719] on button "Next" at bounding box center [555, 708] width 67 height 38
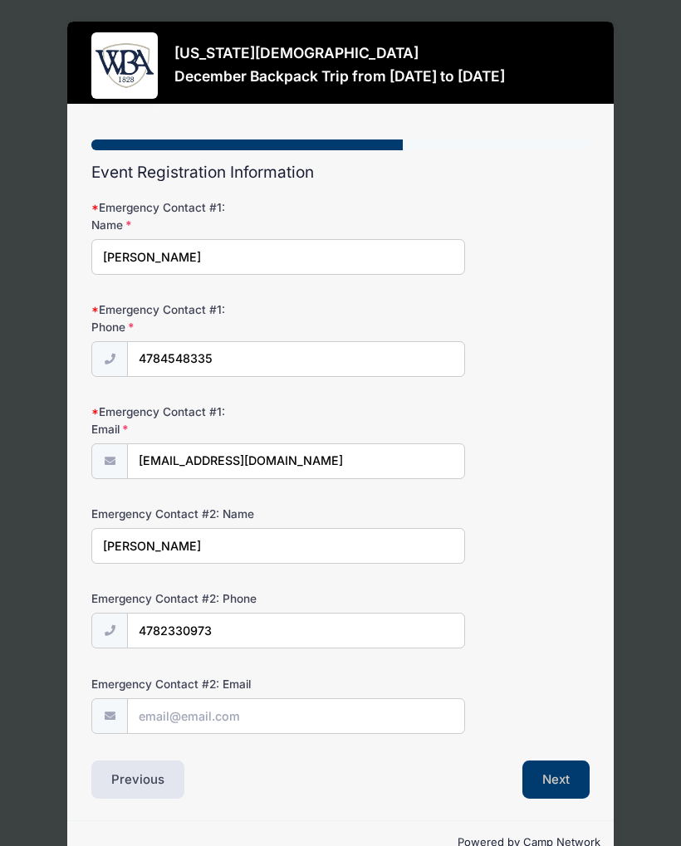
click at [552, 773] on button "Next" at bounding box center [555, 780] width 67 height 38
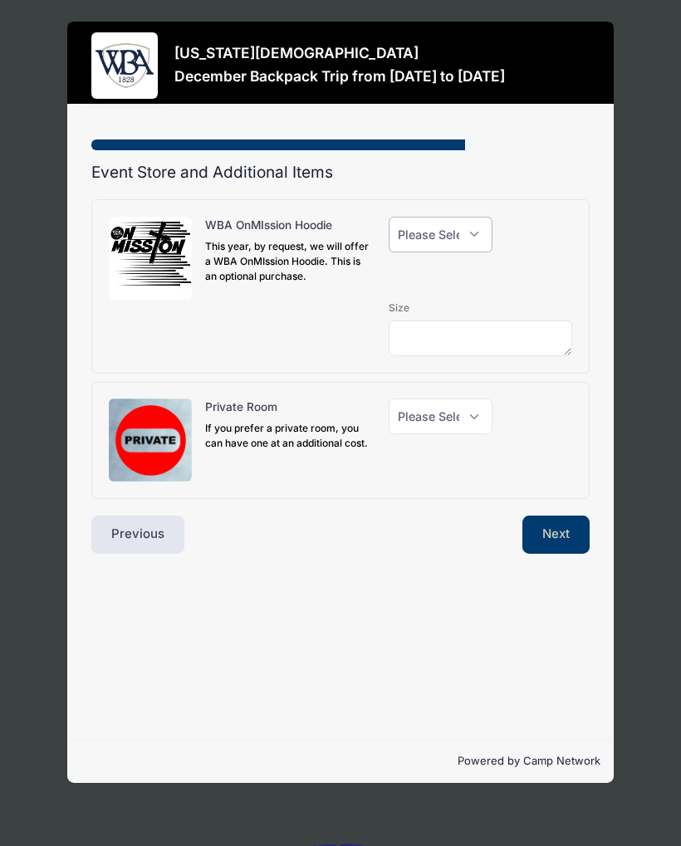
click at [483, 239] on select "Please Select Yes (+$40.00) No" at bounding box center [441, 235] width 104 height 36
select select "0"
click at [475, 425] on select "Please Select Yes (+$150.00) No" at bounding box center [441, 417] width 104 height 36
select select "0"
click at [567, 531] on button "Next" at bounding box center [555, 535] width 67 height 38
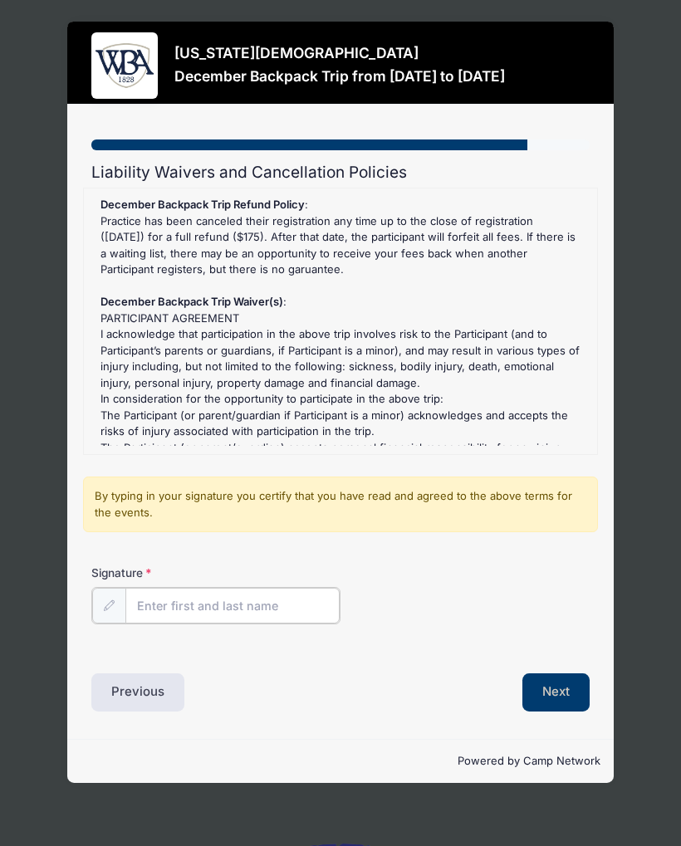
click at [261, 608] on input "Signature" at bounding box center [232, 606] width 214 height 36
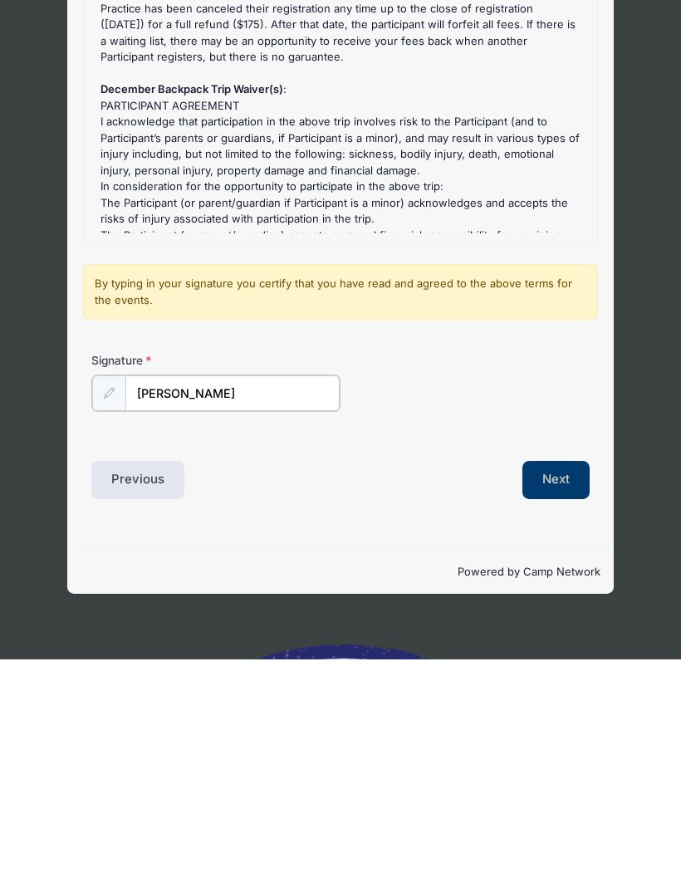
type input "[PERSON_NAME]"
click at [567, 672] on button "Next" at bounding box center [555, 691] width 67 height 38
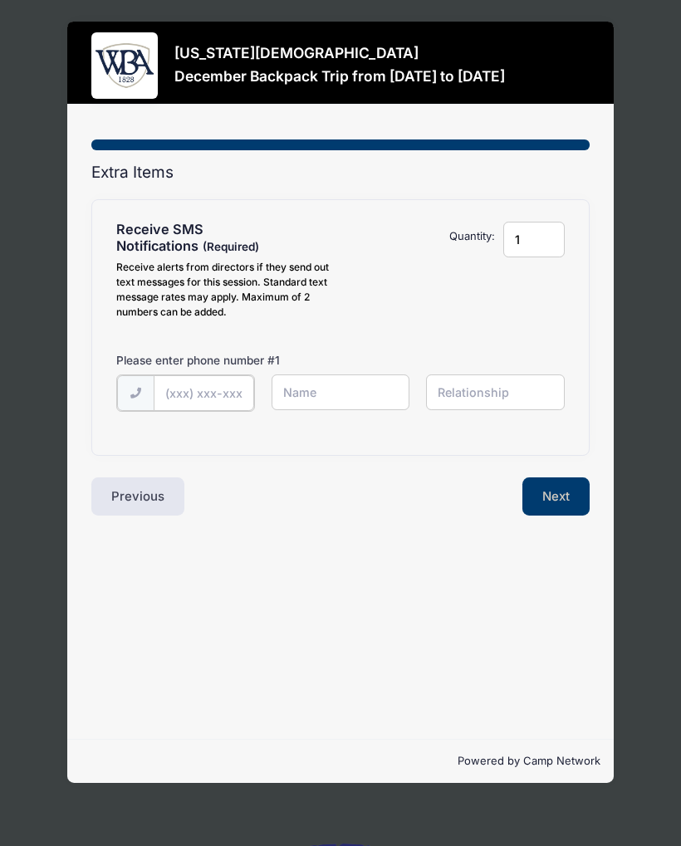
click at [0, 0] on input "text" at bounding box center [0, 0] width 0 height 0
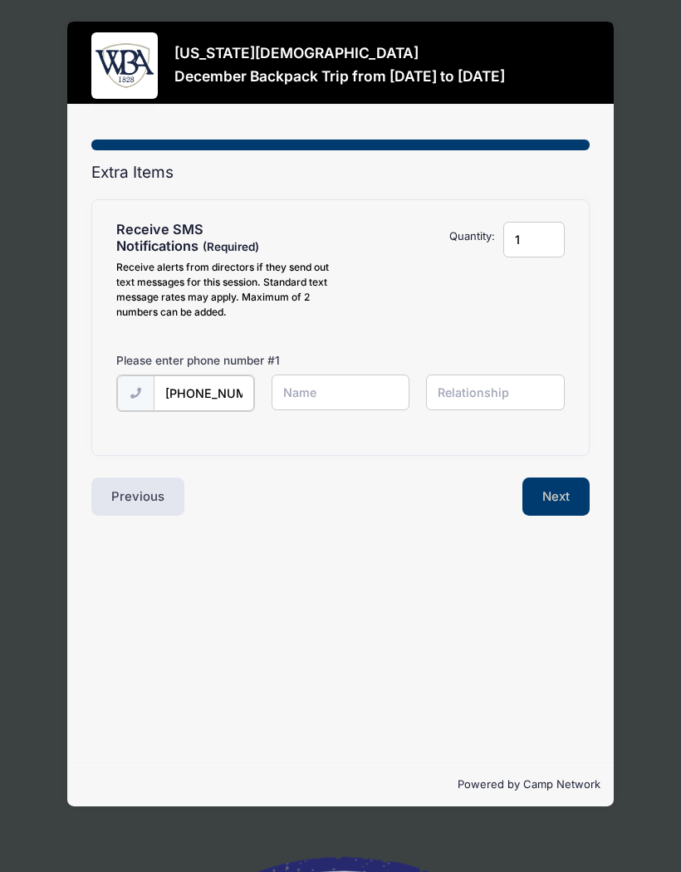
type input "(478) 454-8565"
click at [0, 0] on input "text" at bounding box center [0, 0] width 0 height 0
type input "[PERSON_NAME]"
click at [567, 505] on button "Next" at bounding box center [555, 495] width 67 height 38
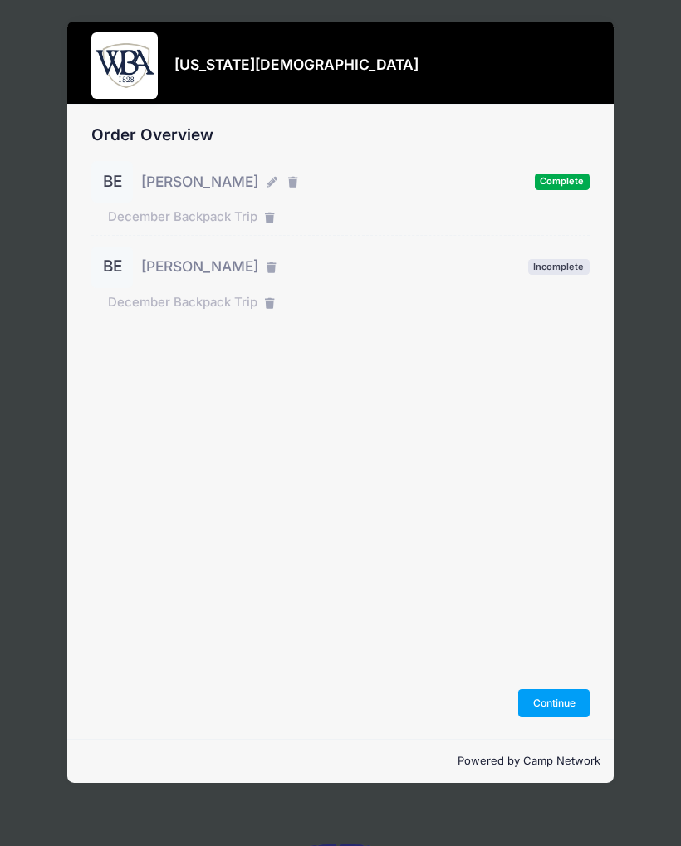
click at [210, 284] on div "BE [PERSON_NAME]" at bounding box center [185, 268] width 189 height 42
click at [571, 272] on span "Incomplete" at bounding box center [558, 267] width 61 height 16
click at [581, 265] on span "Incomplete" at bounding box center [558, 267] width 61 height 16
click at [222, 285] on div "BE Buck Eubanks" at bounding box center [185, 268] width 189 height 42
click at [120, 278] on div "BE" at bounding box center [112, 268] width 42 height 42
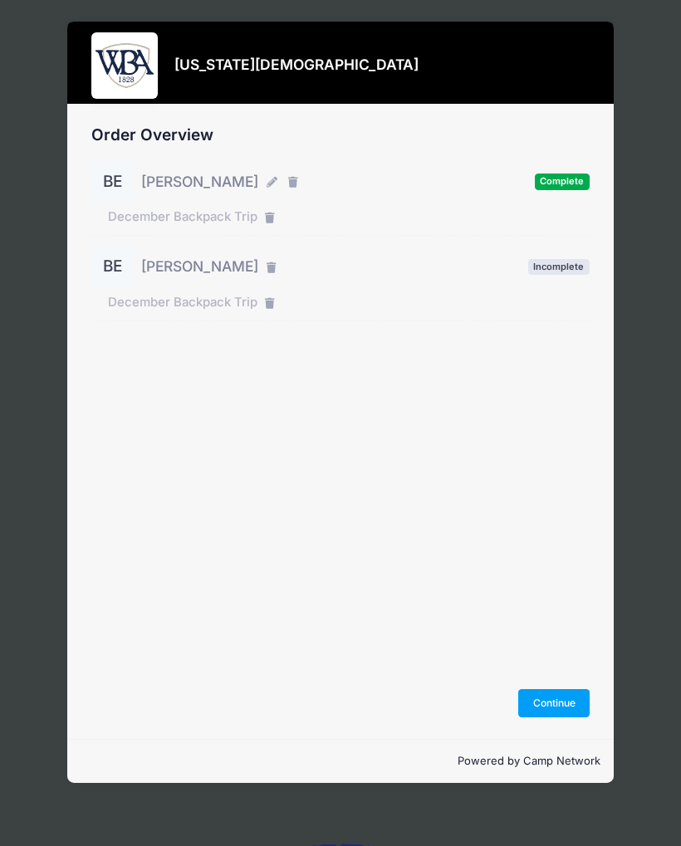
click at [107, 285] on div "BE" at bounding box center [112, 268] width 42 height 42
click at [129, 289] on div "BE Buck Eubanks Incomplete December Backpack Trip" at bounding box center [340, 284] width 498 height 75
click at [135, 283] on div "BE Buck Eubanks" at bounding box center [185, 268] width 189 height 42
click at [566, 711] on button "Continue" at bounding box center [553, 703] width 71 height 28
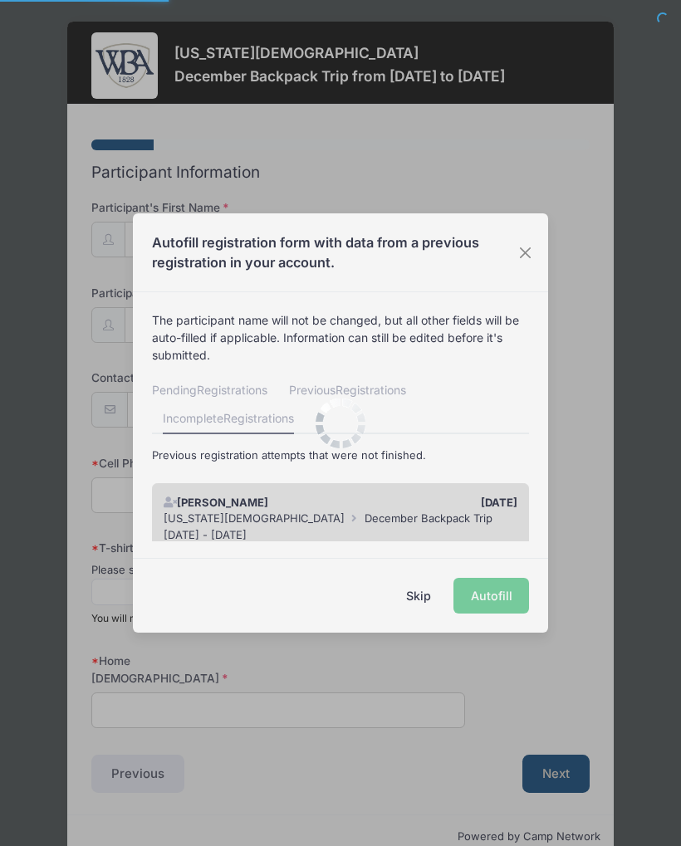
select select
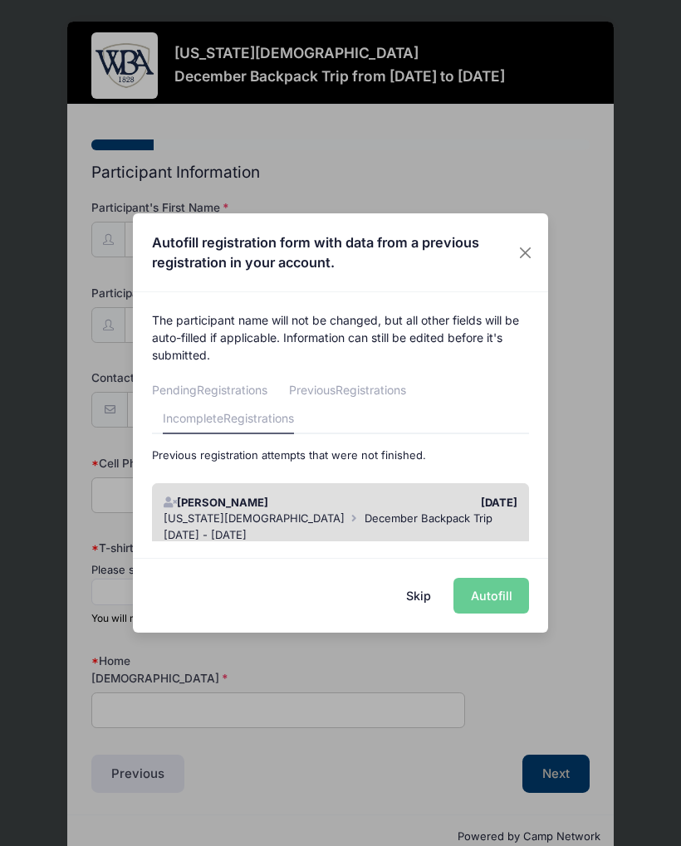
click at [419, 506] on div "08/26/2025" at bounding box center [433, 503] width 185 height 17
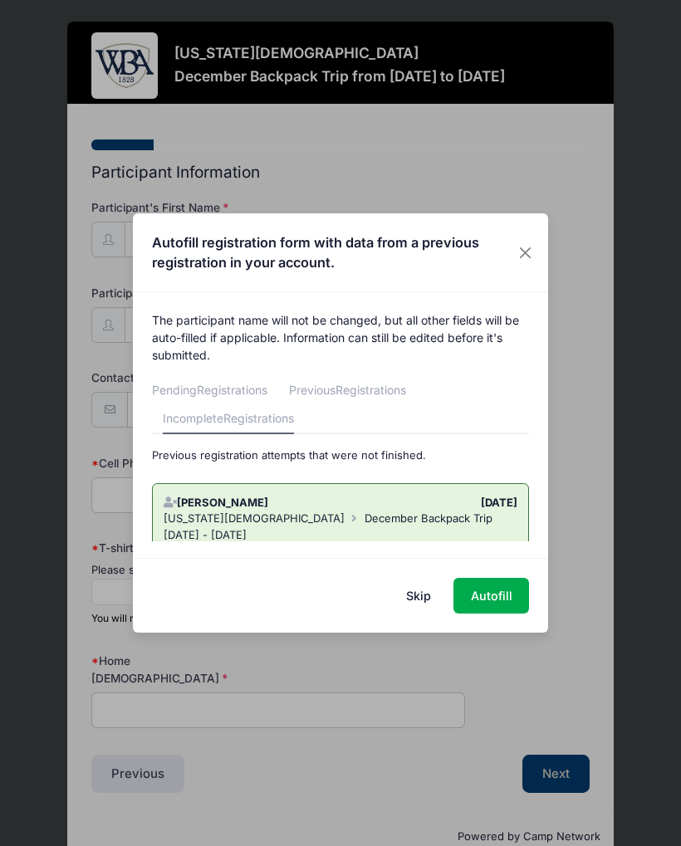
click at [642, 343] on div "Autofill registration form with data from a previous registration in your accou…" at bounding box center [340, 423] width 681 height 846
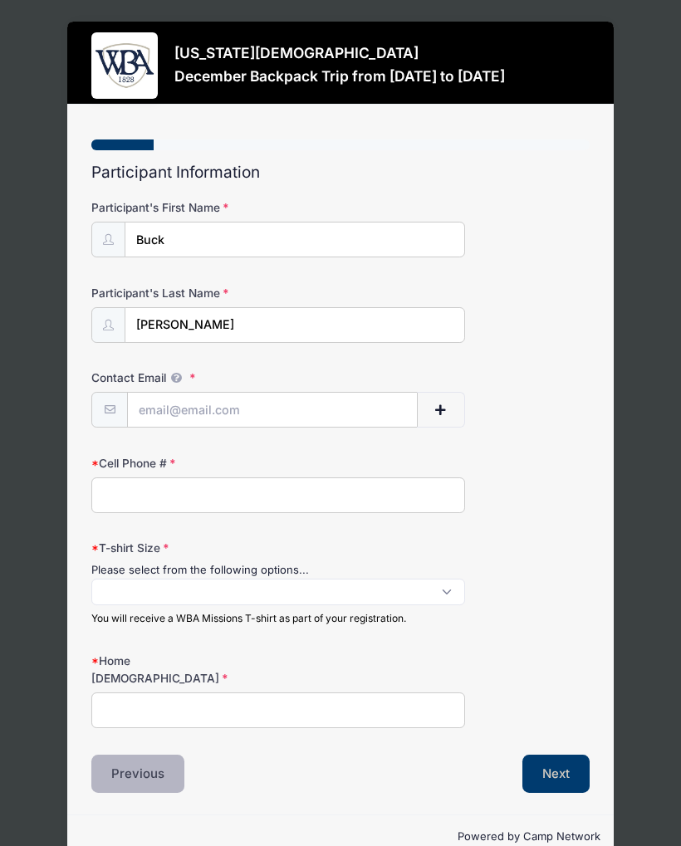
click at [130, 757] on button "Previous" at bounding box center [137, 774] width 93 height 38
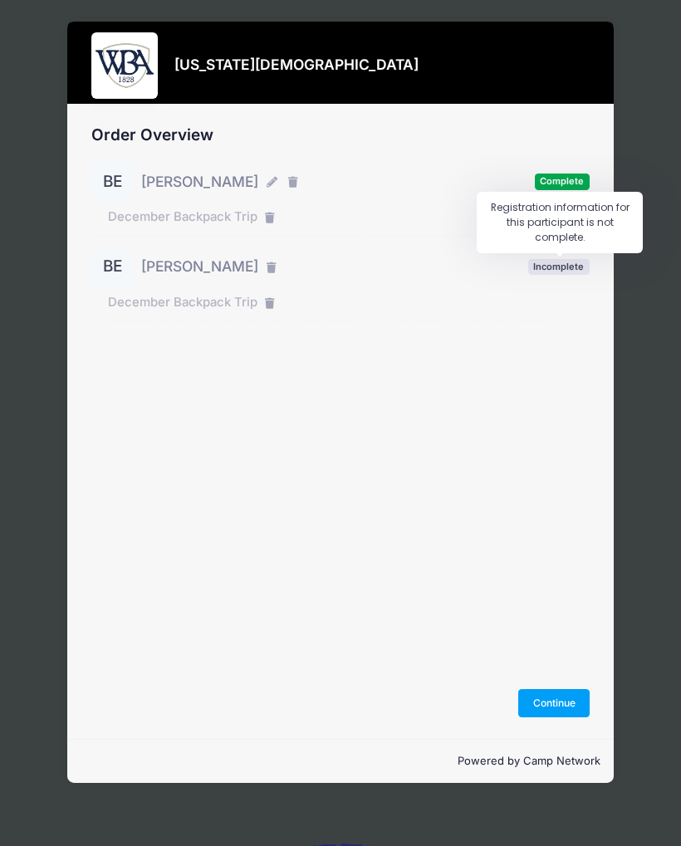
click at [567, 272] on span "Incomplete" at bounding box center [558, 267] width 61 height 16
click at [558, 716] on button "Continue" at bounding box center [553, 703] width 71 height 28
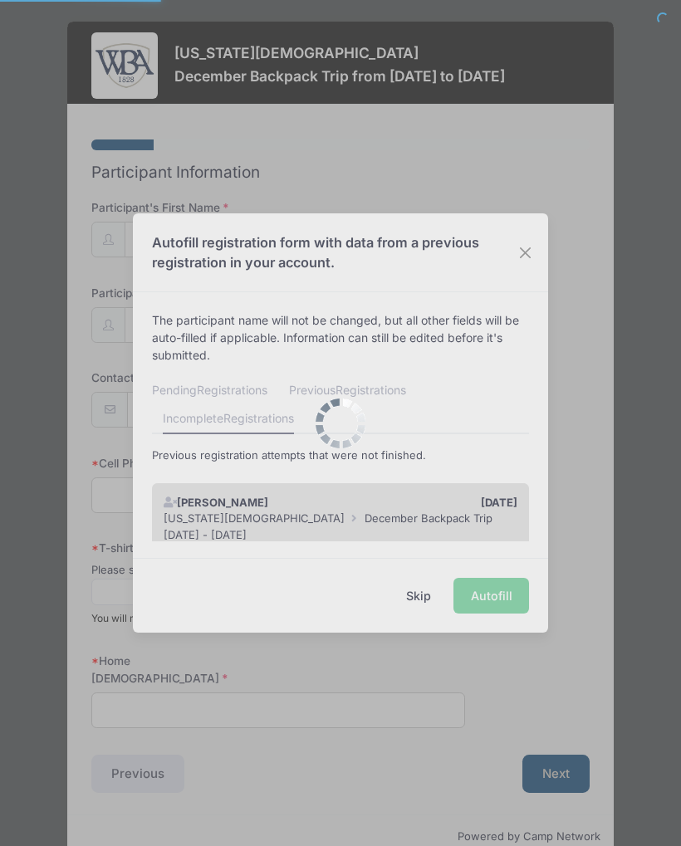
select select
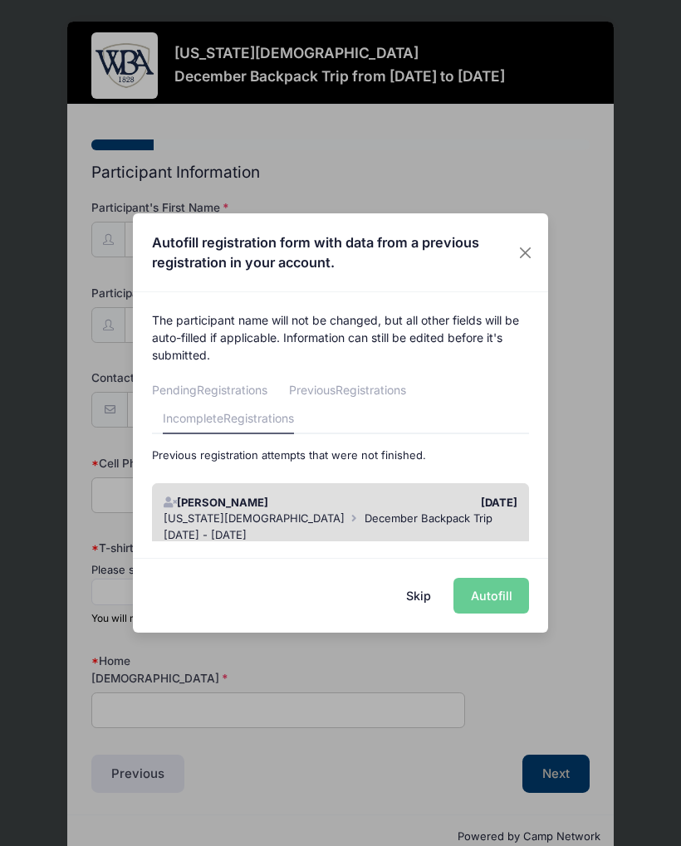
click at [445, 512] on span "December Backpack Trip" at bounding box center [429, 518] width 128 height 13
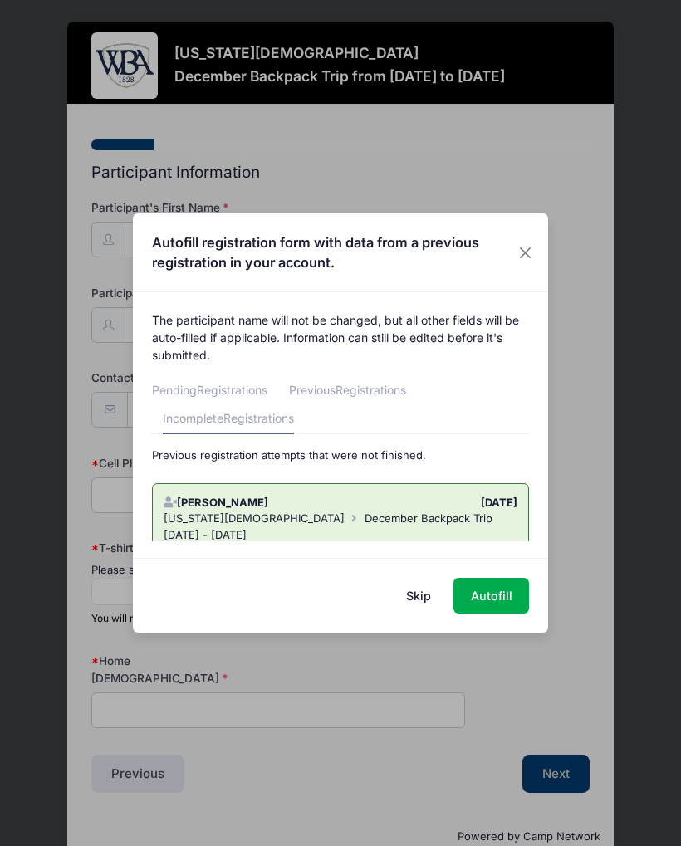
click at [496, 602] on button "Autofill" at bounding box center [492, 596] width 76 height 36
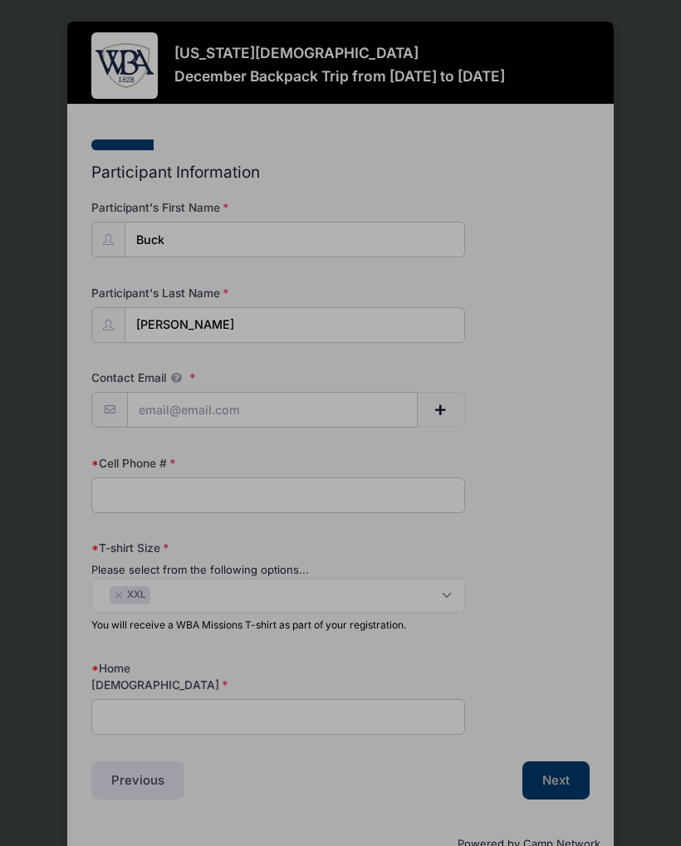
type input "[EMAIL_ADDRESS][DOMAIN_NAME]"
type input "4784548565"
select select "XXL"
type input "Black Springs"
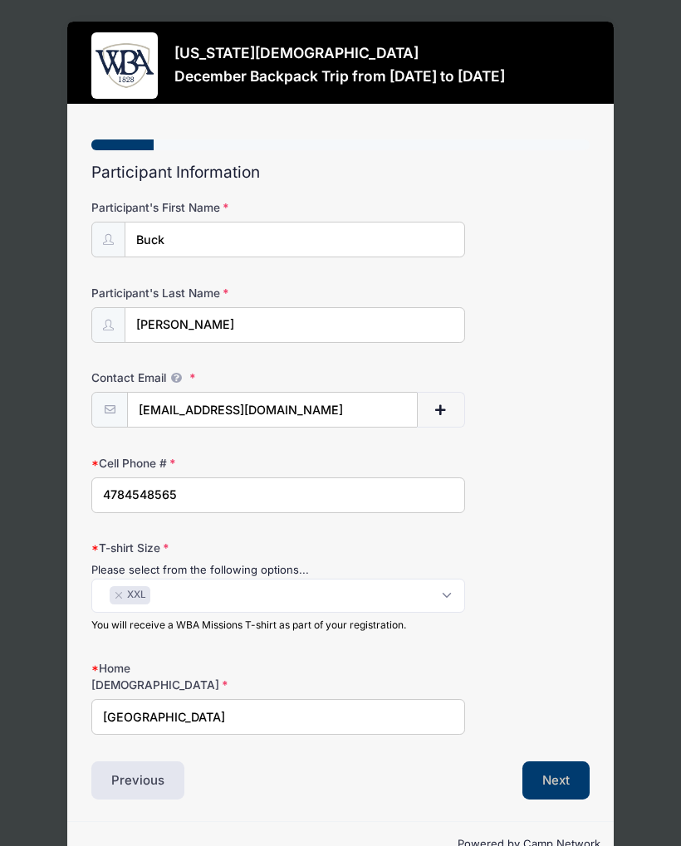
scroll to position [19, 0]
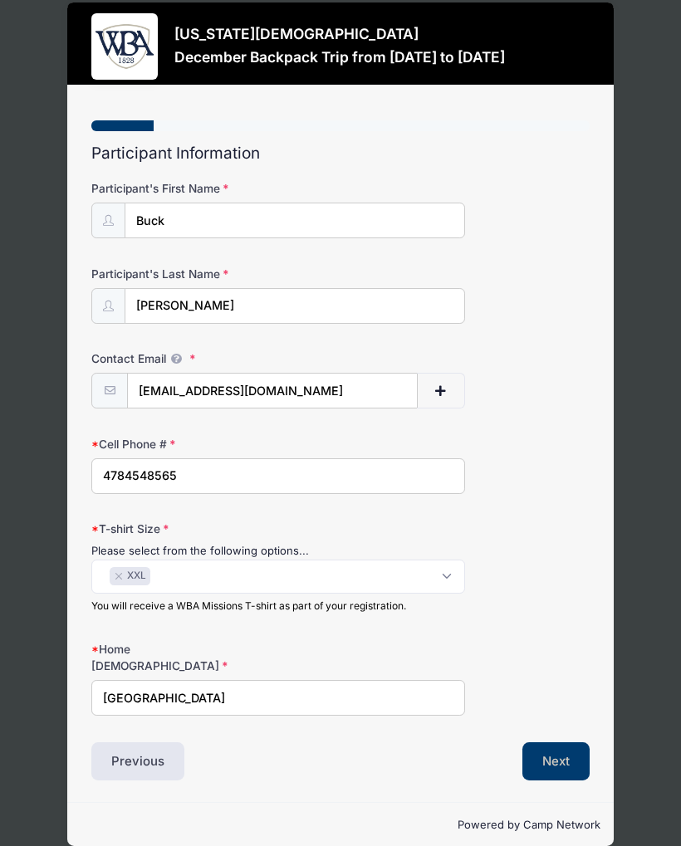
click at [220, 471] on input "4784548565" at bounding box center [278, 477] width 374 height 36
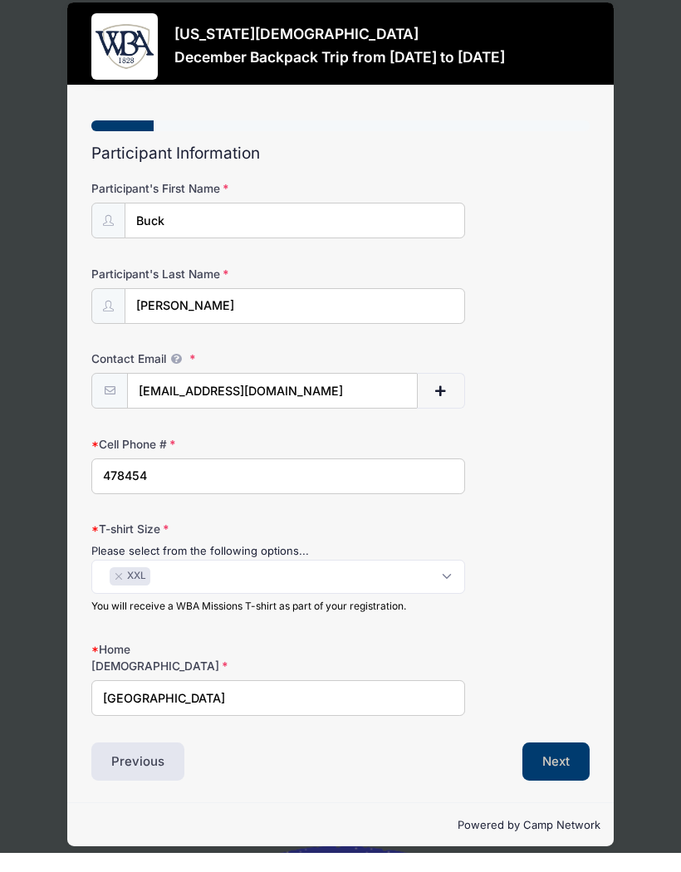
type input "4784548335"
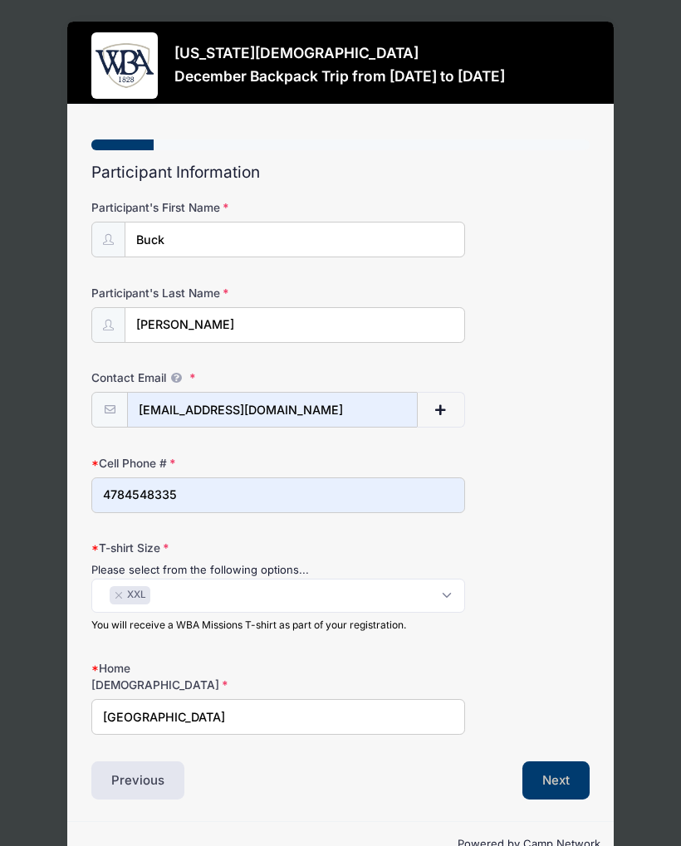
scroll to position [19, 0]
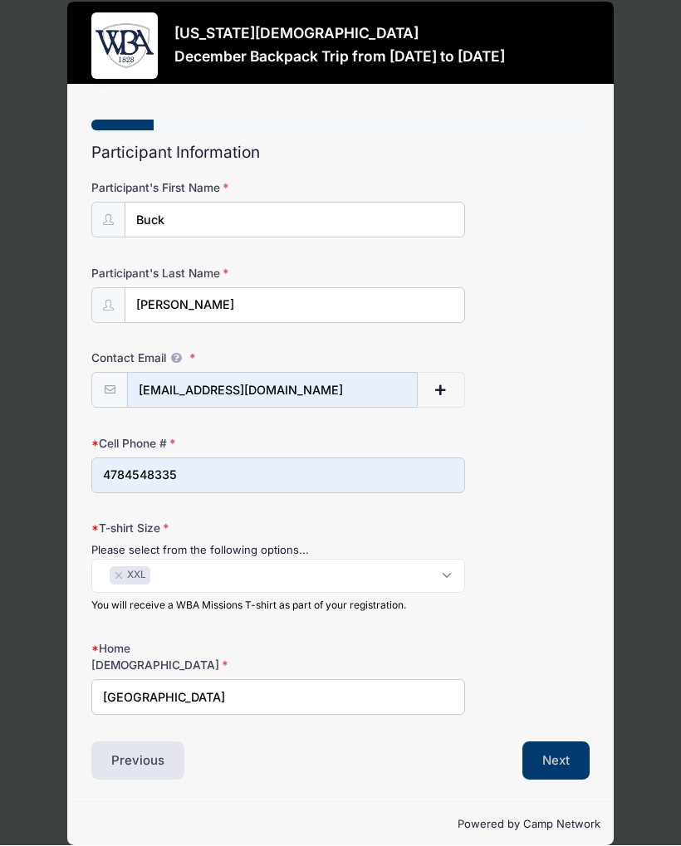
click at [440, 579] on span "× XXL" at bounding box center [278, 577] width 374 height 34
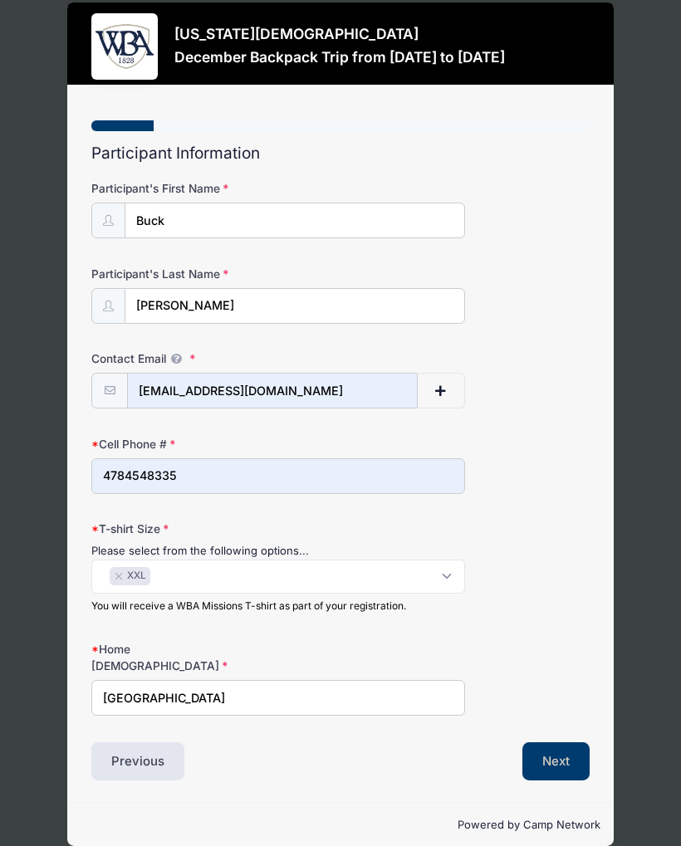
scroll to position [1, 0]
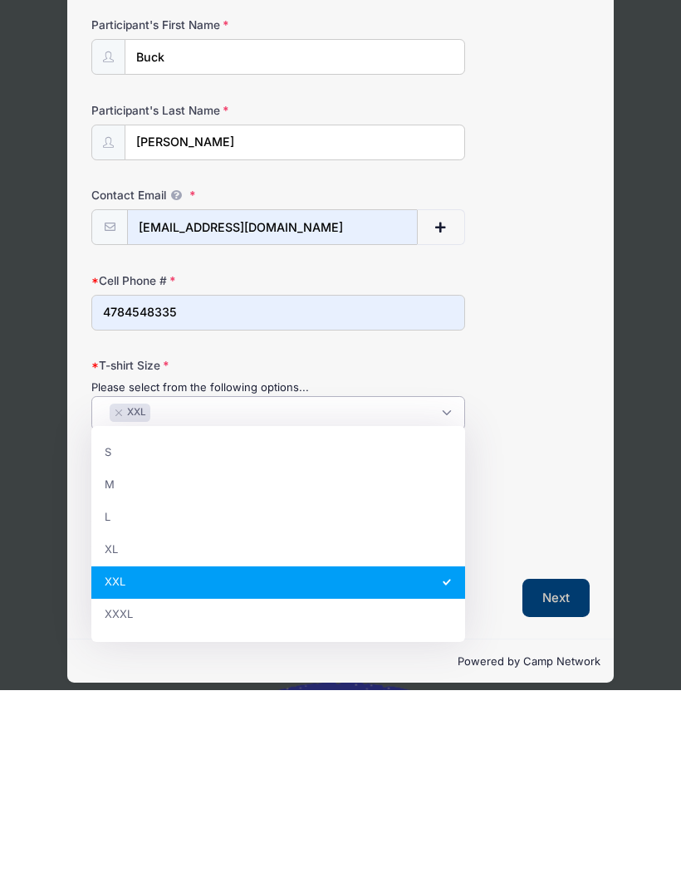
select select "XL"
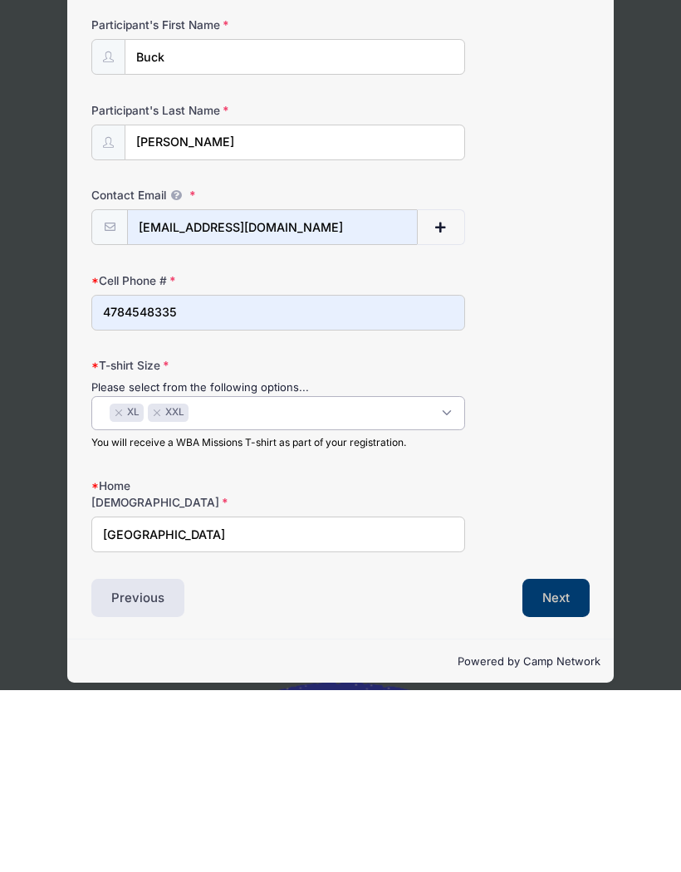
click at [170, 588] on span "XXL" at bounding box center [174, 595] width 19 height 15
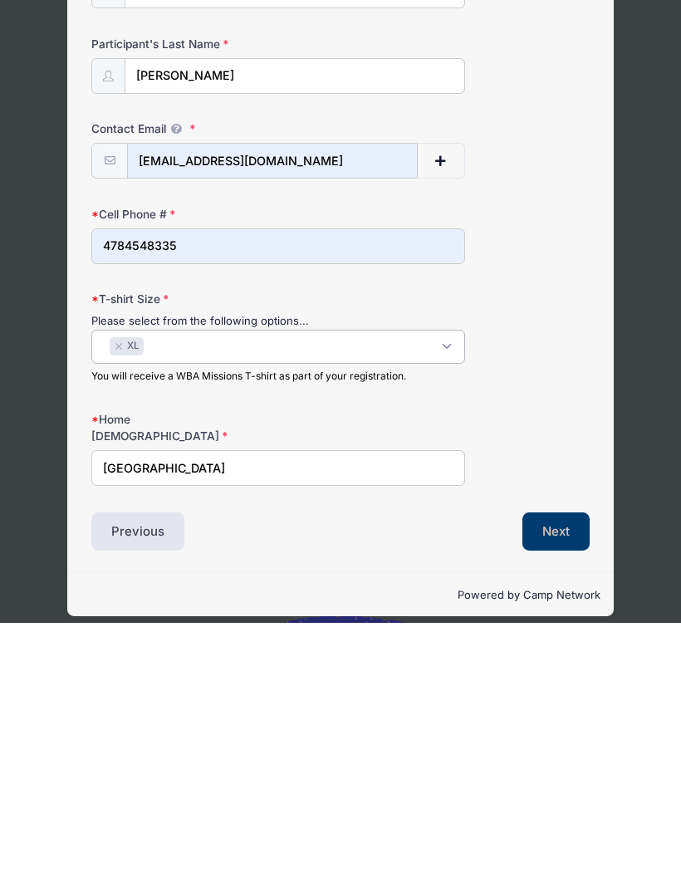
click at [563, 762] on button "Next" at bounding box center [555, 781] width 67 height 38
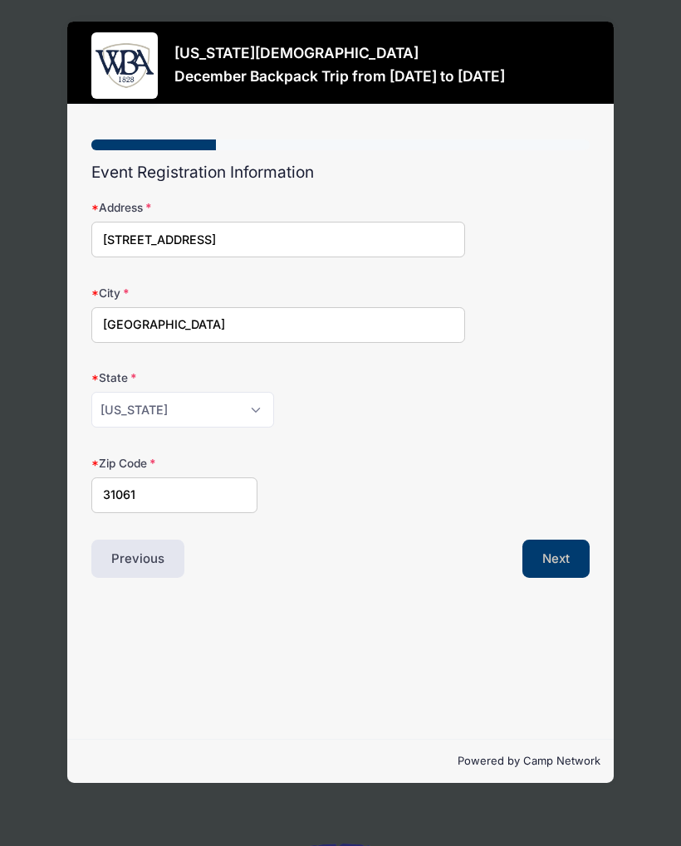
click at [559, 554] on button "Next" at bounding box center [555, 559] width 67 height 38
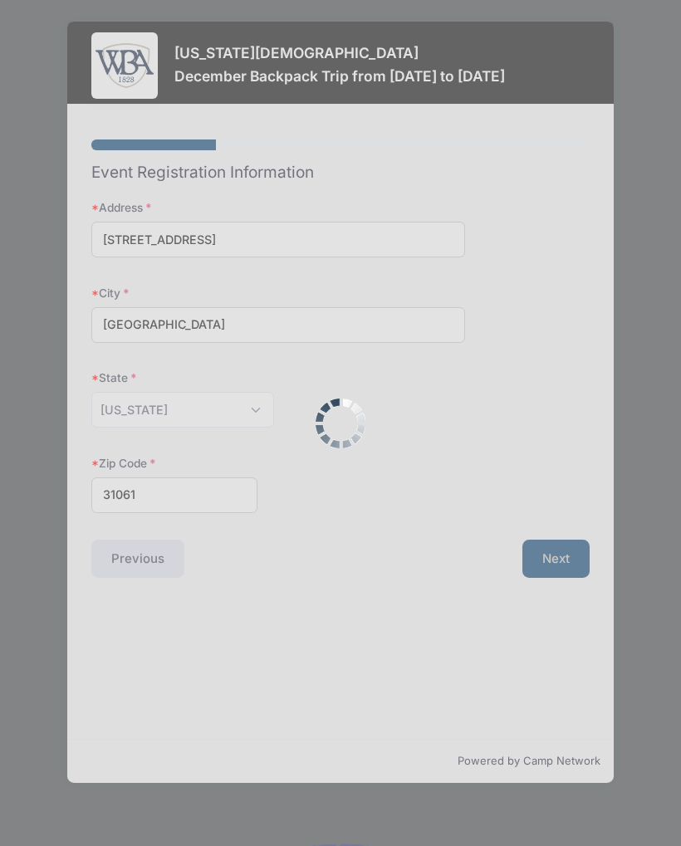
scroll to position [0, 0]
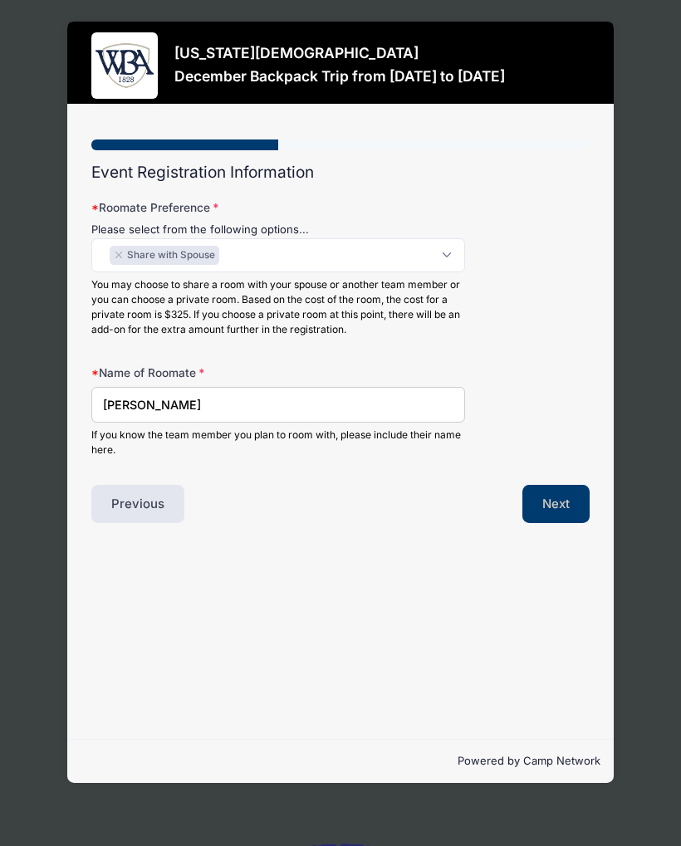
click at [136, 393] on input "Buck Eubanks" at bounding box center [278, 405] width 374 height 36
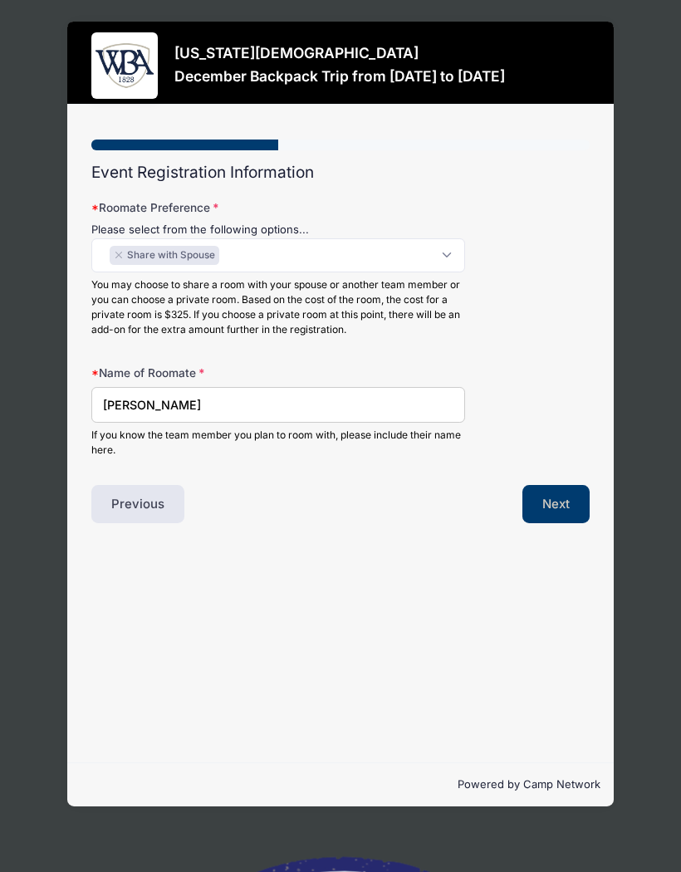
click at [154, 402] on input "Buck Eubanks" at bounding box center [278, 405] width 374 height 36
type input "Beth Eubanks"
click at [563, 499] on button "Next" at bounding box center [555, 504] width 67 height 38
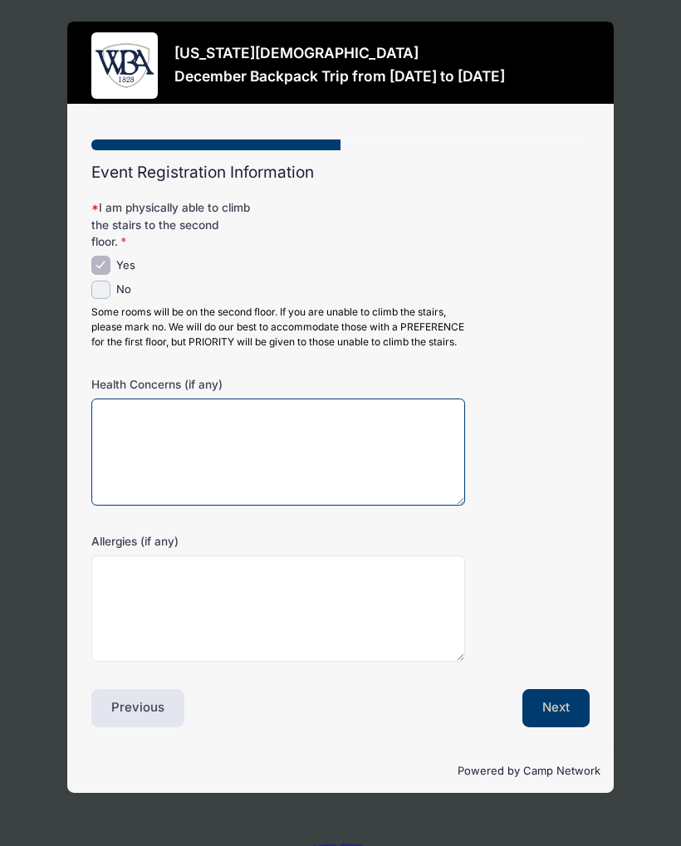
click at [120, 458] on textarea "Health Concerns (if any)" at bounding box center [278, 452] width 374 height 107
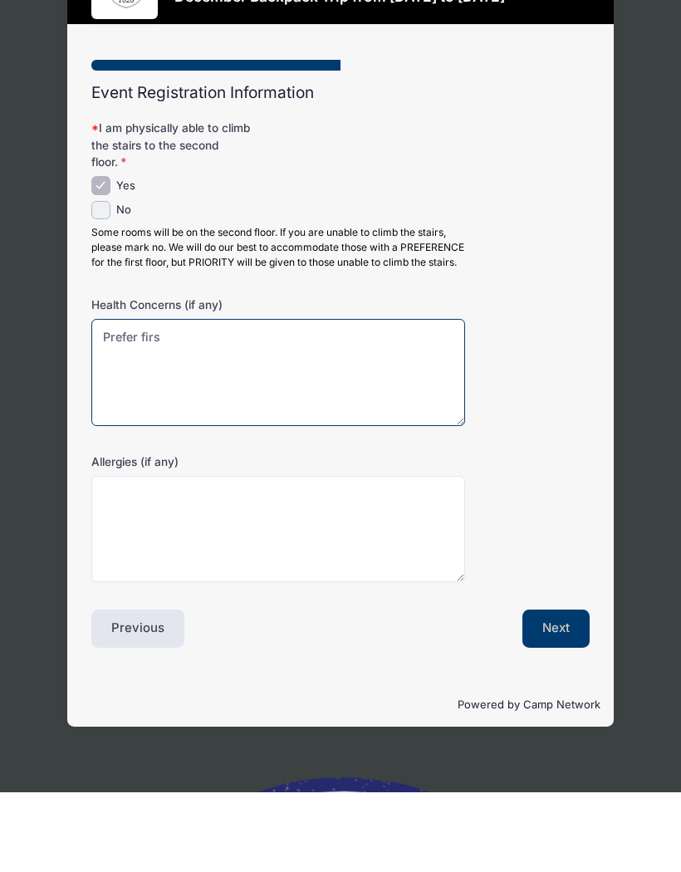
type textarea "Prefer fir"
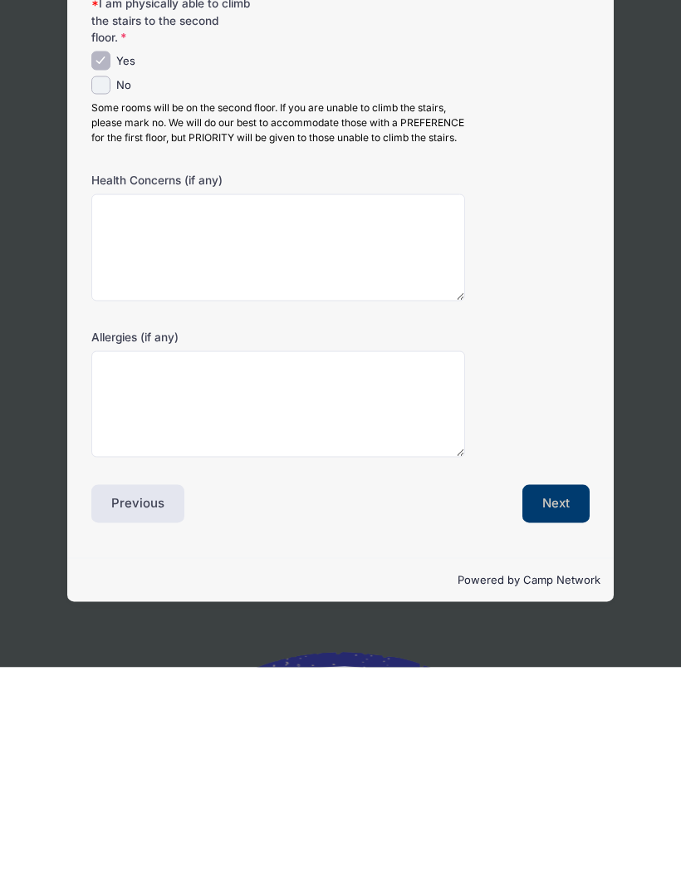
click at [557, 689] on button "Next" at bounding box center [555, 708] width 67 height 38
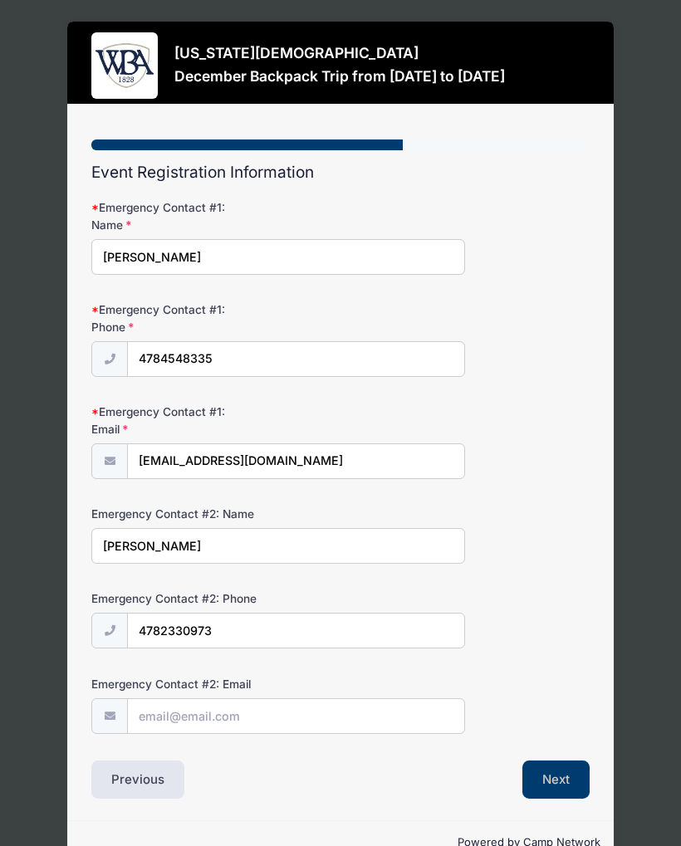
scroll to position [35, 0]
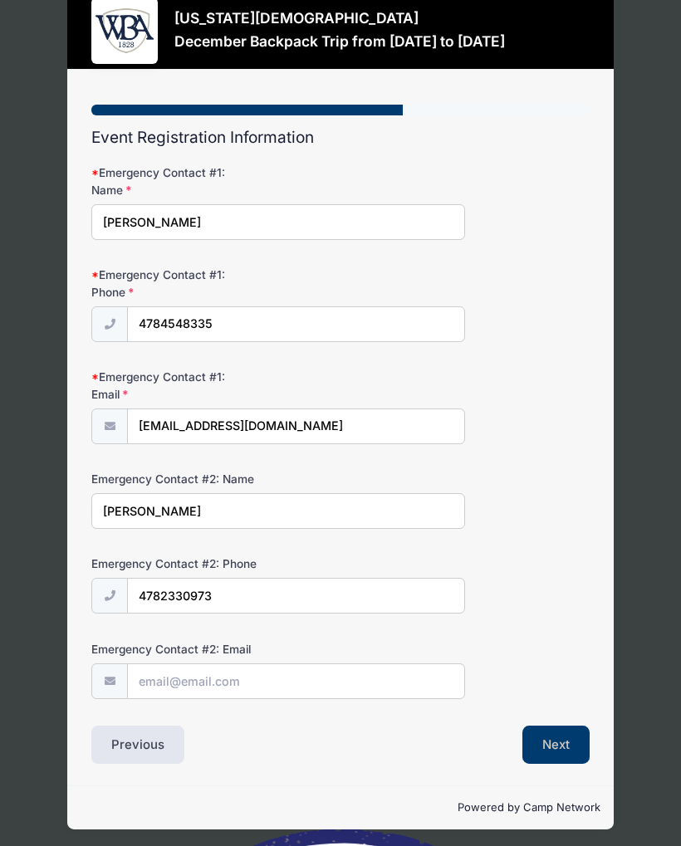
click at [558, 742] on button "Next" at bounding box center [555, 745] width 67 height 38
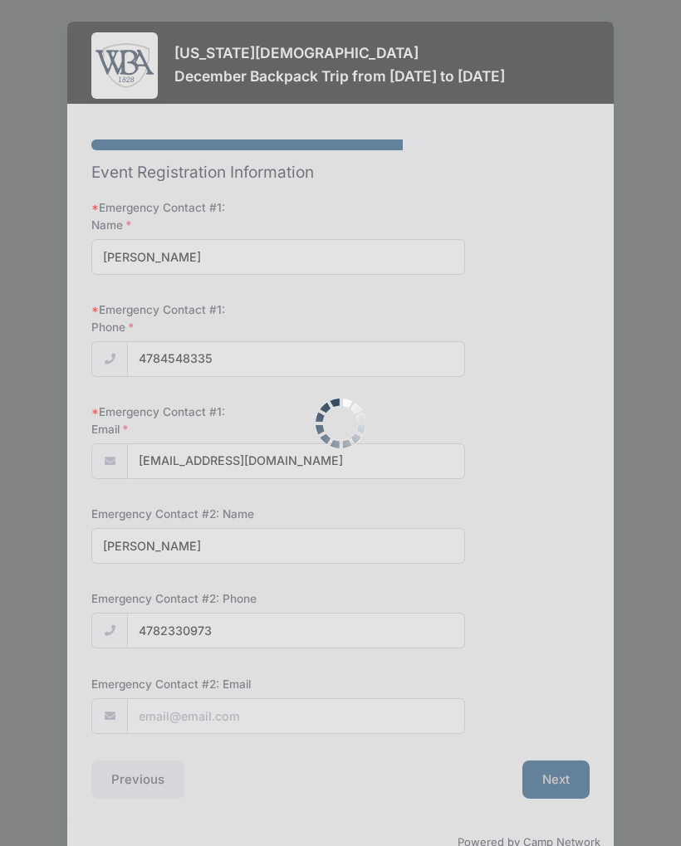
scroll to position [0, 0]
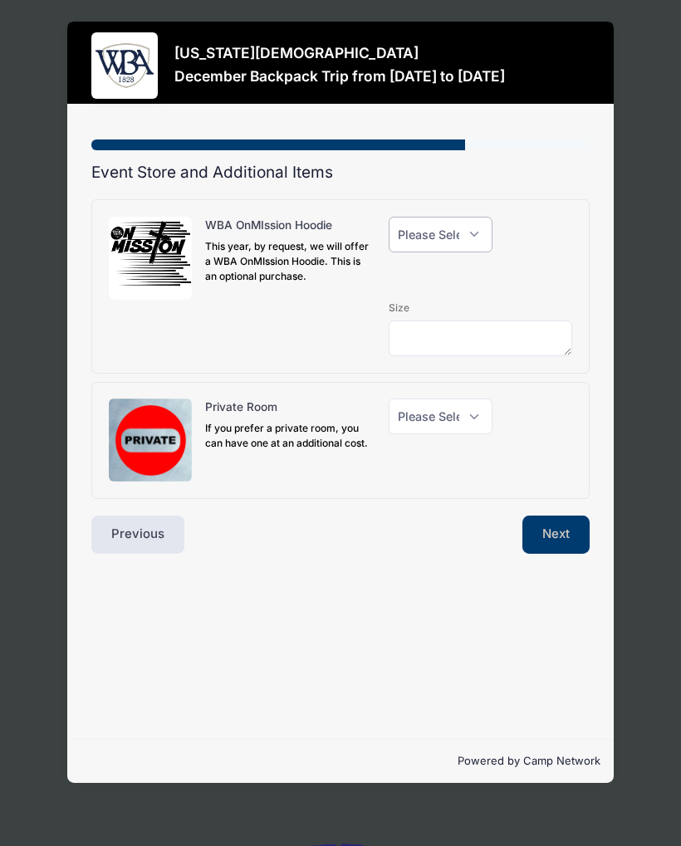
click at [473, 236] on select "Please Select Yes (+$40.00) No" at bounding box center [441, 235] width 104 height 36
select select "0"
click at [460, 419] on select "Please Select Yes (+$150.00) No" at bounding box center [441, 417] width 104 height 36
select select "0"
click at [560, 536] on button "Next" at bounding box center [555, 535] width 67 height 38
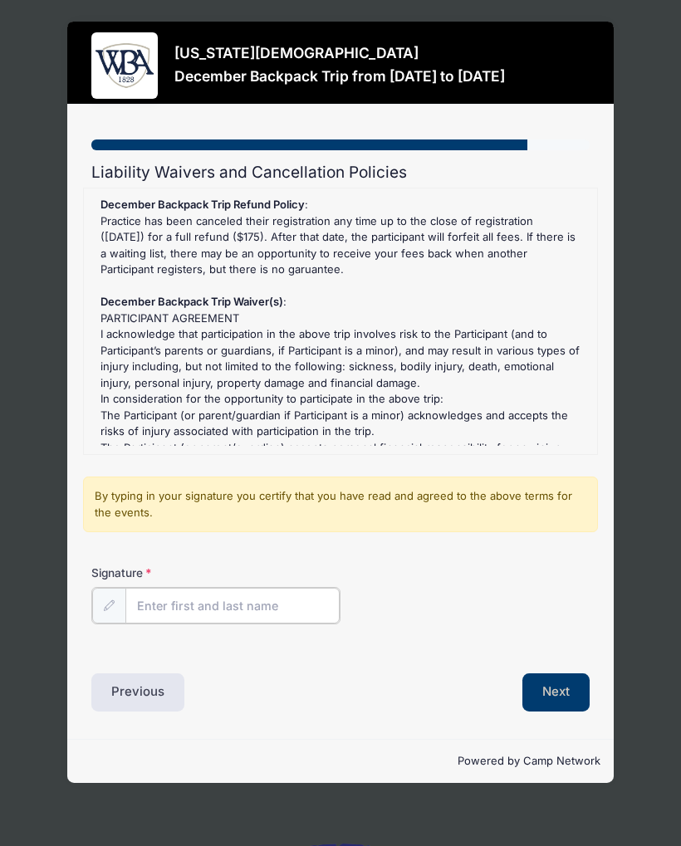
click at [227, 605] on input "Signature" at bounding box center [232, 606] width 214 height 36
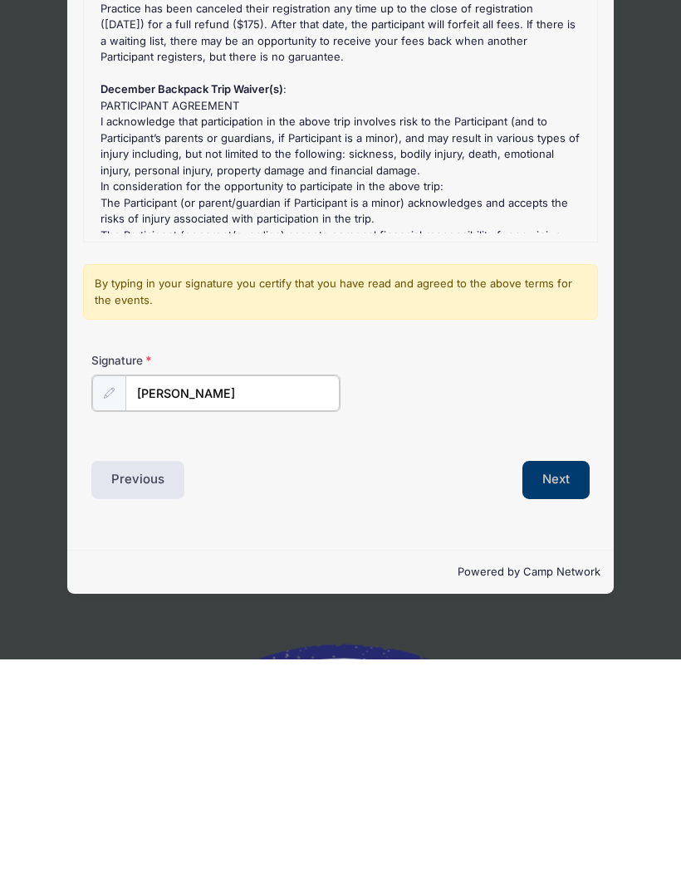
type input "Vernon L Eubanks"
click at [557, 672] on button "Next" at bounding box center [555, 691] width 67 height 38
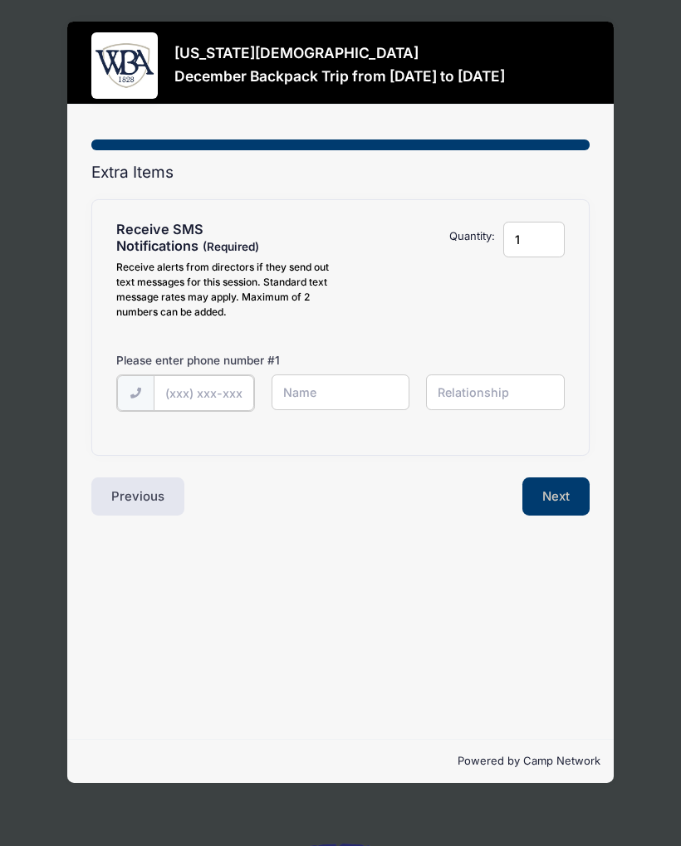
click at [0, 0] on input "text" at bounding box center [0, 0] width 0 height 0
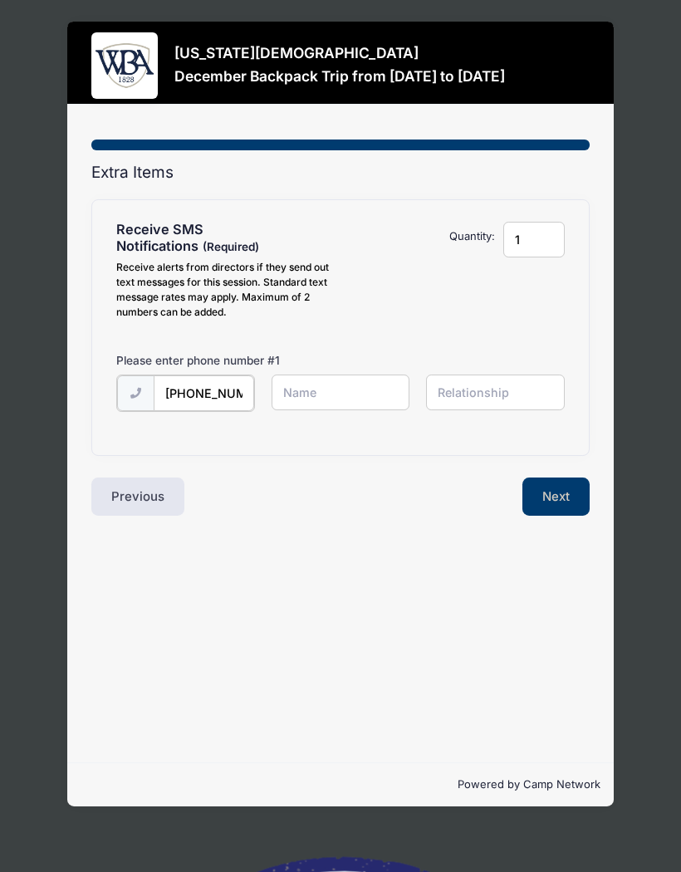
type input "(478) 454-8335"
click at [0, 0] on input "text" at bounding box center [0, 0] width 0 height 0
type input "[PERSON_NAME]"
click at [563, 505] on button "Next" at bounding box center [555, 495] width 67 height 38
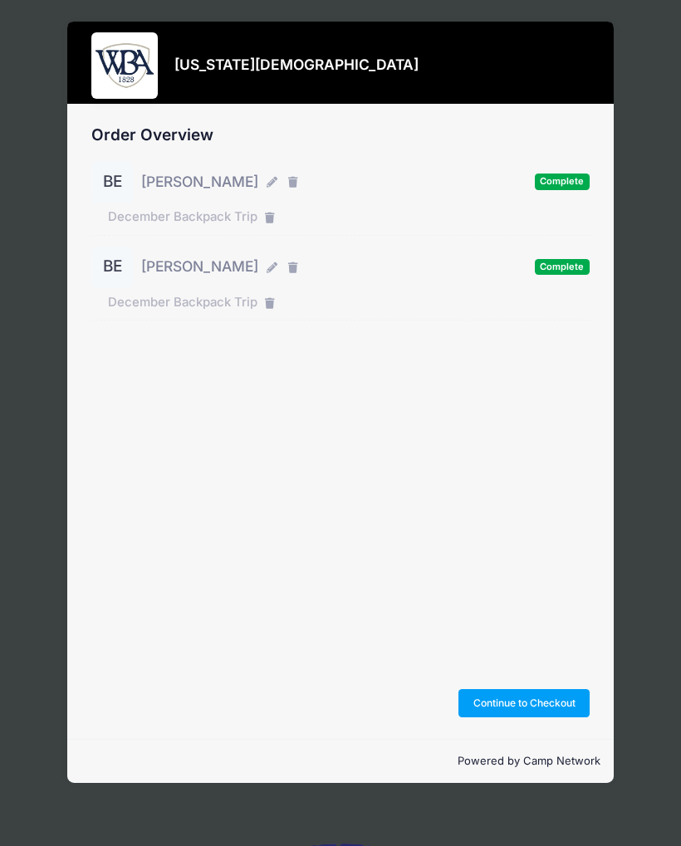
click at [509, 702] on button "Continue to Checkout" at bounding box center [524, 703] width 131 height 28
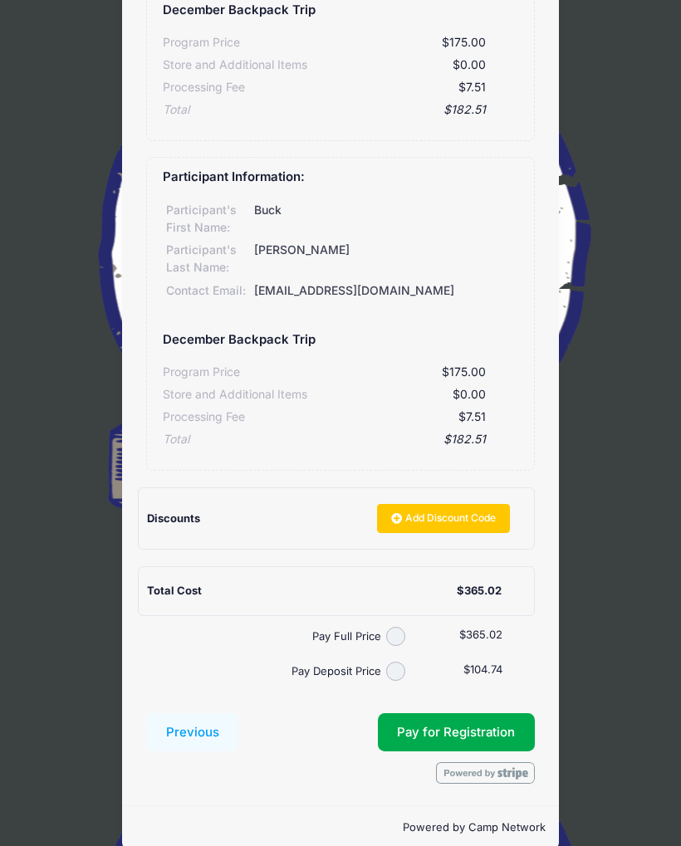
scroll to position [337, 0]
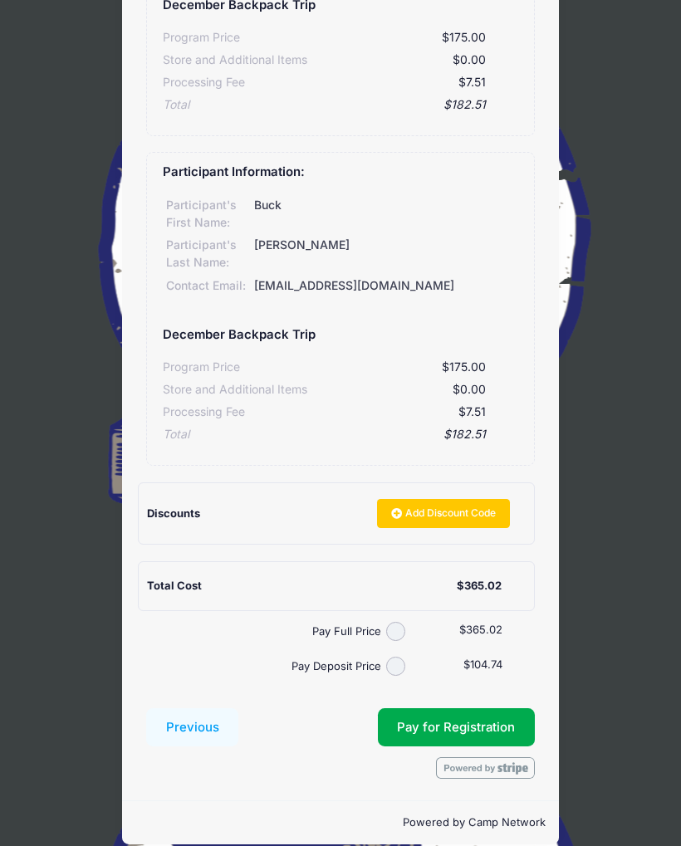
click at [403, 657] on input "Pay Deposit Price" at bounding box center [395, 666] width 19 height 19
radio input "true"
click at [450, 720] on span "Pay for Registration" at bounding box center [456, 727] width 118 height 15
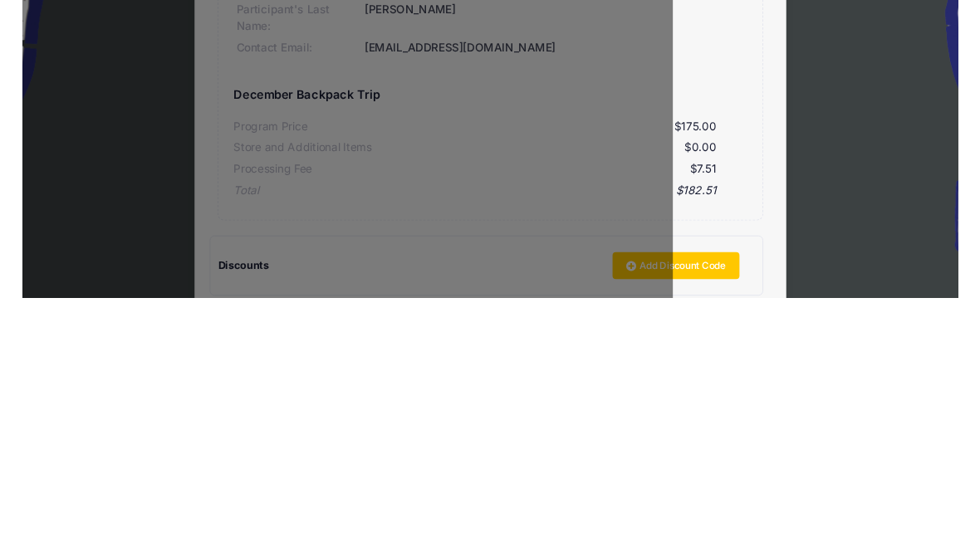
scroll to position [574, 0]
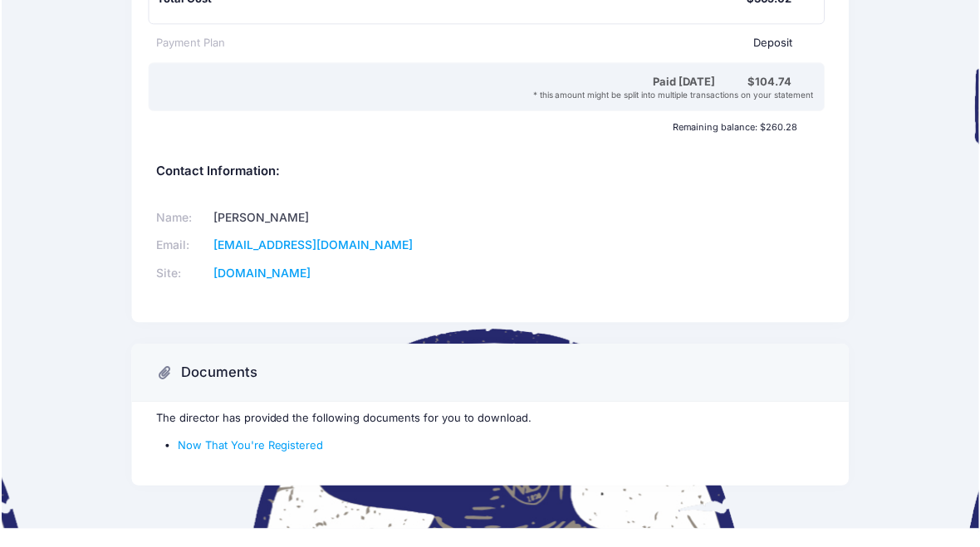
scroll to position [714, 0]
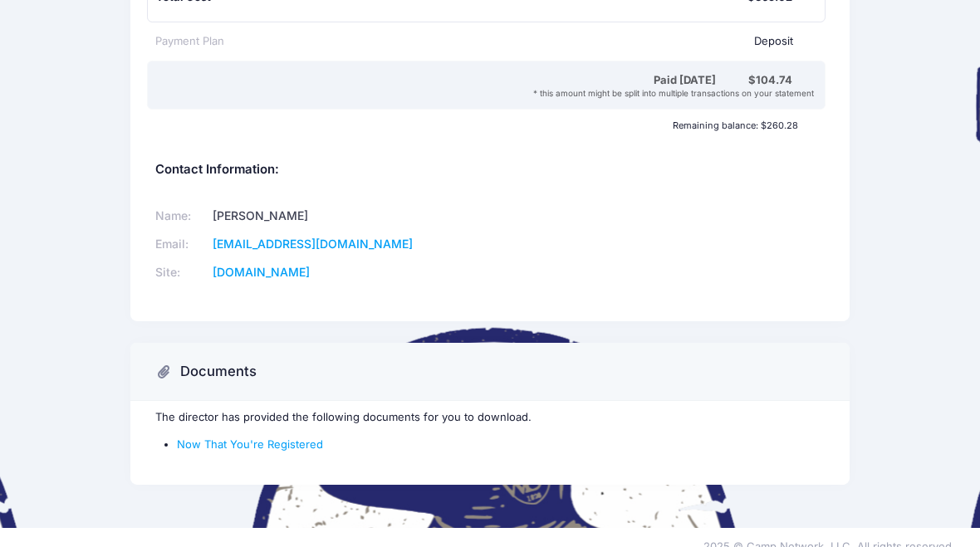
click at [277, 438] on link "Now That You're Registered" at bounding box center [250, 444] width 146 height 13
click at [195, 438] on link "Now That You're Registered" at bounding box center [250, 444] width 146 height 13
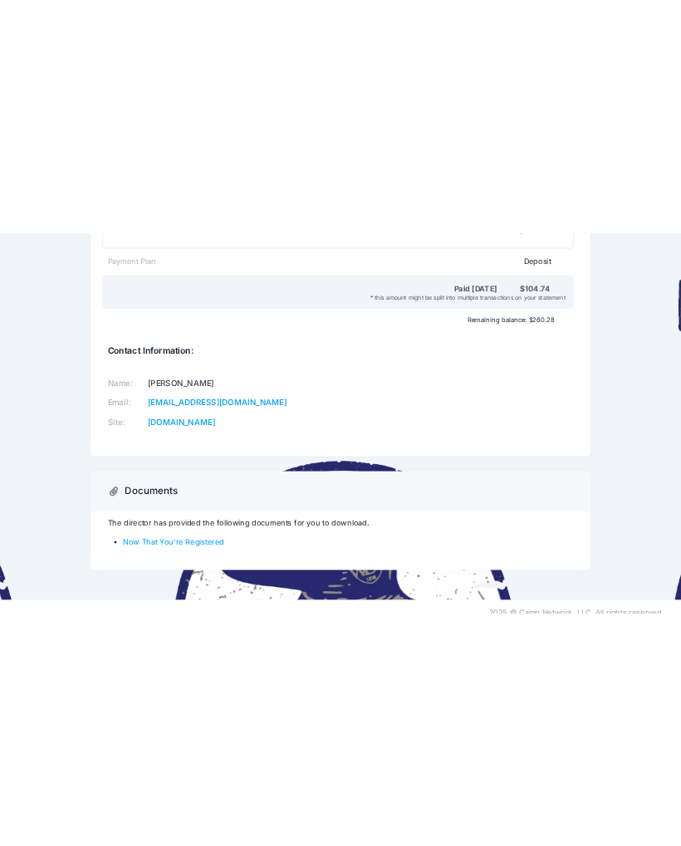
scroll to position [415, 0]
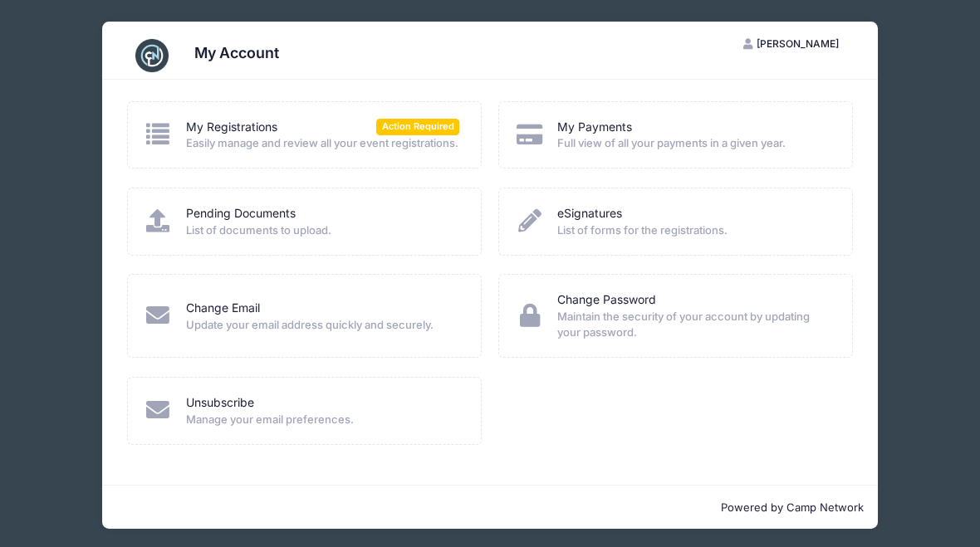
click at [729, 136] on div "My Payments" at bounding box center [693, 127] width 273 height 17
click at [621, 152] on span "Full view of all your payments in a given year." at bounding box center [693, 143] width 273 height 17
click at [430, 130] on span "Action Required" at bounding box center [417, 127] width 83 height 16
click at [464, 101] on div "My Registrations Action Required Easily manage and review all your event regist…" at bounding box center [305, 134] width 356 height 67
click at [243, 148] on span "Easily manage and review all your event registrations." at bounding box center [322, 143] width 273 height 17
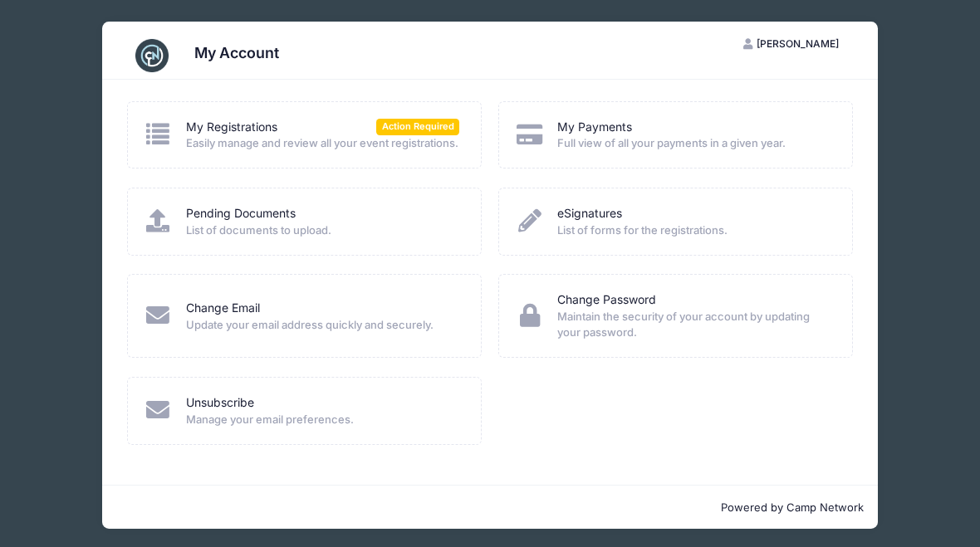
click at [227, 148] on span "Easily manage and review all your event registrations." at bounding box center [322, 143] width 273 height 17
click at [182, 144] on div "My Registrations Action Required Easily manage and review all your event regist…" at bounding box center [304, 135] width 321 height 33
click at [150, 145] on icon at bounding box center [158, 133] width 29 height 23
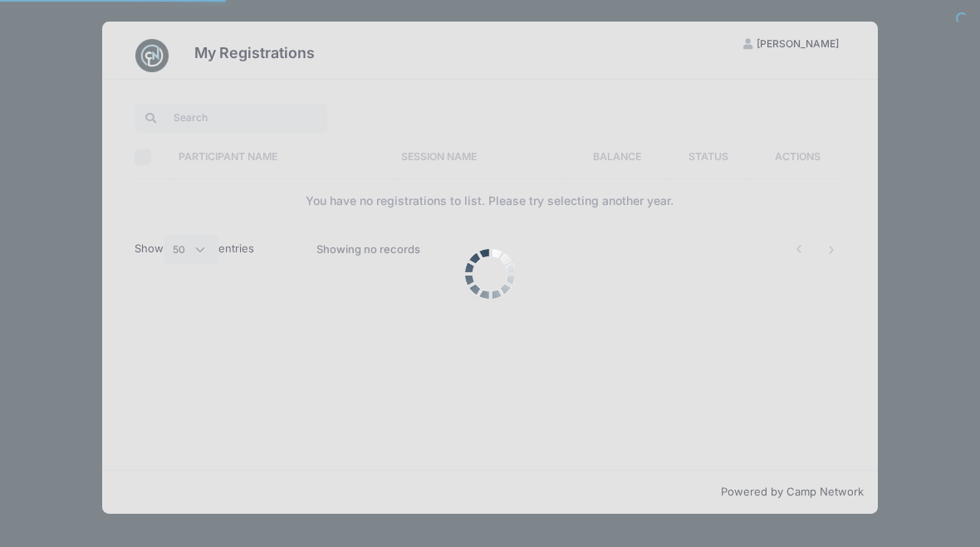
select select "50"
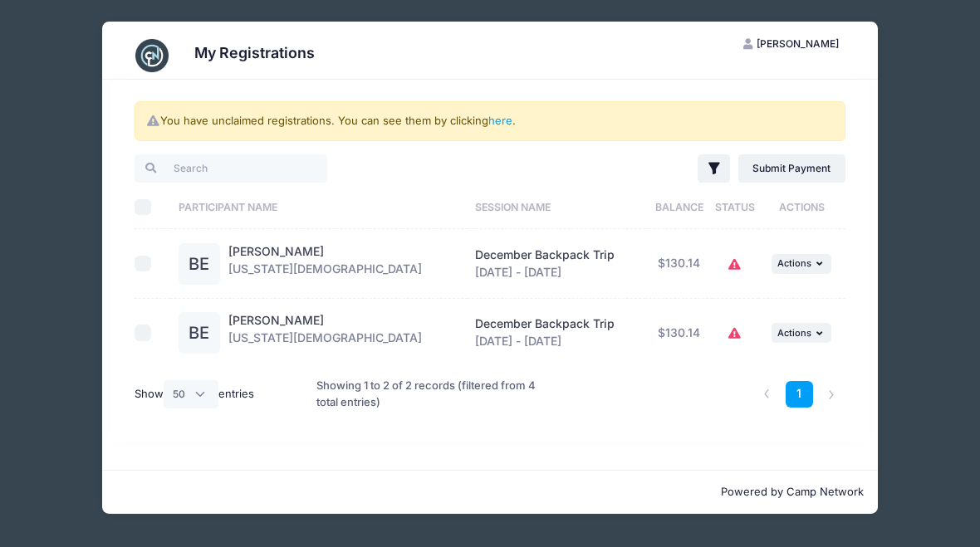
click at [512, 125] on link "here" at bounding box center [500, 120] width 24 height 13
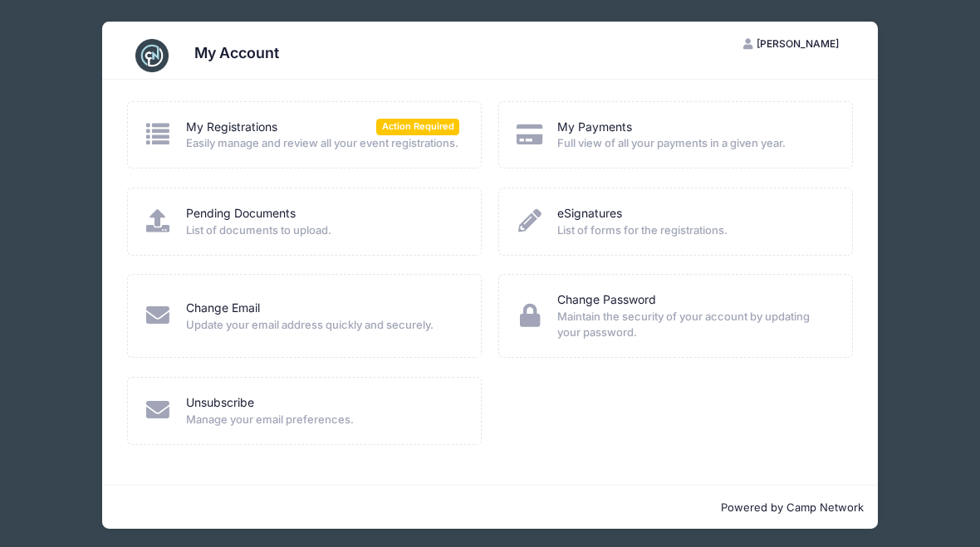
click at [432, 133] on span "Action Required" at bounding box center [417, 127] width 83 height 16
click at [455, 100] on div "My Registrations Action Required Easily manage and review all your event regist…" at bounding box center [489, 282] width 775 height 405
click at [218, 134] on link "My Registrations" at bounding box center [231, 127] width 91 height 17
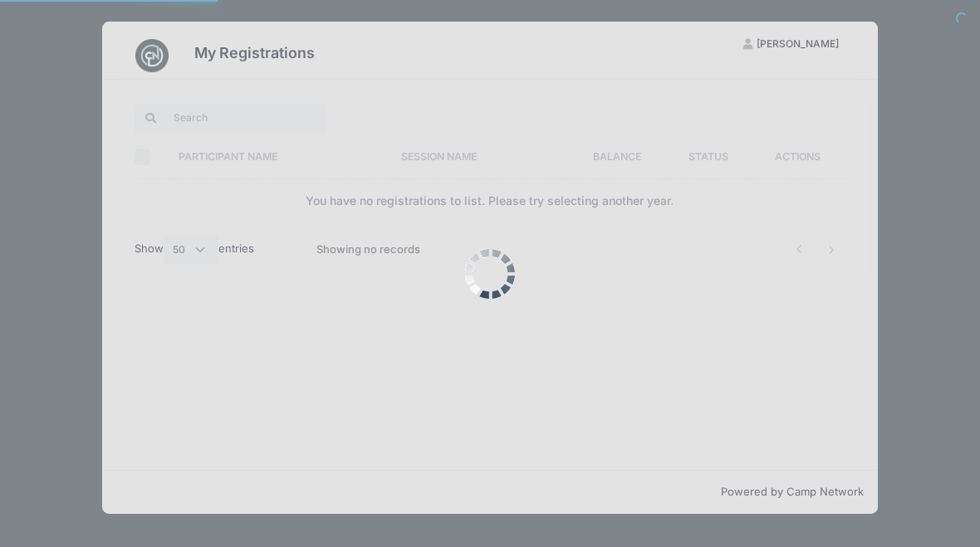
select select "50"
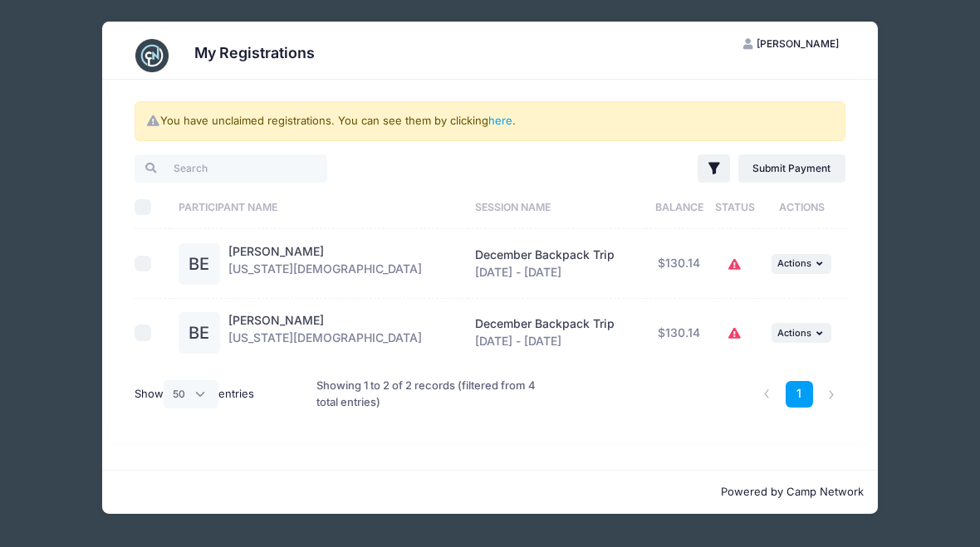
click at [838, 405] on li at bounding box center [831, 394] width 27 height 27
click at [838, 399] on li at bounding box center [831, 394] width 27 height 27
click at [838, 402] on li at bounding box center [831, 394] width 27 height 27
click at [828, 398] on li at bounding box center [831, 394] width 27 height 27
click at [841, 400] on li at bounding box center [831, 394] width 27 height 27
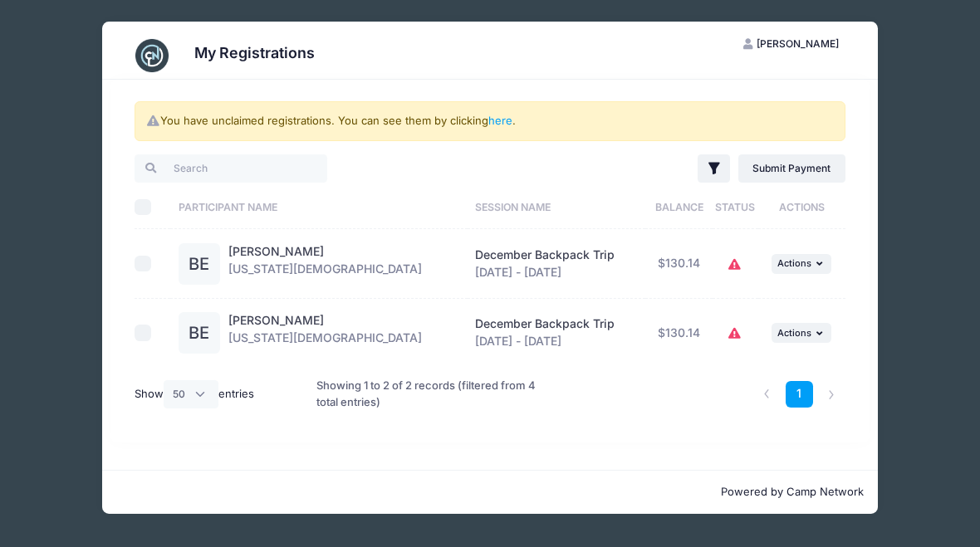
click at [836, 405] on li at bounding box center [831, 394] width 27 height 27
click at [801, 400] on link "1" at bounding box center [799, 394] width 27 height 27
click at [830, 400] on li at bounding box center [831, 394] width 27 height 27
click at [563, 270] on div "December Backpack Trip Dec 11 - Dec 14, 2025" at bounding box center [556, 264] width 162 height 35
click at [679, 274] on td "$130.14" at bounding box center [678, 264] width 67 height 70
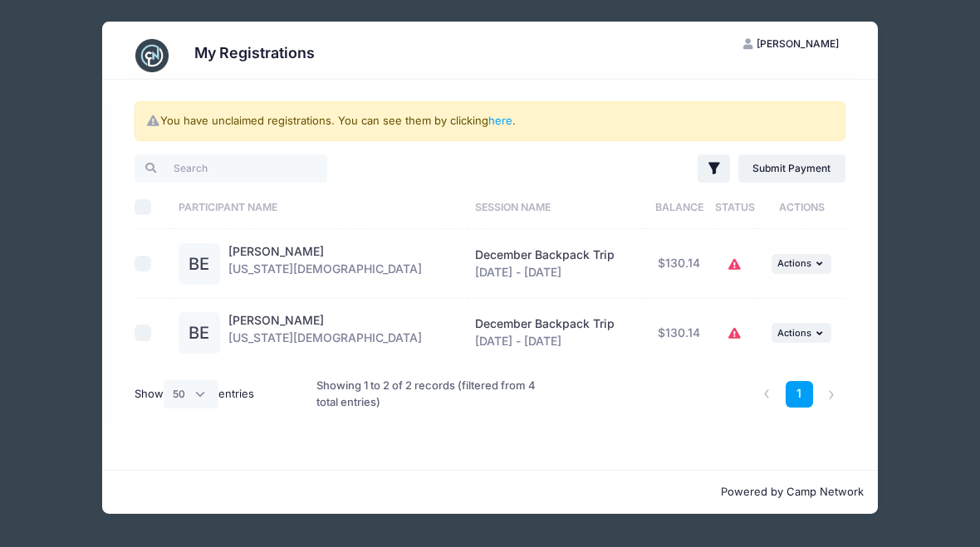
click at [292, 269] on div "Beth Eubanks Washington Baptist Association" at bounding box center [325, 264] width 194 height 42
click at [161, 266] on div at bounding box center [148, 264] width 27 height 17
click at [321, 274] on div "Beth Eubanks Washington Baptist Association" at bounding box center [325, 264] width 194 height 42
click at [489, 267] on div "December Backpack Trip Dec 11 - Dec 14, 2025" at bounding box center [556, 264] width 162 height 35
click at [788, 51] on button "EE [PERSON_NAME]" at bounding box center [791, 44] width 125 height 28
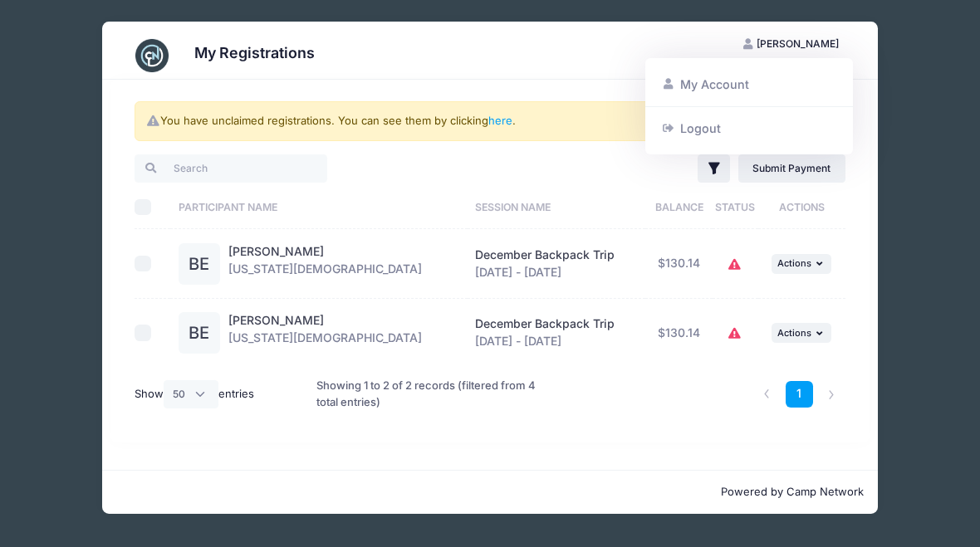
click at [732, 93] on link "My Account" at bounding box center [750, 85] width 192 height 32
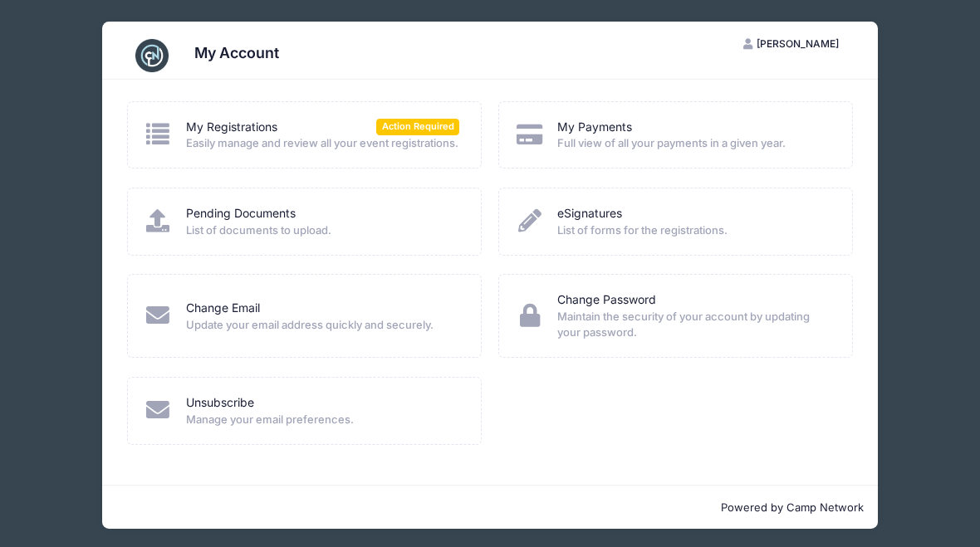
click at [611, 136] on link "My Payments" at bounding box center [594, 127] width 75 height 17
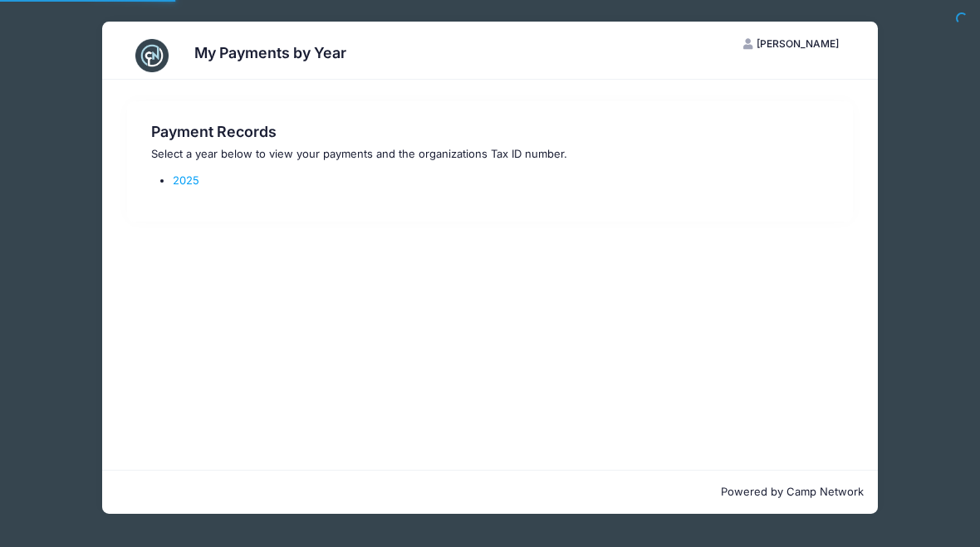
click at [537, 154] on p "Select a year below to view your payments and the organizations Tax ID number." at bounding box center [490, 154] width 678 height 17
click at [790, 51] on button "EE [PERSON_NAME]" at bounding box center [791, 44] width 125 height 28
click at [731, 94] on link "My Account" at bounding box center [750, 85] width 192 height 32
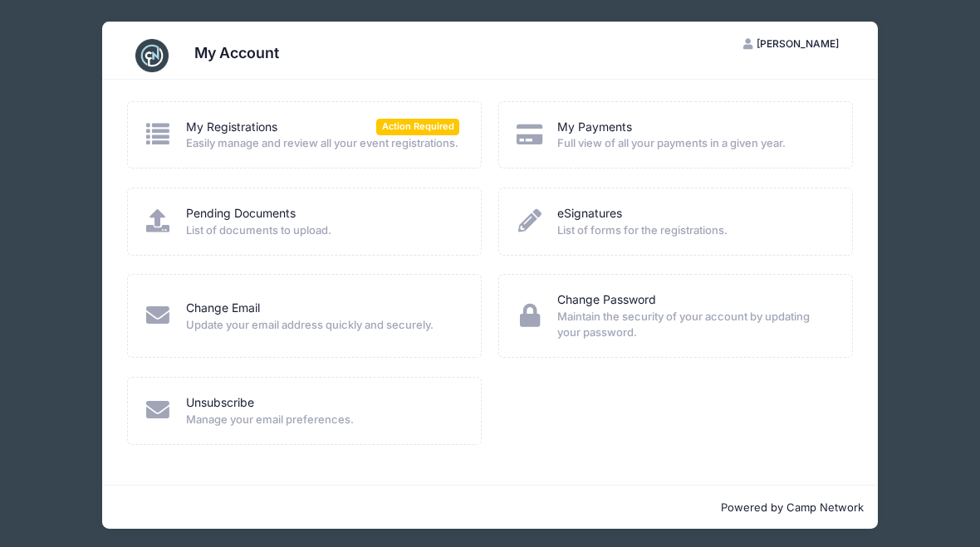
click at [259, 223] on link "Pending Documents" at bounding box center [241, 213] width 110 height 17
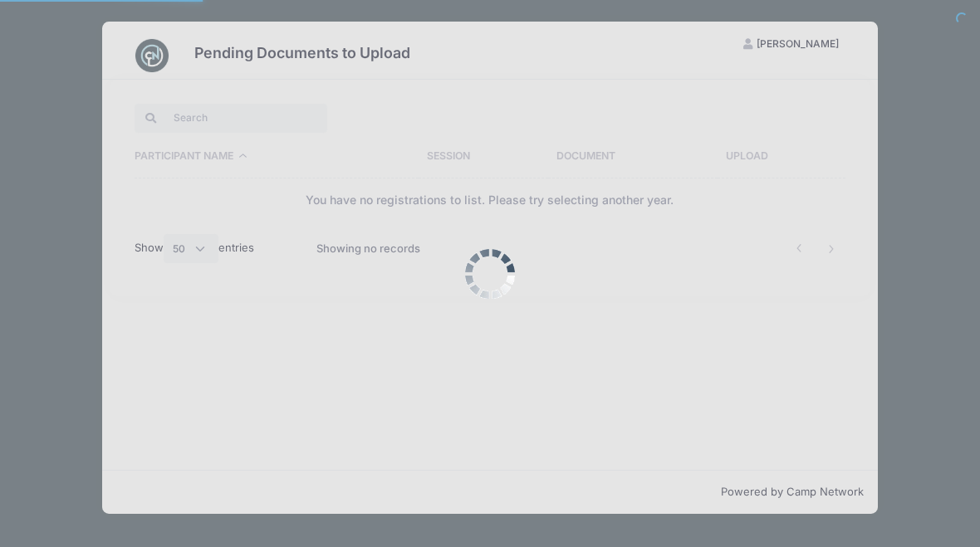
select select "50"
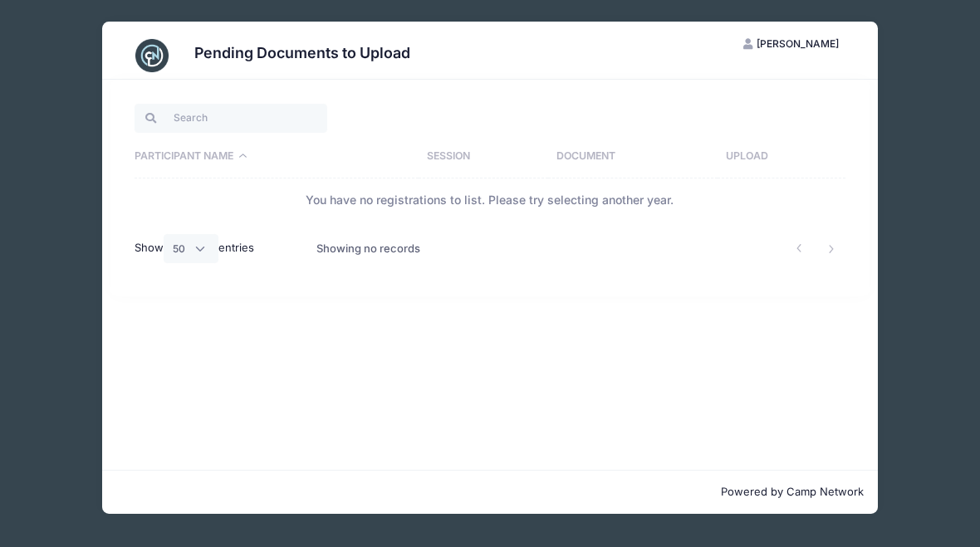
click at [799, 53] on button "EE [PERSON_NAME]" at bounding box center [791, 44] width 125 height 28
click at [724, 99] on link "My Account" at bounding box center [750, 85] width 192 height 32
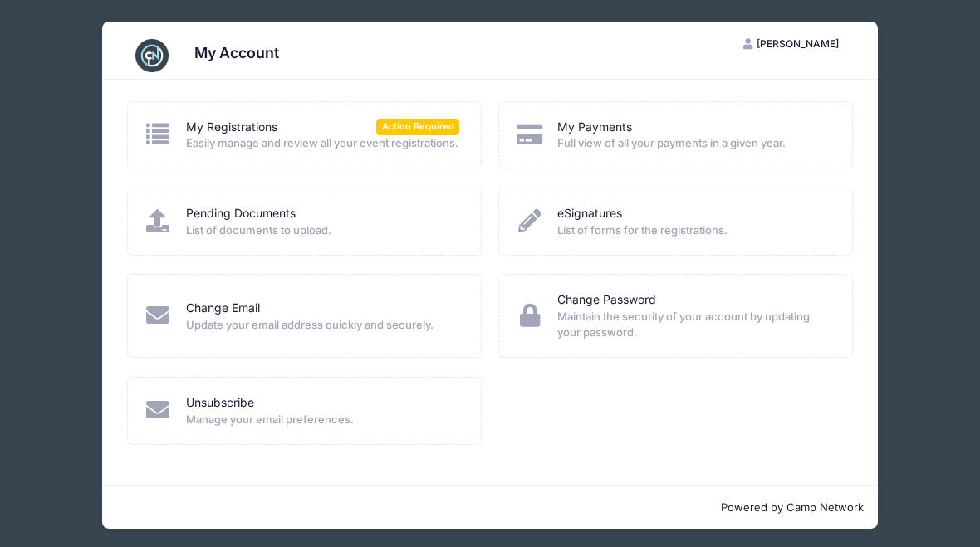
click at [422, 133] on span "Action Required" at bounding box center [417, 127] width 83 height 16
click at [924, 115] on div "My Account EE Elizabeth Eubanks My Account Logout My Registrations Action Requi…" at bounding box center [490, 275] width 930 height 551
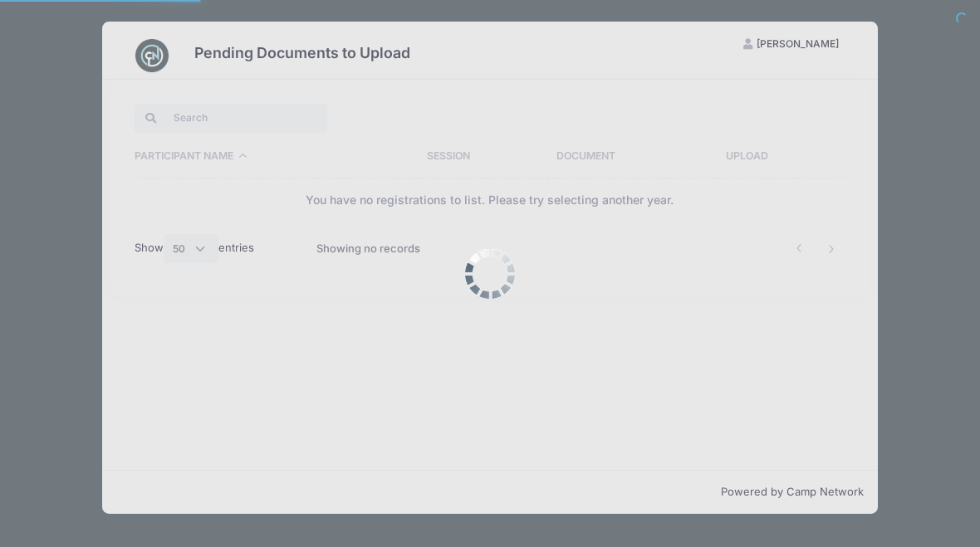
select select "50"
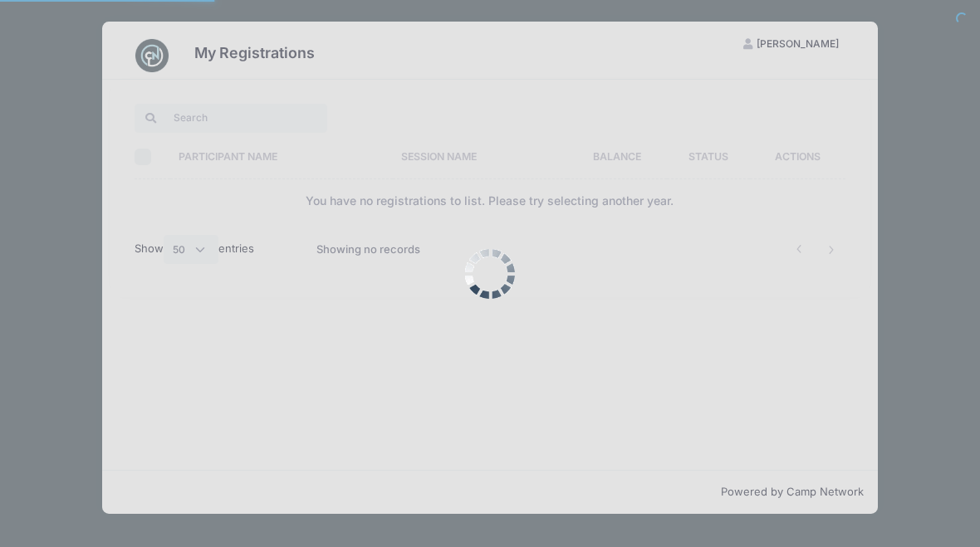
select select "50"
